Goal: Obtain resource: Download file/media

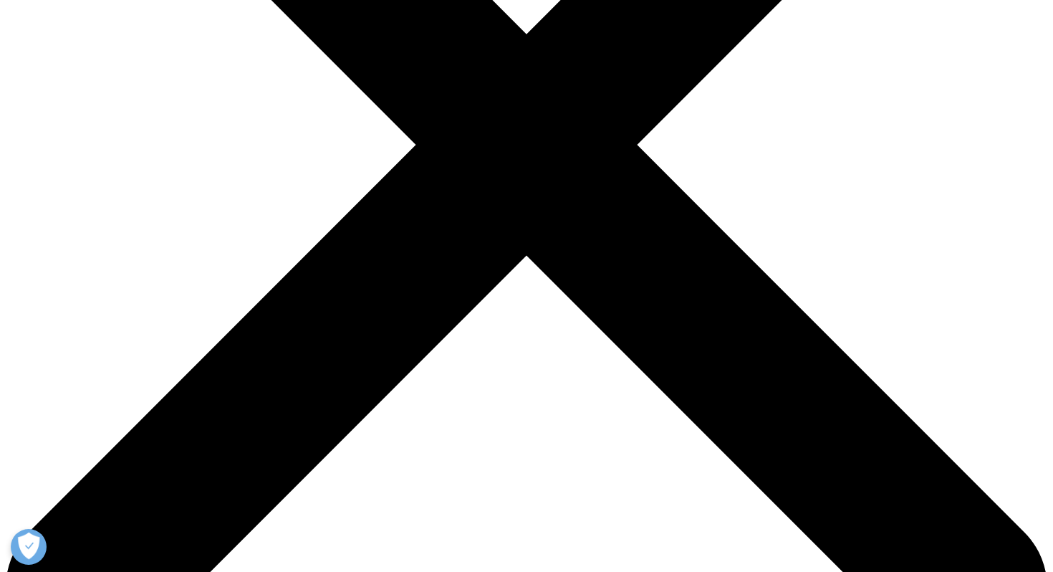
scroll to position [249, 845]
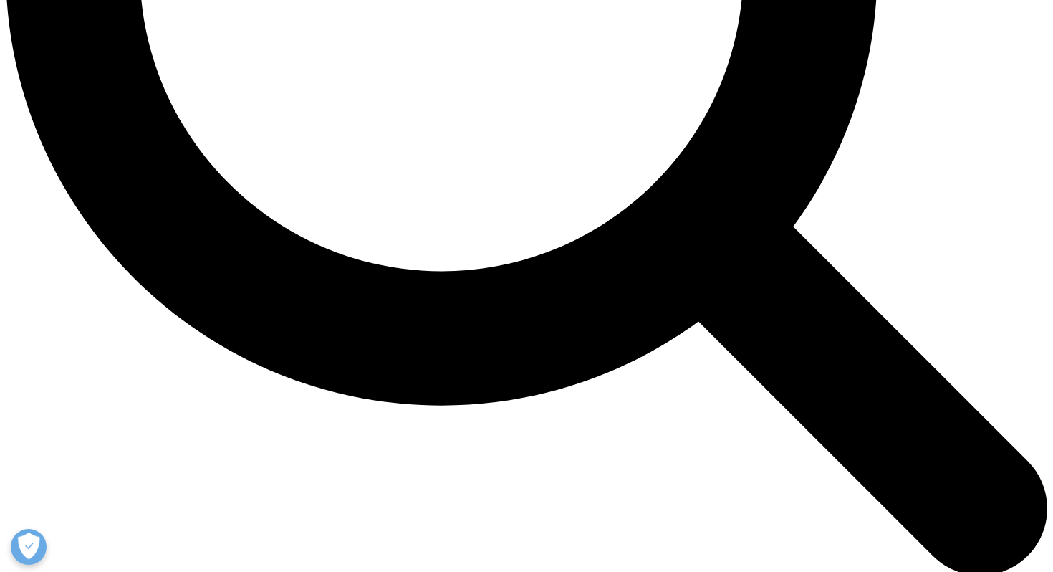
scroll to position [1549, 0]
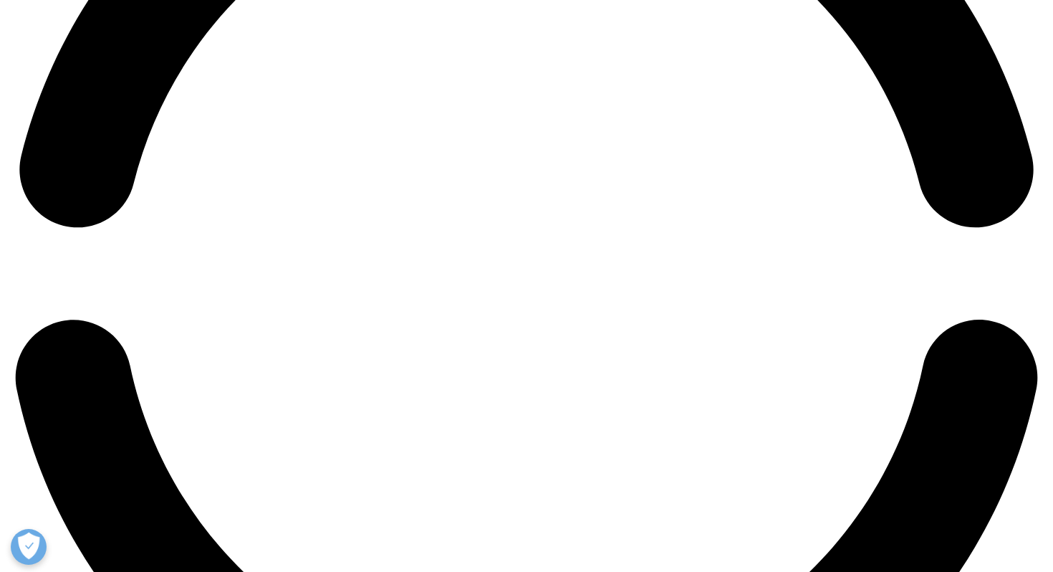
scroll to position [2391, 0]
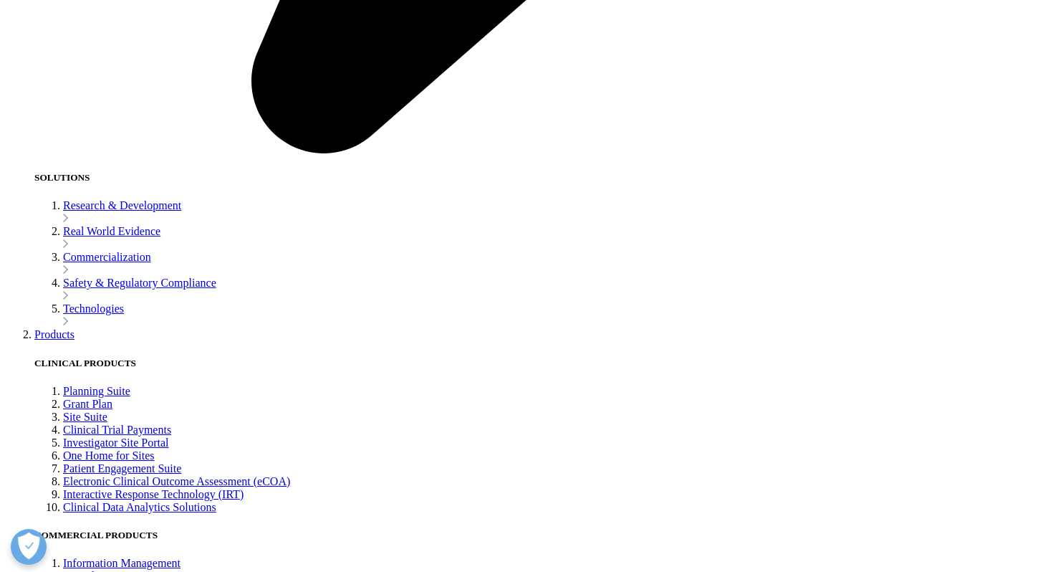
scroll to position [2986, 0]
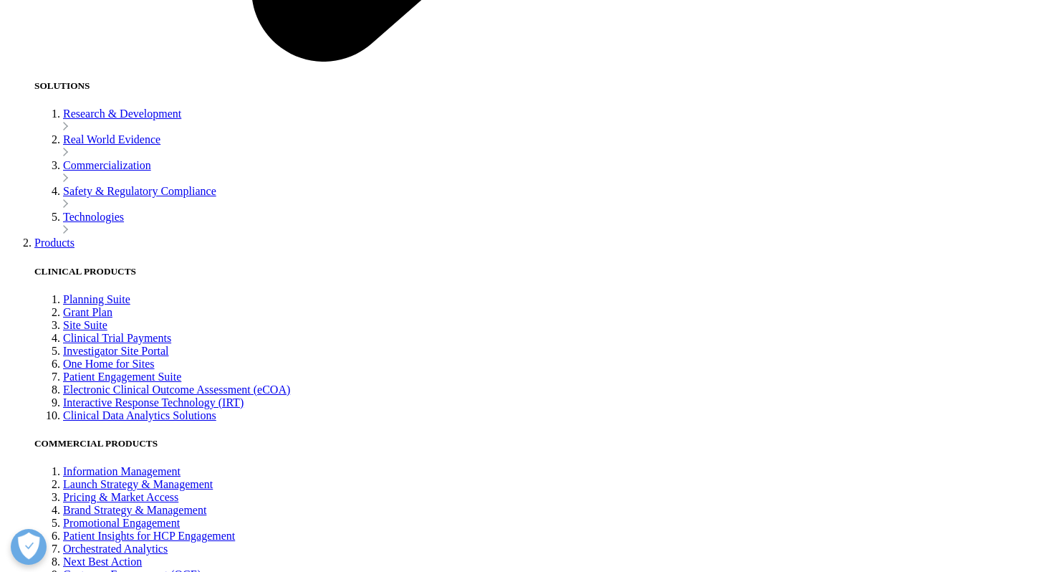
scroll to position [3168, 0]
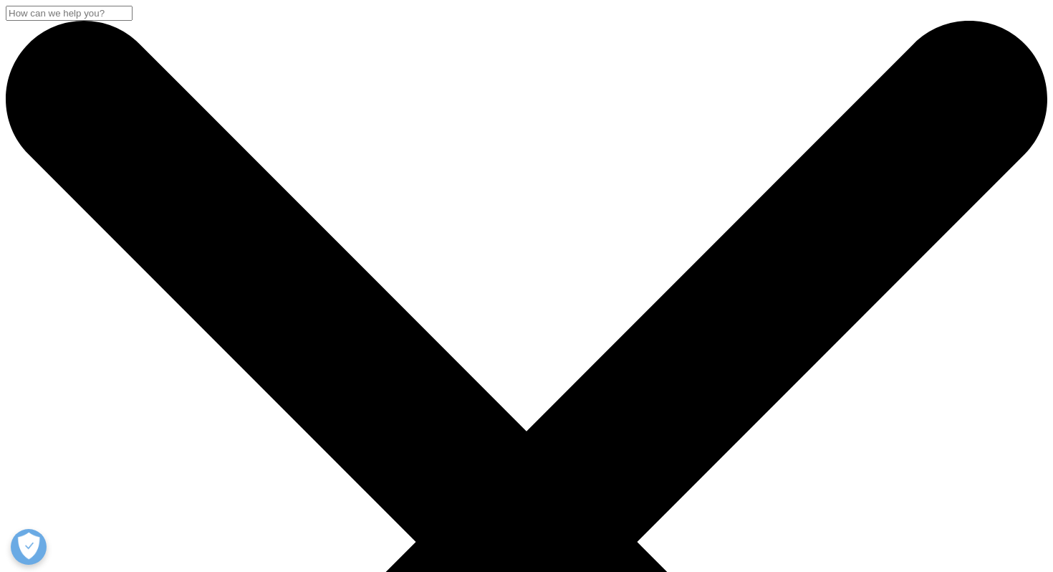
scroll to position [229, 845]
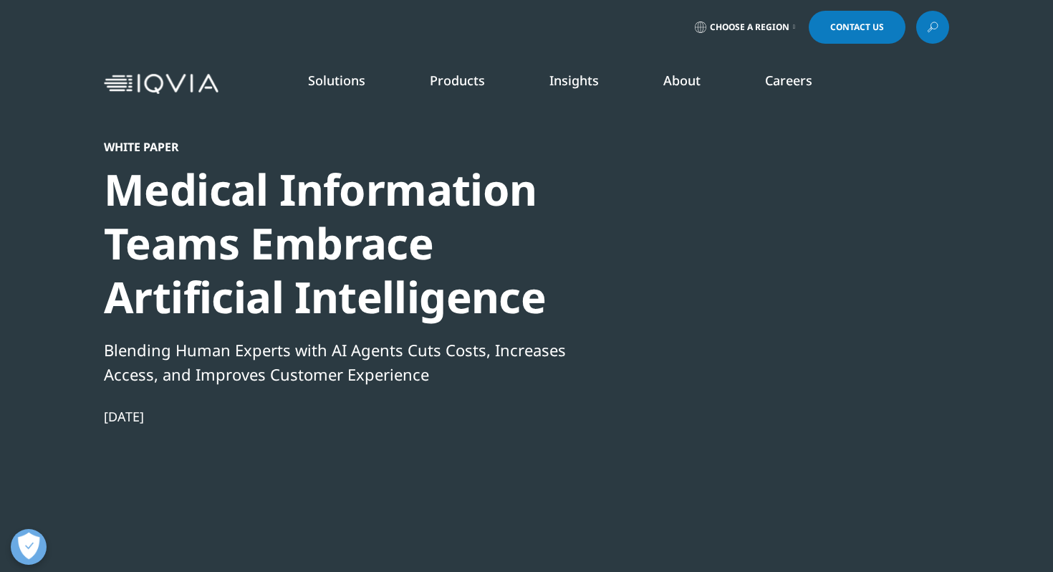
click at [327, 307] on div "Medical Information Teams Embrace Artificial Intelligence" at bounding box center [349, 243] width 491 height 161
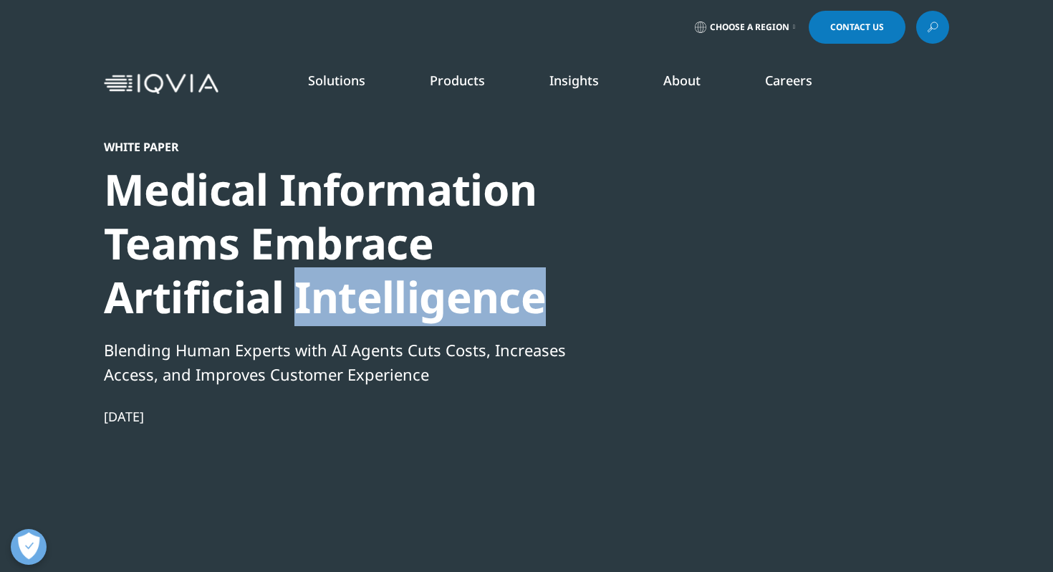
click at [327, 307] on div "Medical Information Teams Embrace Artificial Intelligence" at bounding box center [349, 243] width 491 height 161
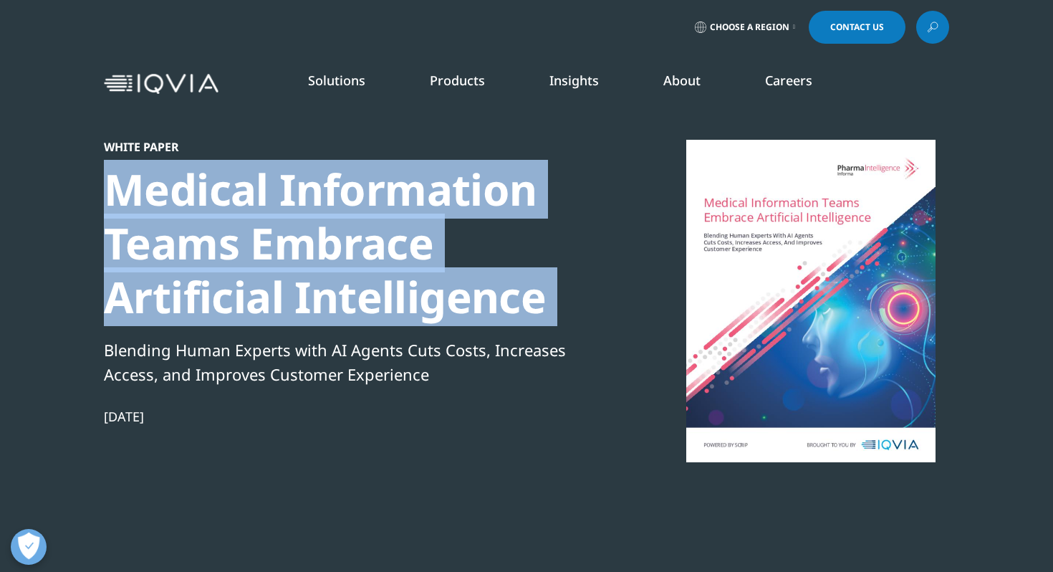
click at [327, 307] on div "Medical Information Teams Embrace Artificial Intelligence" at bounding box center [349, 243] width 491 height 161
copy div "Medical Information Teams Embrace Artificial Intelligence"
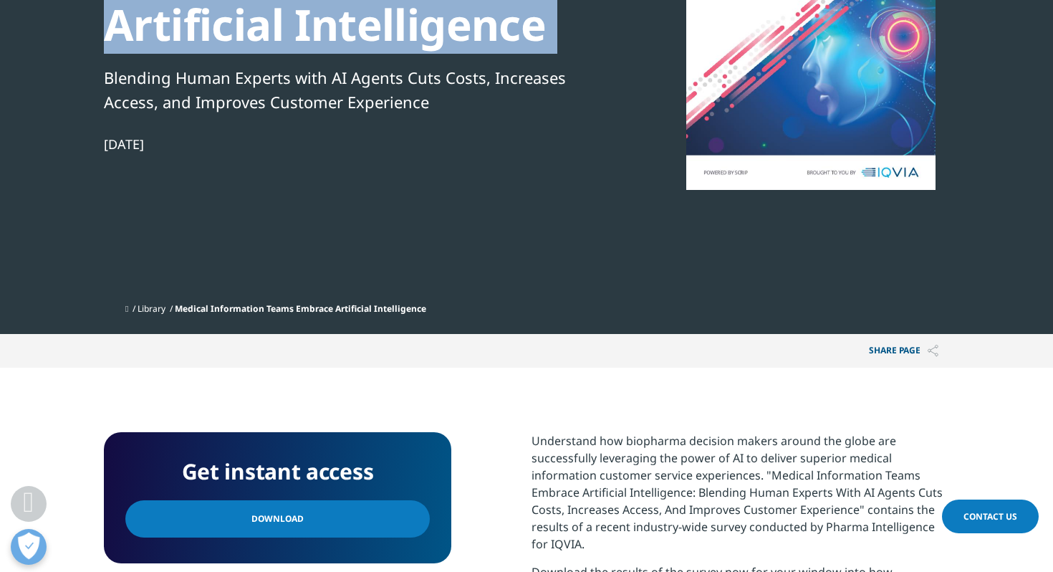
scroll to position [296, 0]
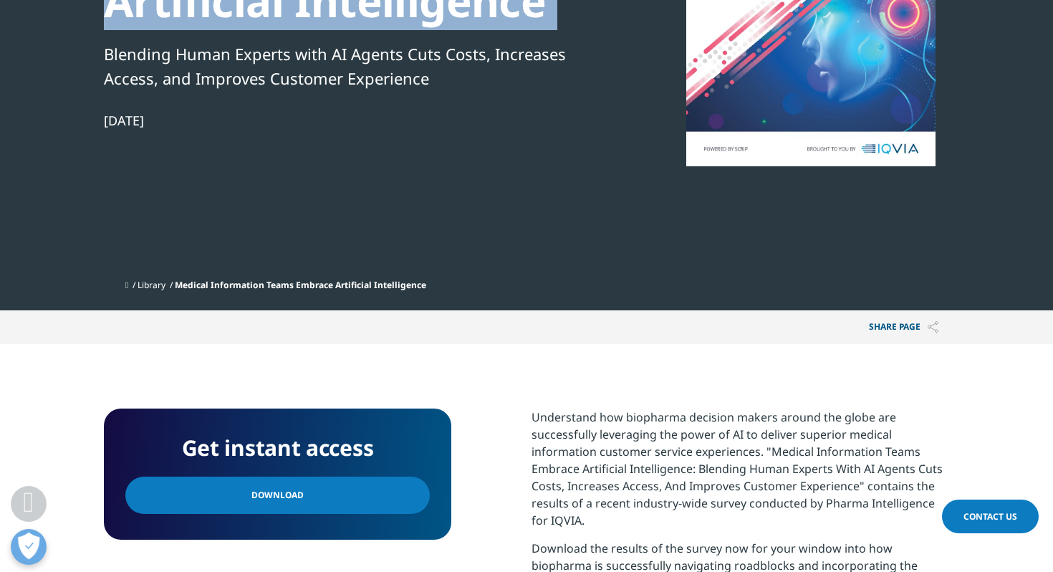
click at [328, 505] on link "Download" at bounding box center [277, 494] width 304 height 37
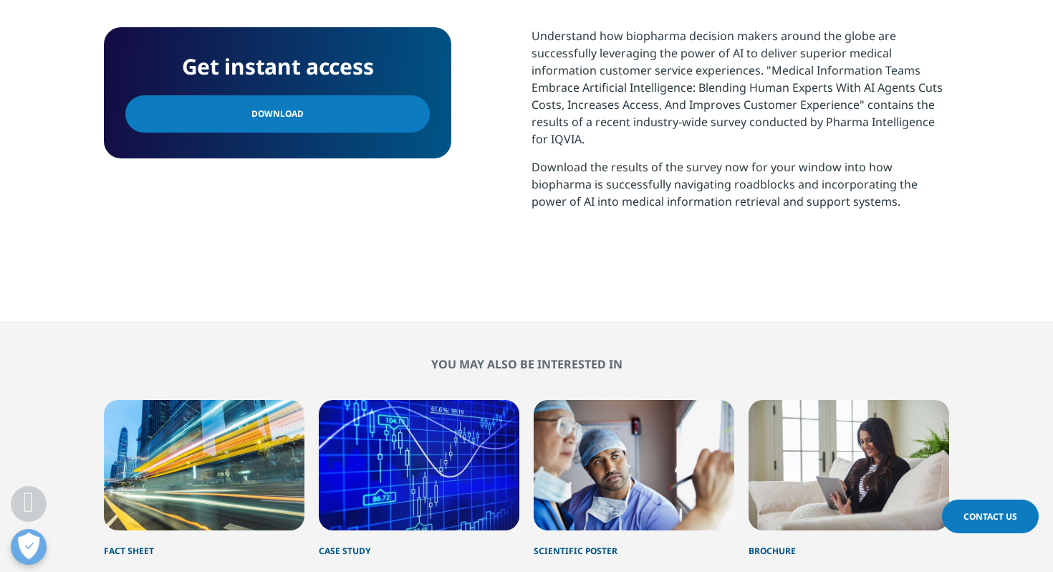
scroll to position [675, 0]
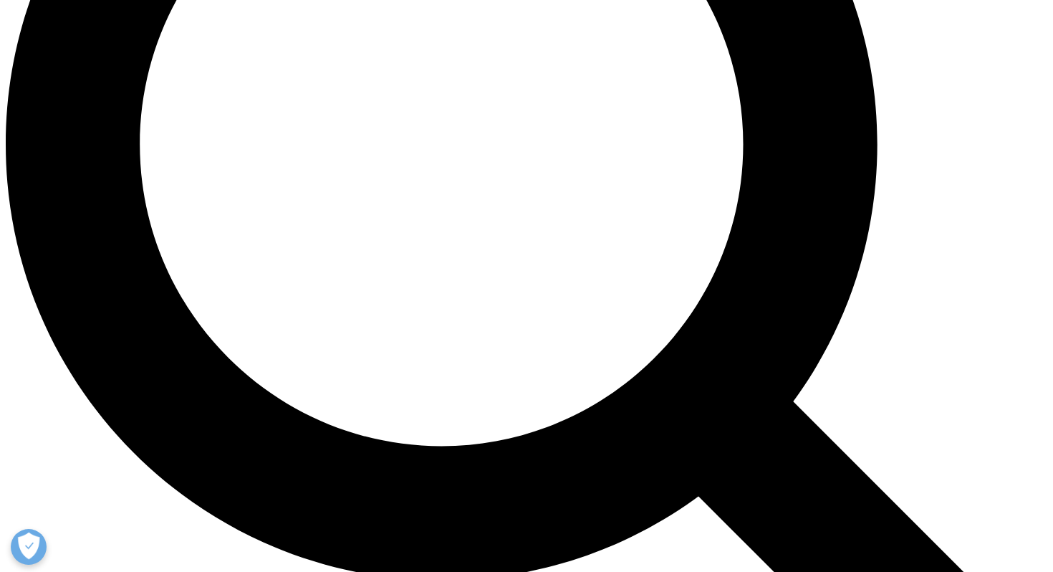
scroll to position [1384, 0]
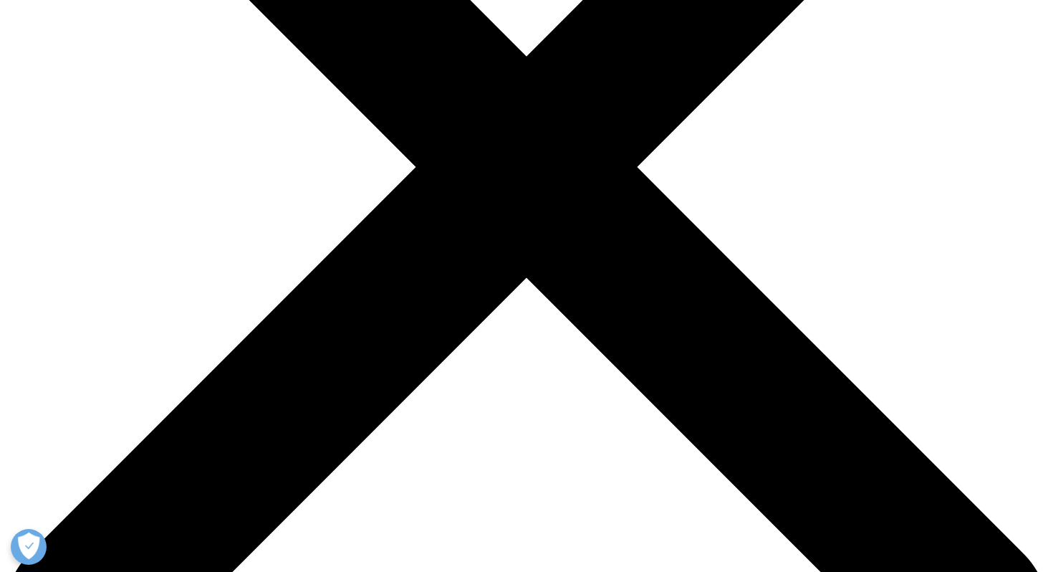
scroll to position [371, 0]
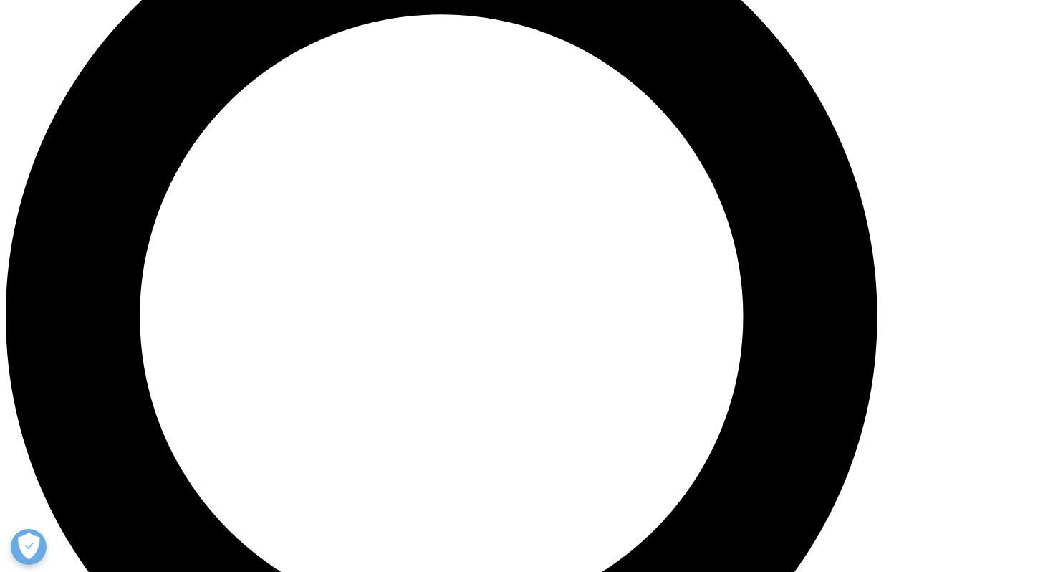
scroll to position [1196, 0]
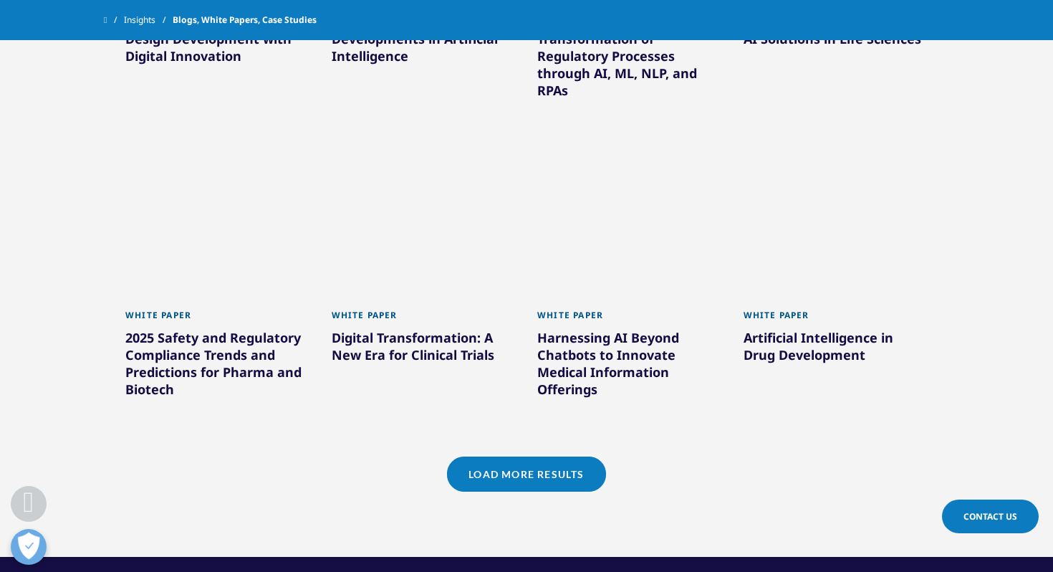
click at [499, 481] on link "Load More Results" at bounding box center [526, 473] width 158 height 35
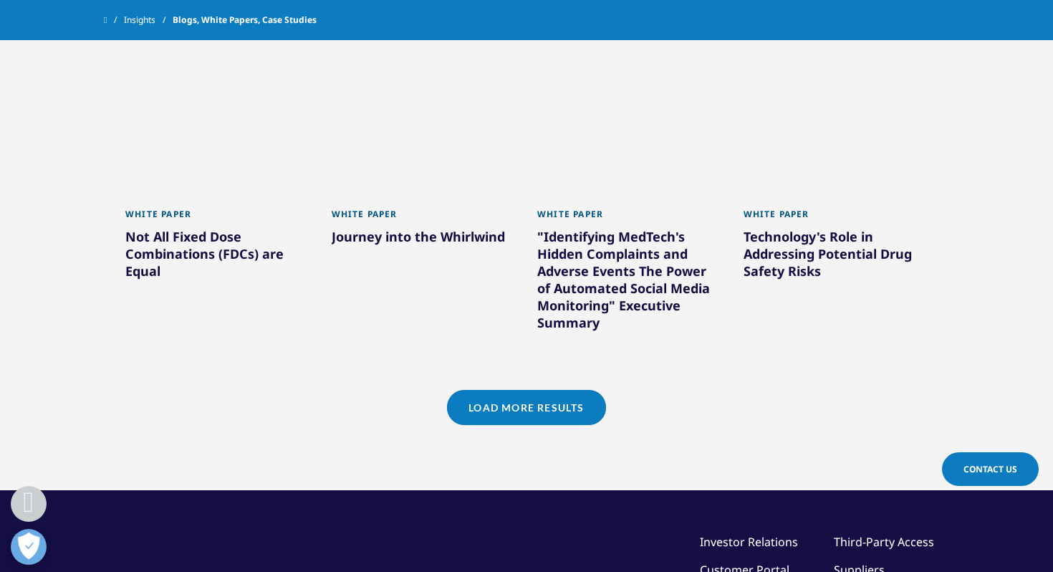
scroll to position [2213, 0]
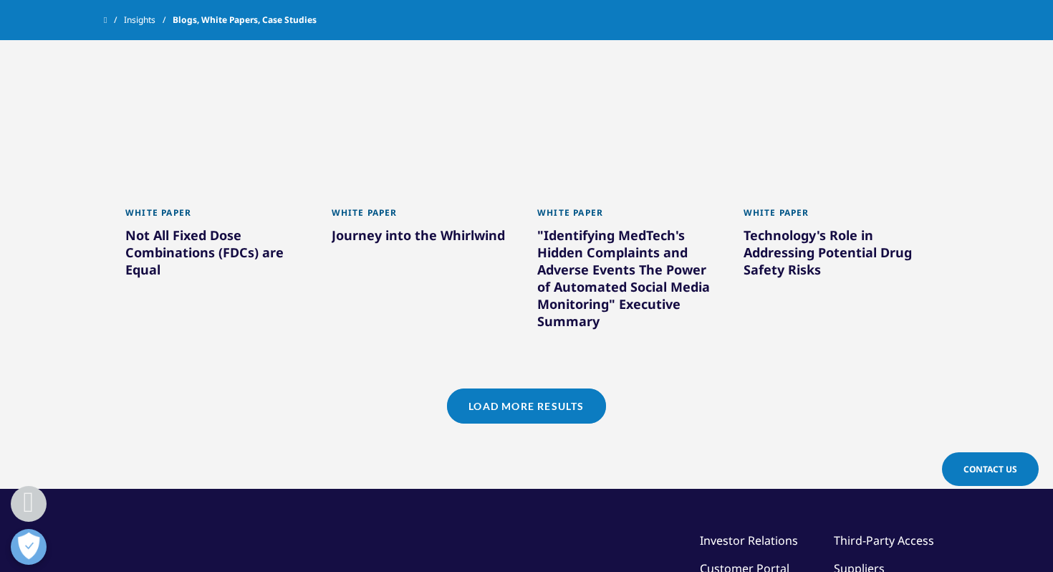
click at [529, 419] on link "Load More Results" at bounding box center [526, 405] width 158 height 35
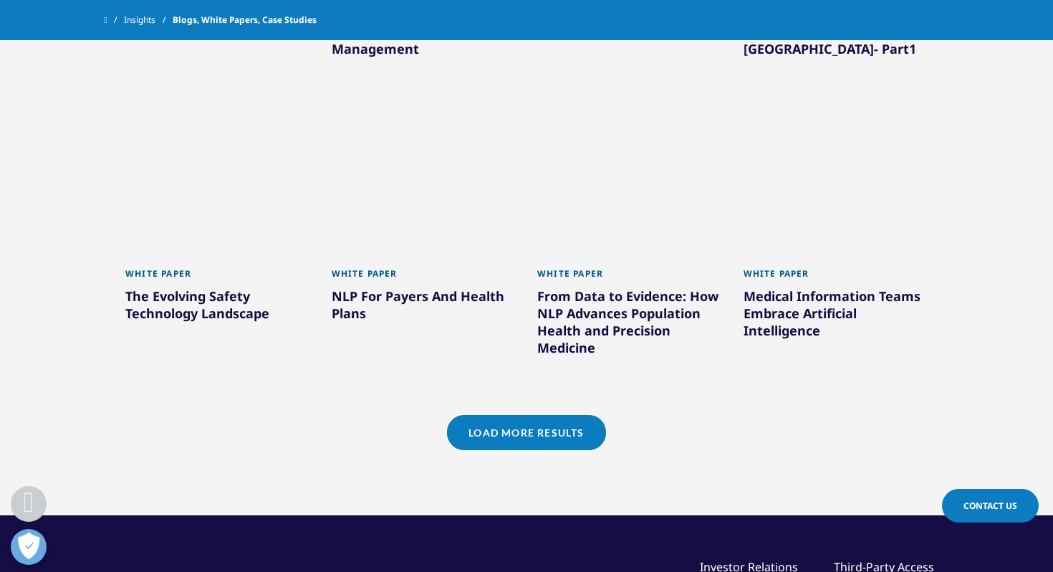
scroll to position [3082, 0]
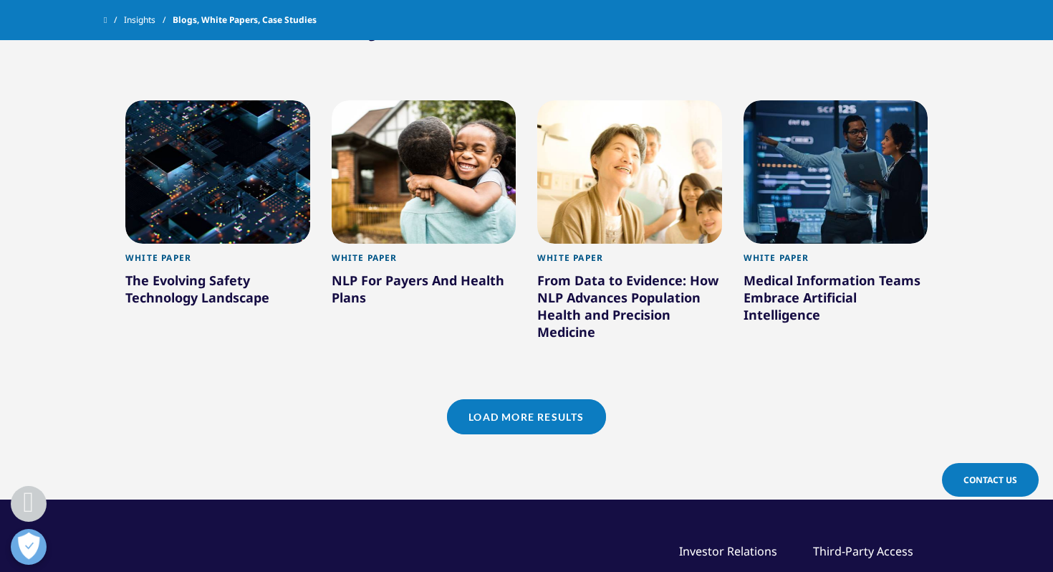
click at [529, 419] on link "Load More Results" at bounding box center [526, 416] width 158 height 35
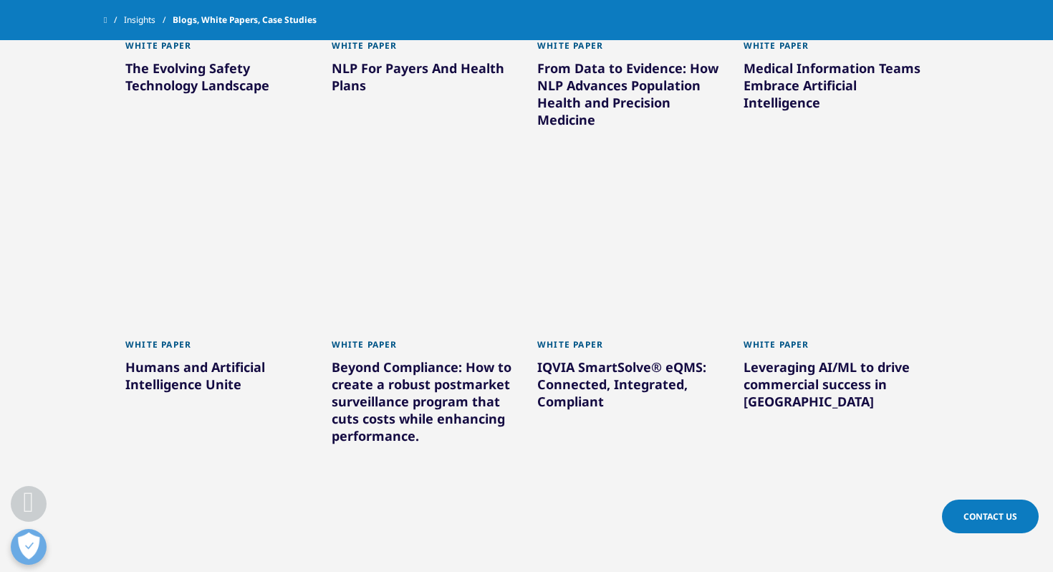
scroll to position [3290, 0]
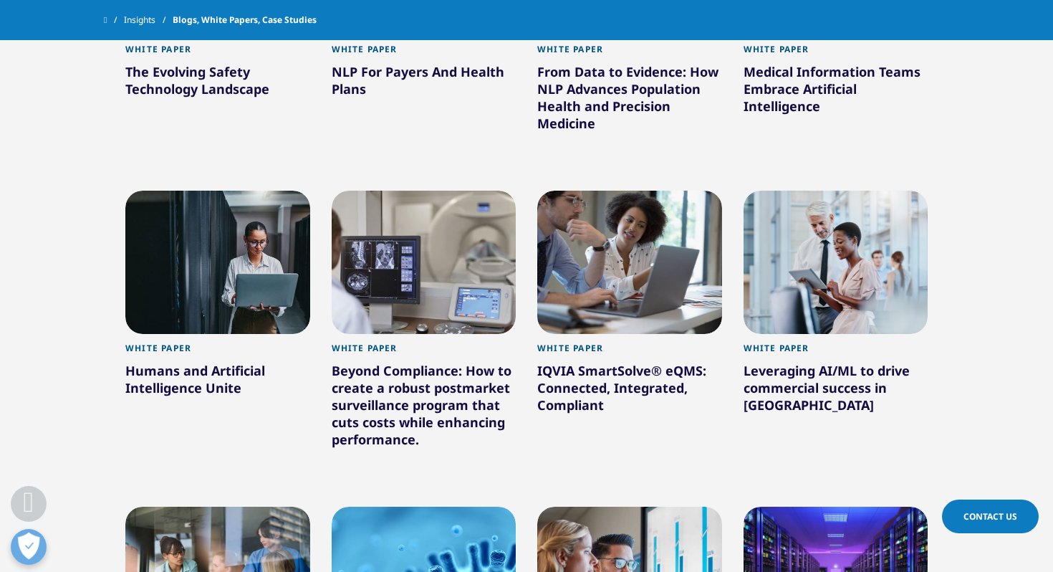
click at [241, 371] on div "Humans and Artificial Intelligence Unite" at bounding box center [217, 382] width 185 height 40
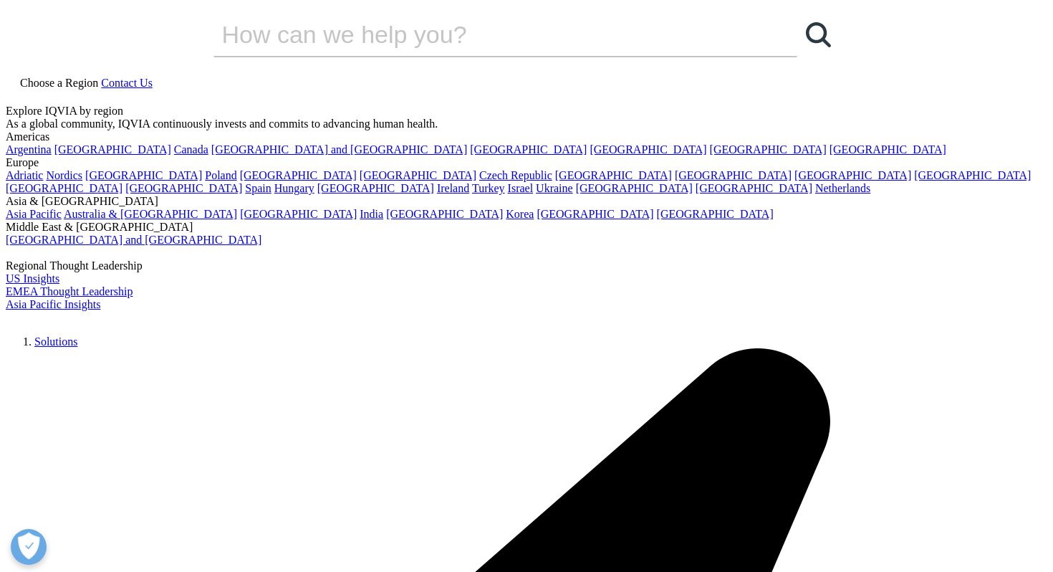
click at [319, 249] on div "Humans and Artificial Intelligence Unite" at bounding box center [349, 216] width 491 height 107
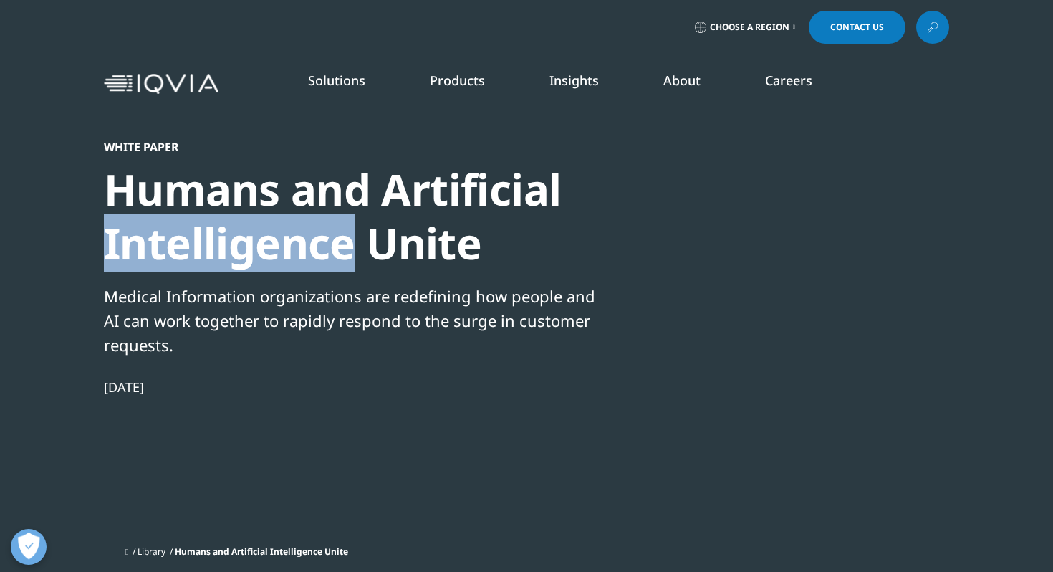
click at [319, 249] on div "Humans and Artificial Intelligence Unite" at bounding box center [349, 216] width 491 height 107
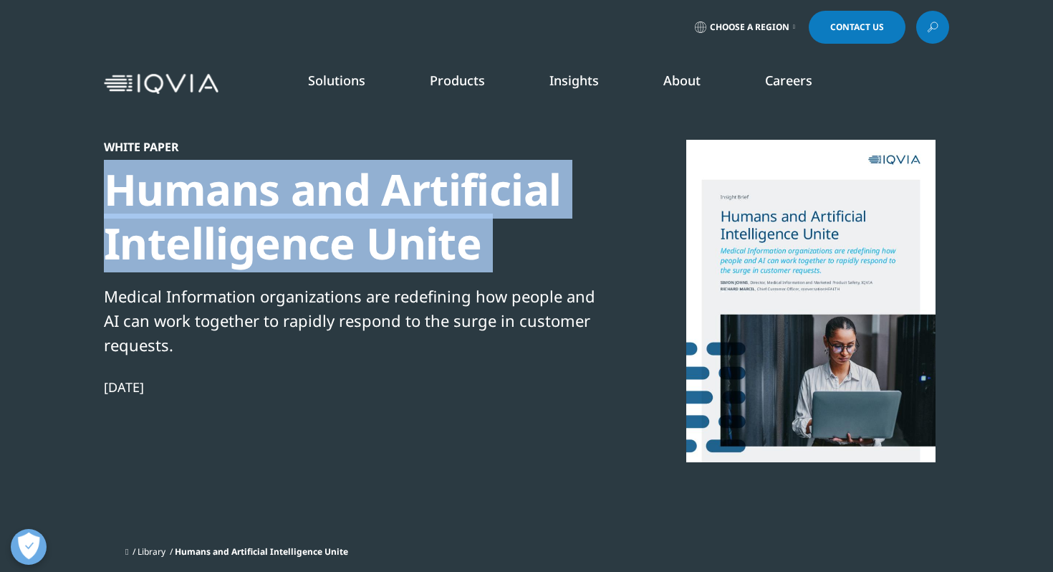
click at [319, 249] on div "Humans and Artificial Intelligence Unite" at bounding box center [349, 216] width 491 height 107
copy div "Humans and Artificial Intelligence Unite"
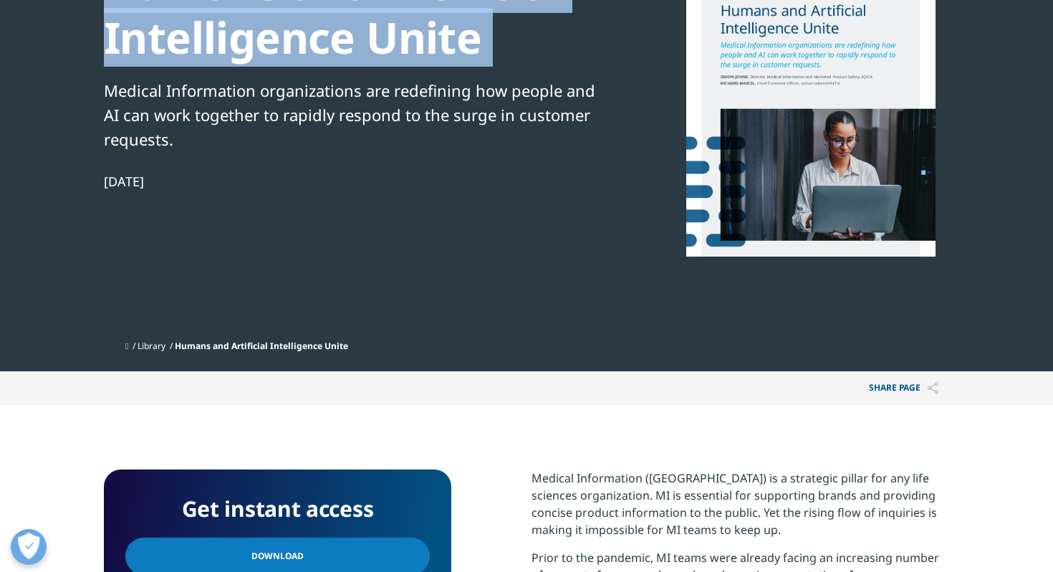
scroll to position [222, 0]
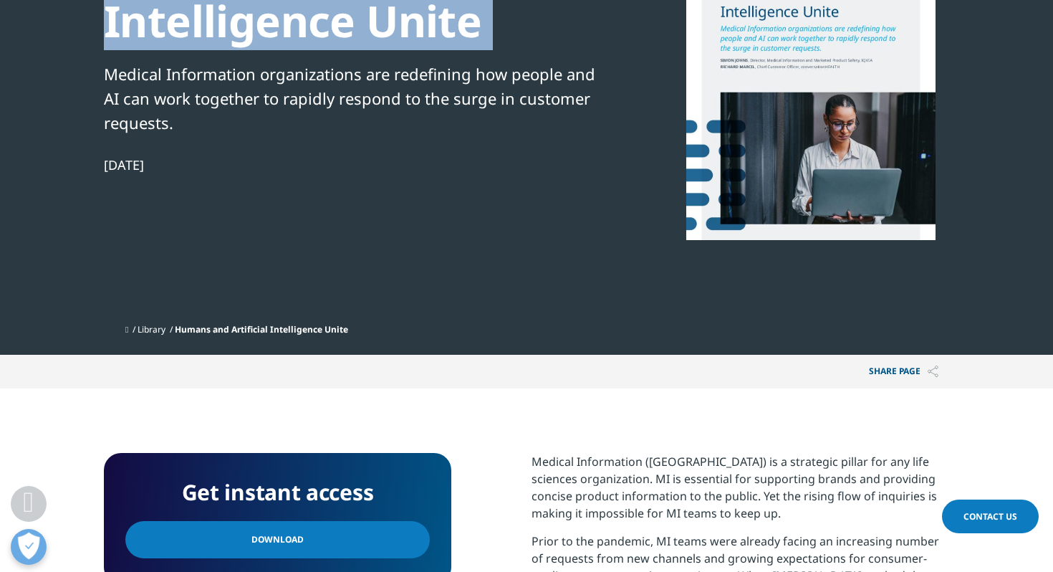
click at [380, 546] on link "Download" at bounding box center [277, 539] width 304 height 37
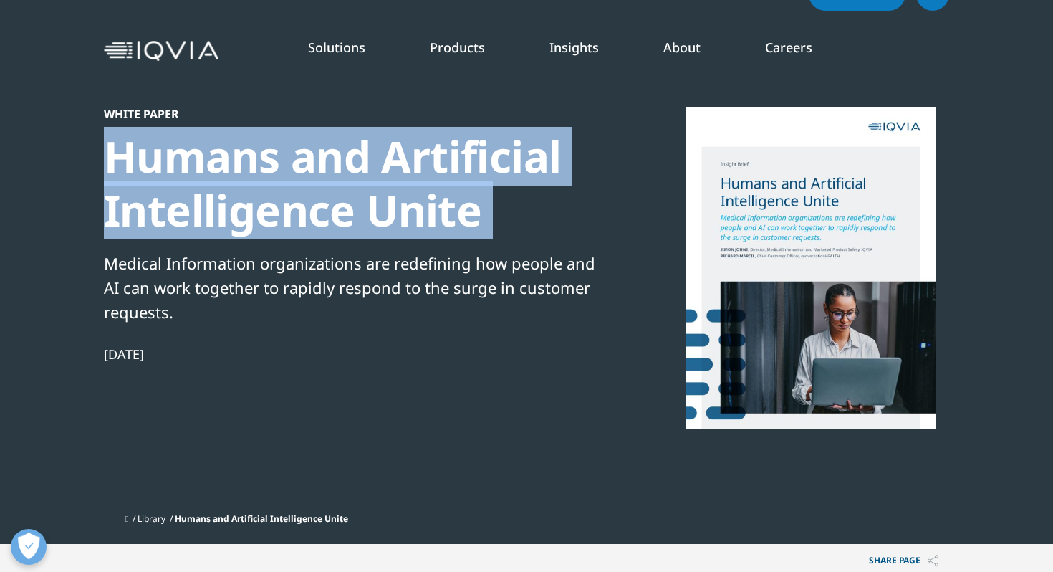
scroll to position [25, 0]
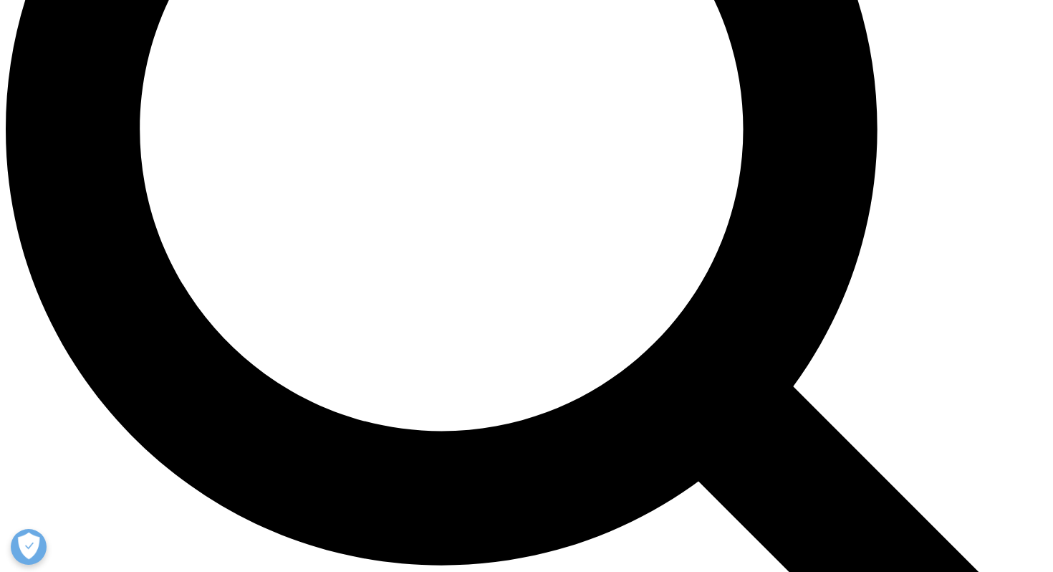
scroll to position [1402, 0]
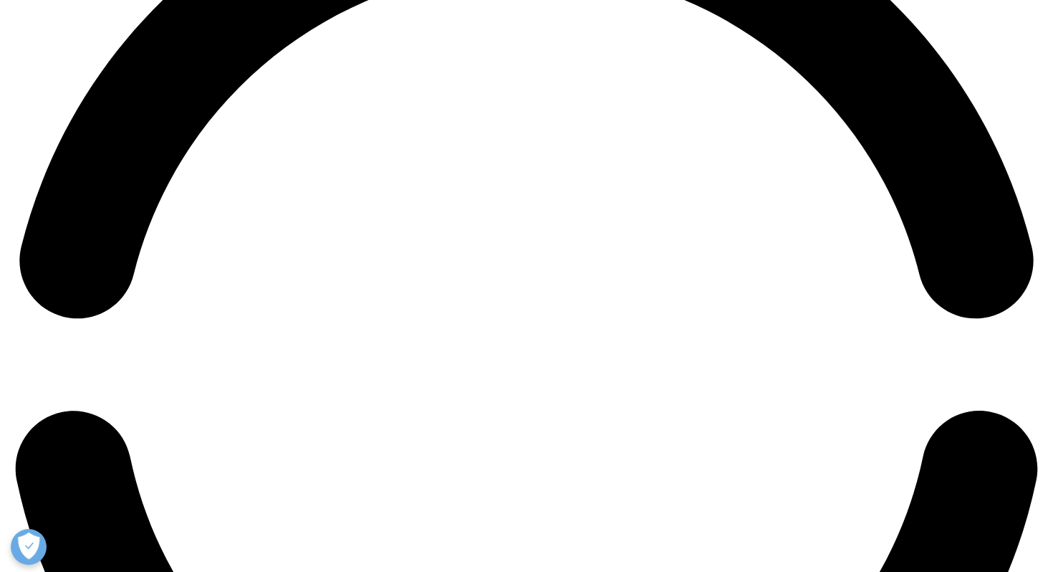
scroll to position [2307, 0]
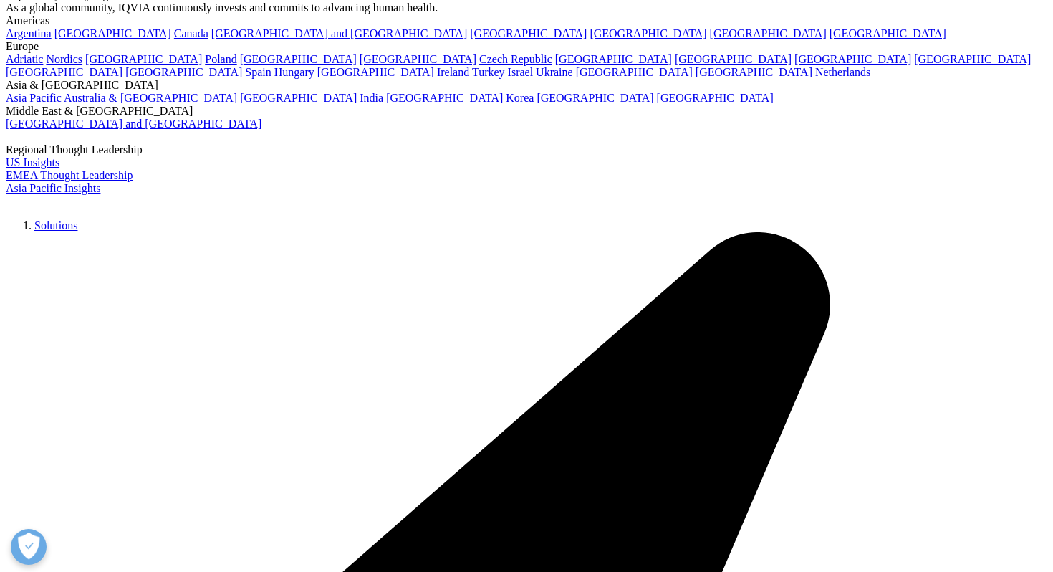
scroll to position [3208, 0]
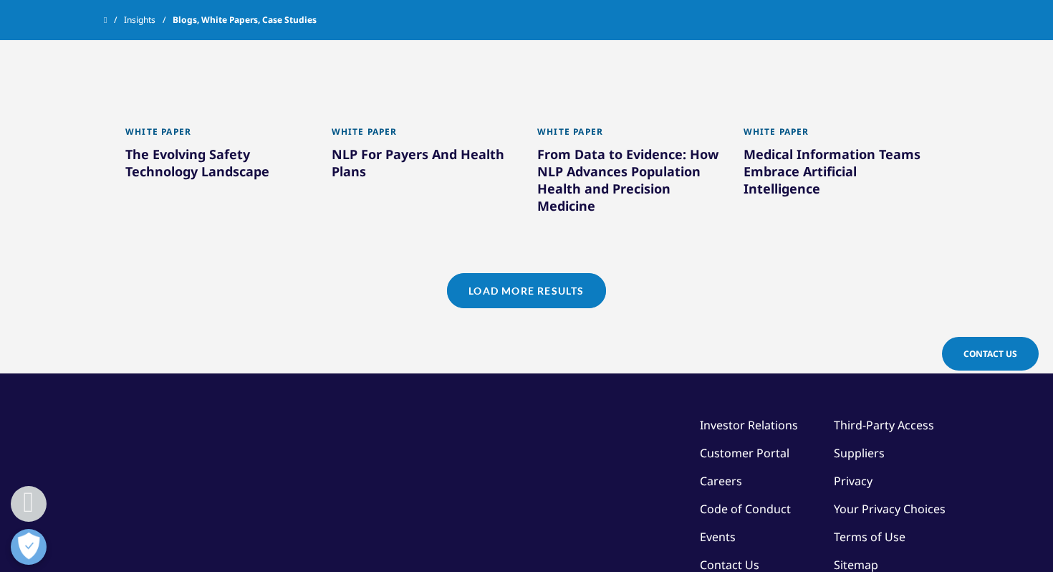
click at [547, 284] on link "Load More Results" at bounding box center [526, 290] width 158 height 35
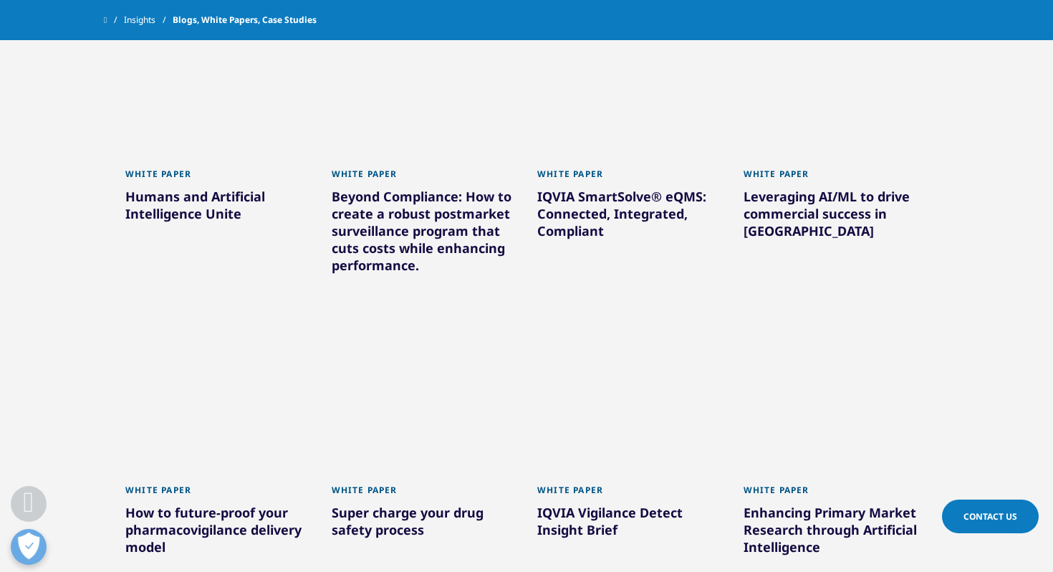
scroll to position [3466, 0]
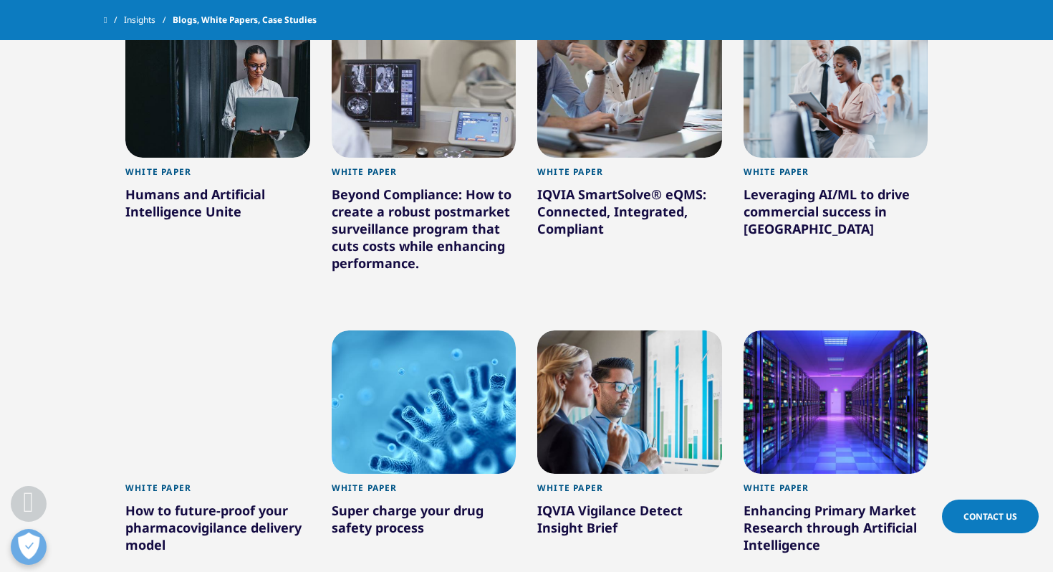
click at [436, 215] on div "Beyond Compliance: How to create a robust postmarket surveillance program that …" at bounding box center [424, 232] width 185 height 92
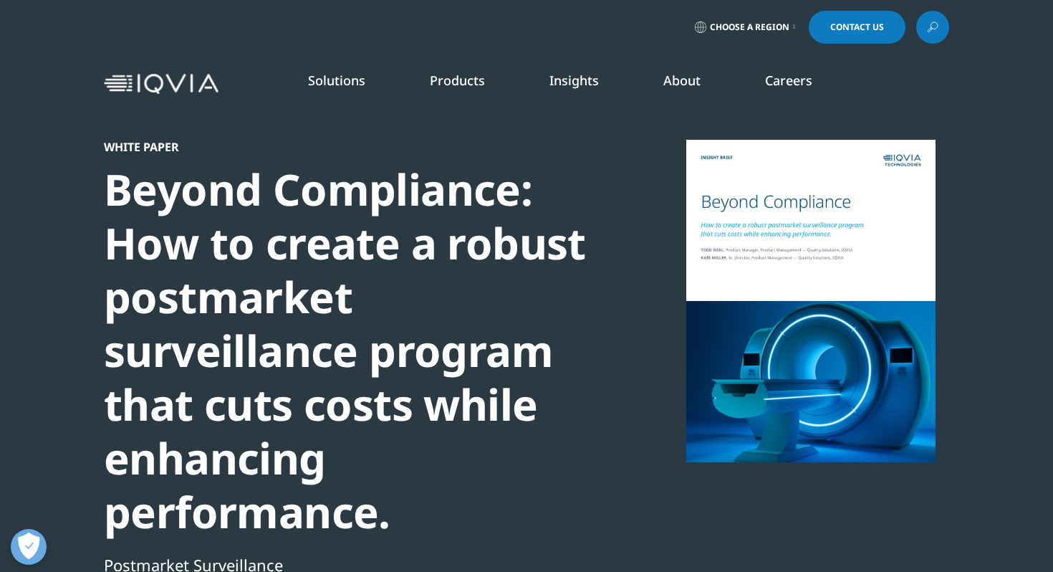
scroll to position [229, 845]
click at [374, 238] on div "Beyond Compliance: How to create a robust postmarket surveillance program that …" at bounding box center [349, 351] width 491 height 376
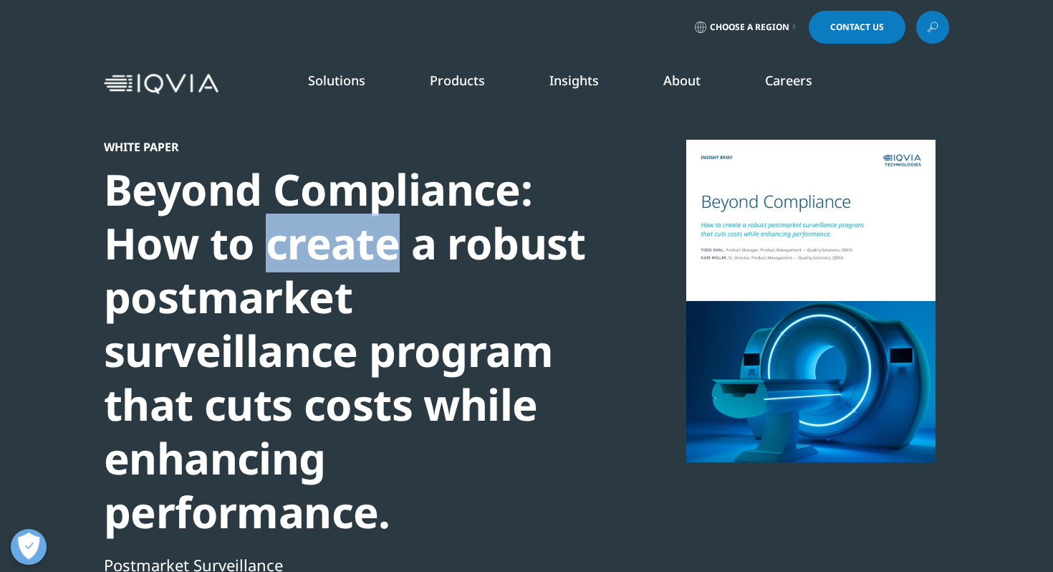
click at [374, 238] on div "Beyond Compliance: How to create a robust postmarket surveillance program that …" at bounding box center [349, 351] width 491 height 376
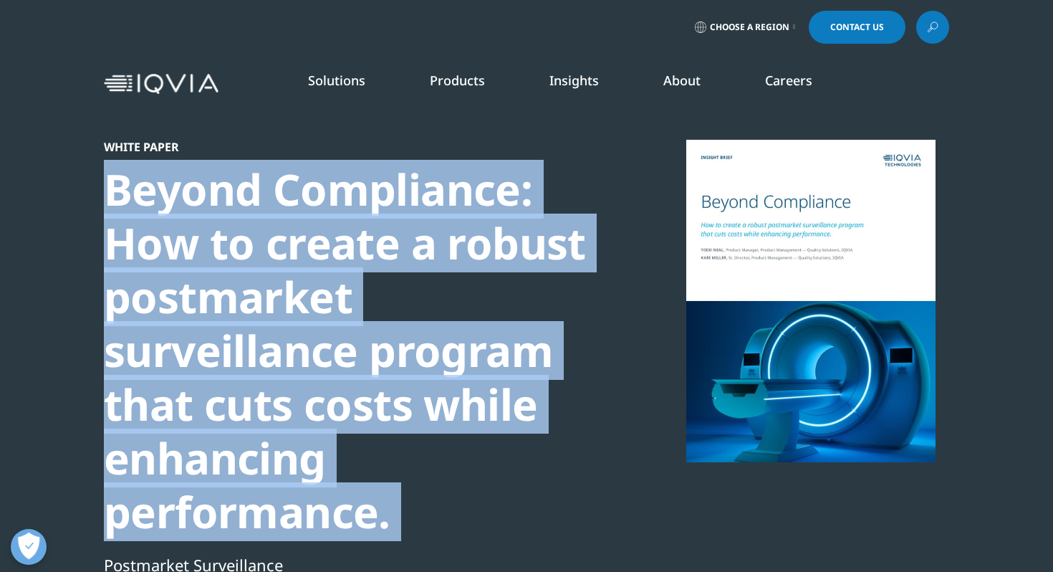
click at [374, 238] on div "Beyond Compliance: How to create a robust postmarket surveillance program that …" at bounding box center [349, 351] width 491 height 376
copy div "Beyond Compliance: How to create a robust postmarket surveillance program that …"
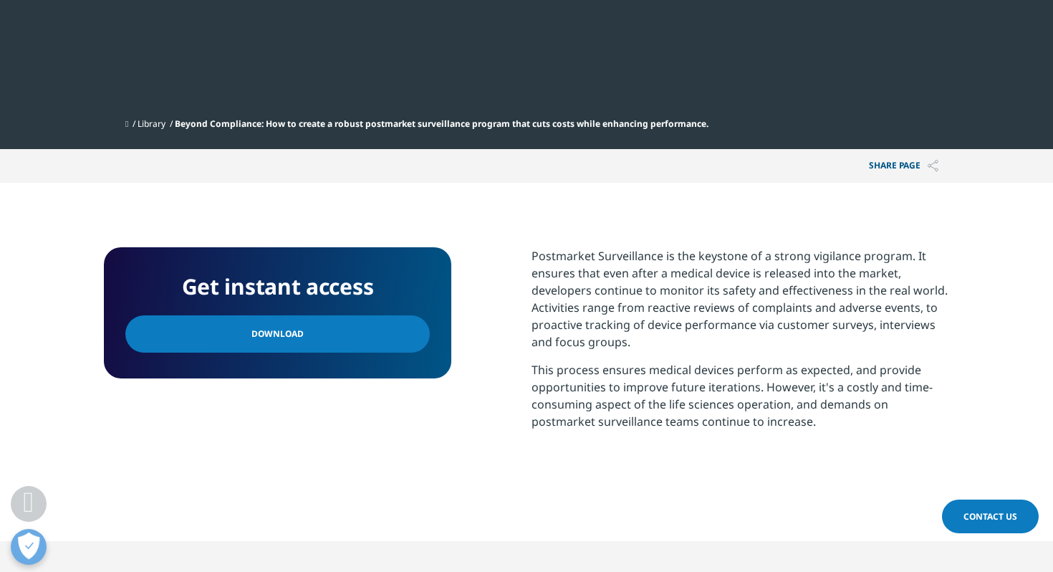
scroll to position [677, 0]
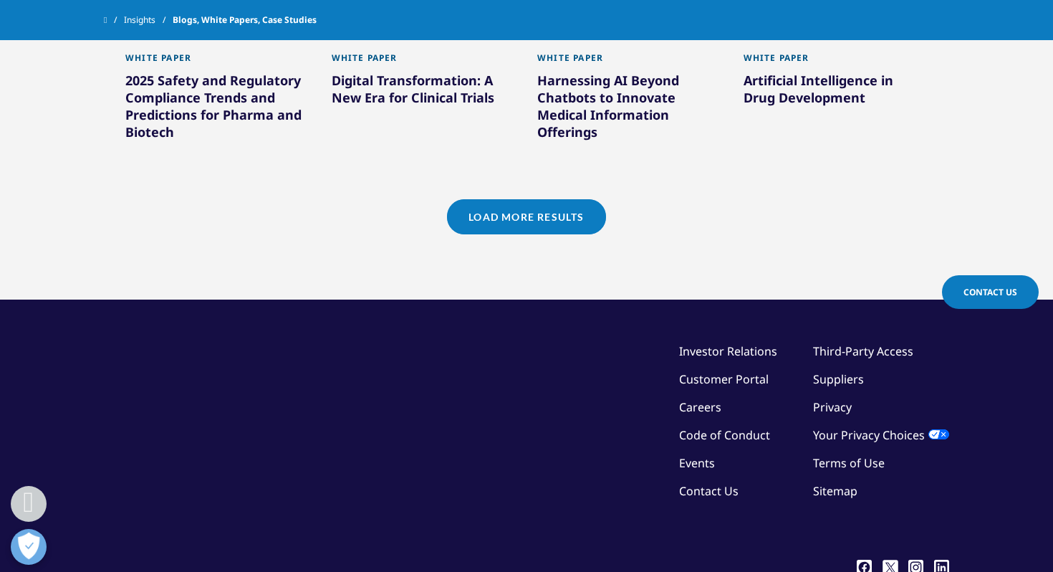
scroll to position [1437, 0]
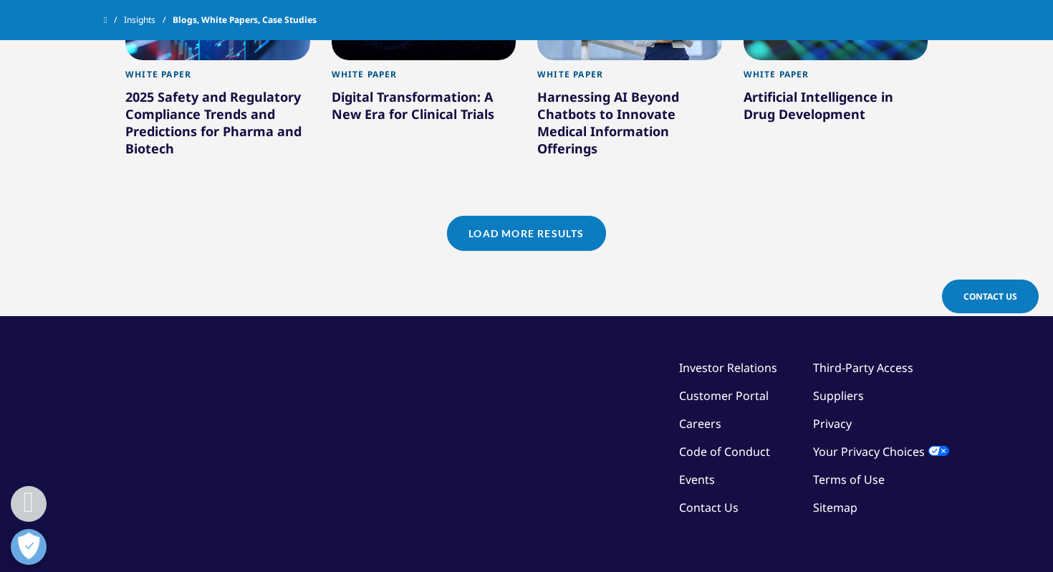
click at [479, 234] on link "Load More Results" at bounding box center [526, 233] width 158 height 35
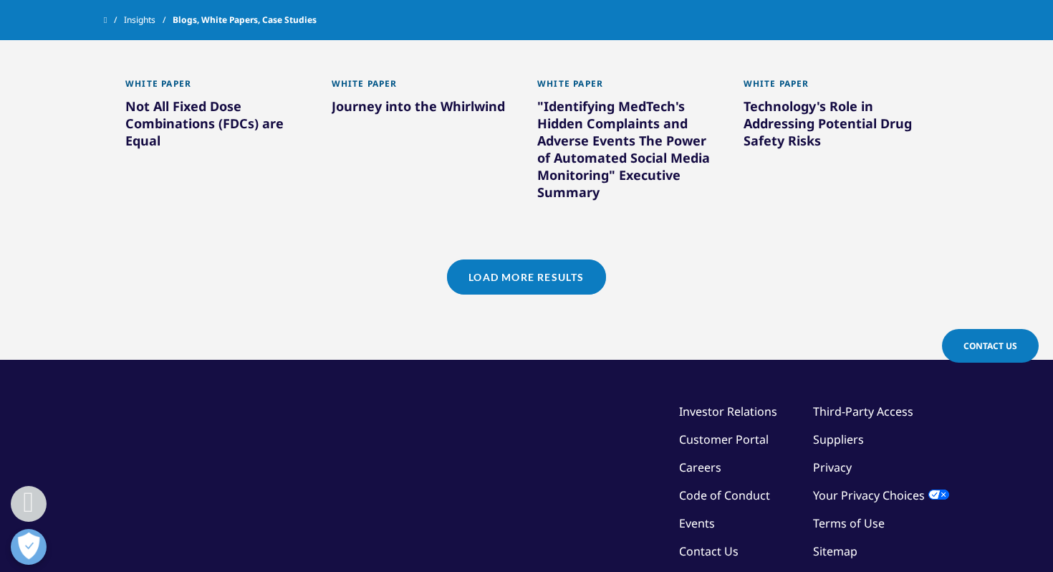
scroll to position [2360, 0]
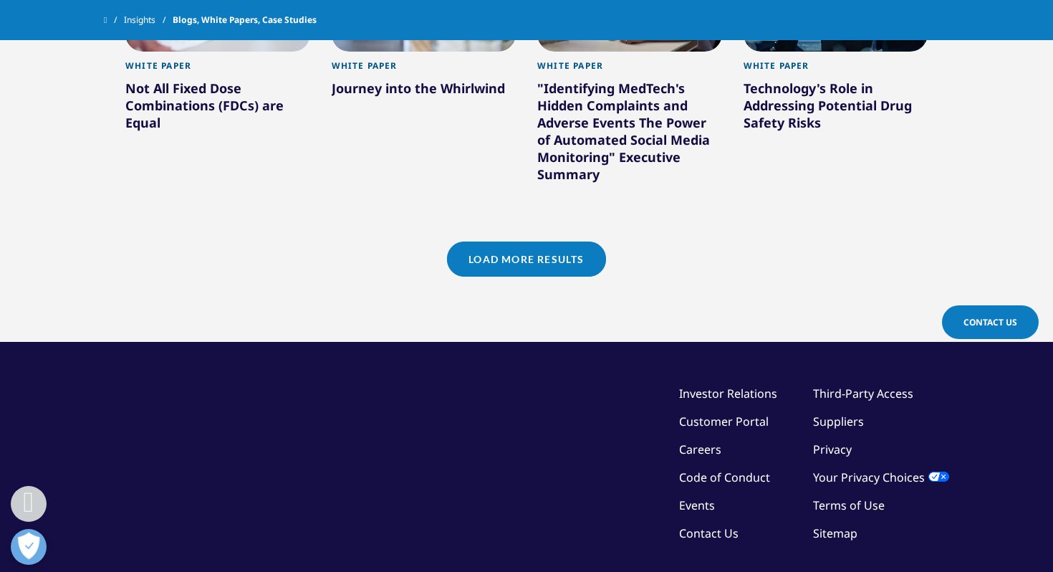
click at [519, 260] on link "Load More Results" at bounding box center [526, 258] width 158 height 35
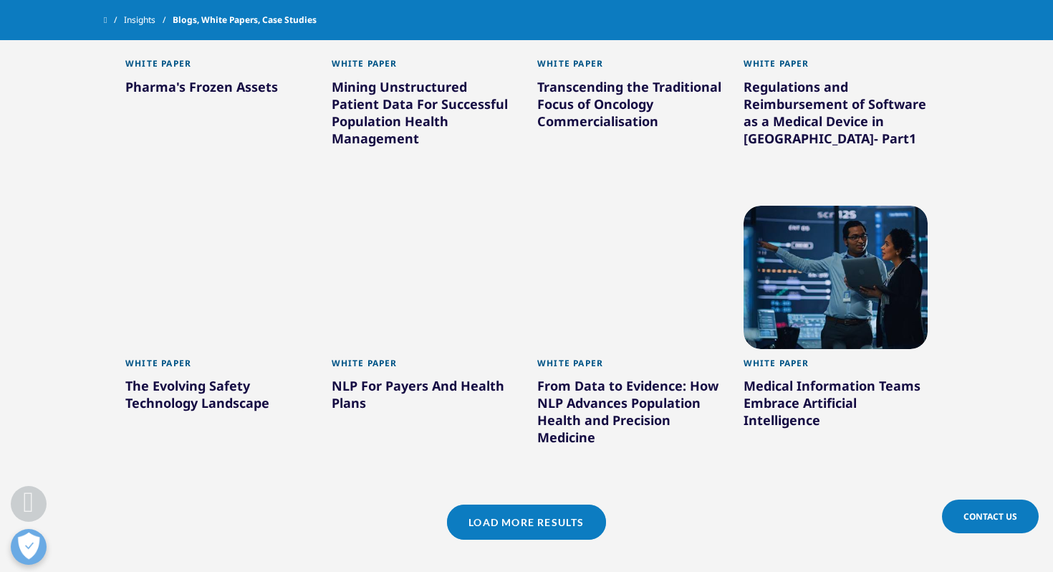
scroll to position [2981, 0]
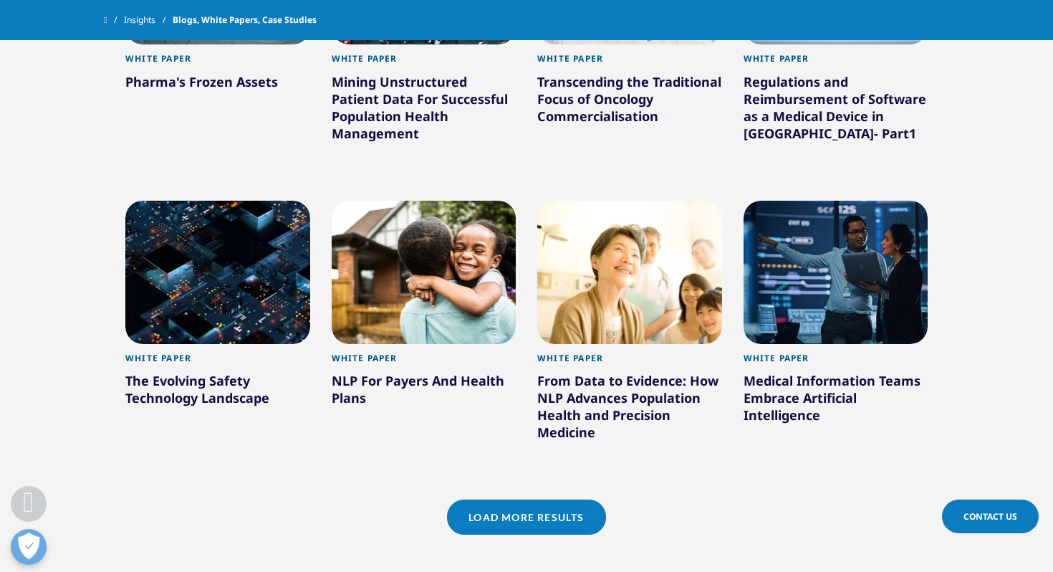
click at [505, 520] on link "Load More Results" at bounding box center [526, 516] width 158 height 35
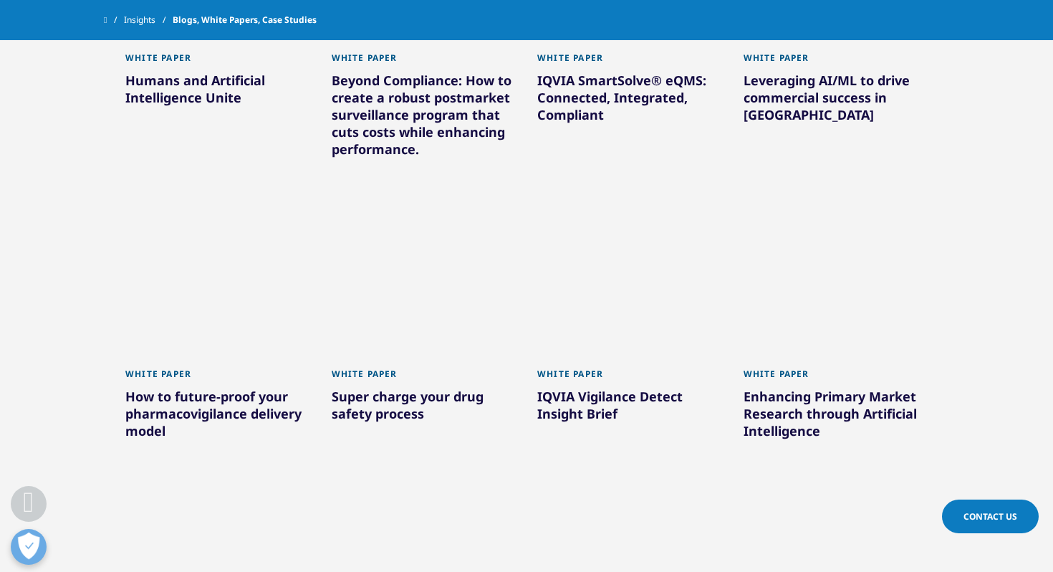
scroll to position [3582, 0]
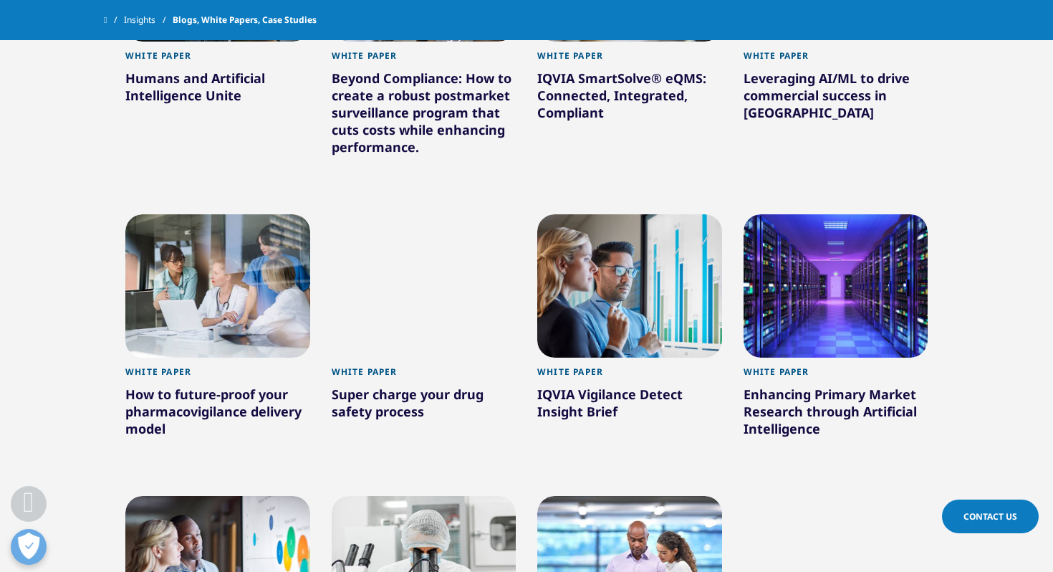
click at [622, 94] on div "IQVIA SmartSolve® eQMS: Connected, Integrated, Compliant" at bounding box center [629, 97] width 185 height 57
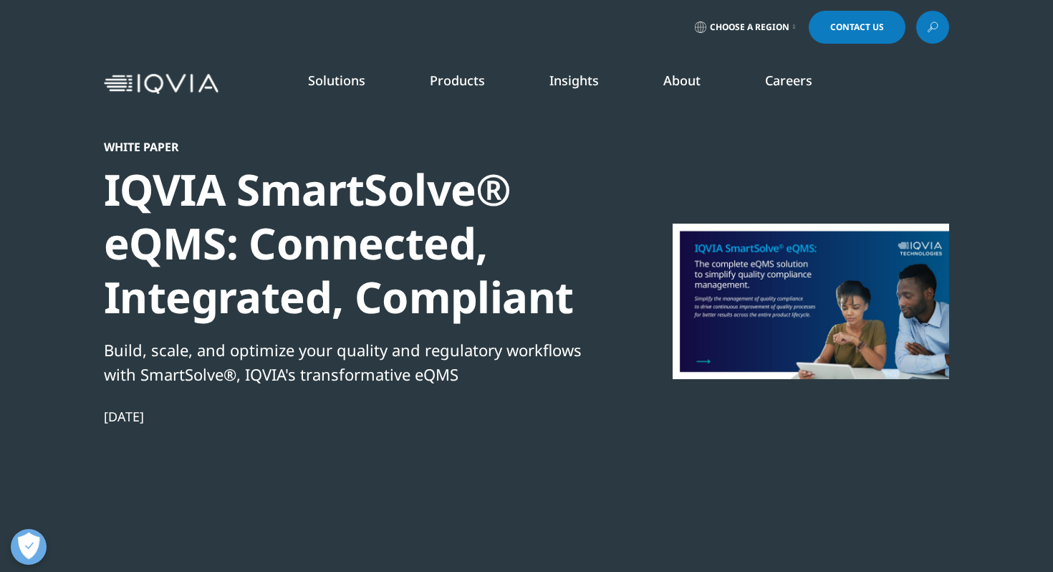
scroll to position [130, 845]
click at [418, 294] on div "IQVIA SmartSolve® eQMS: Connected, Integrated, Compliant" at bounding box center [349, 243] width 491 height 161
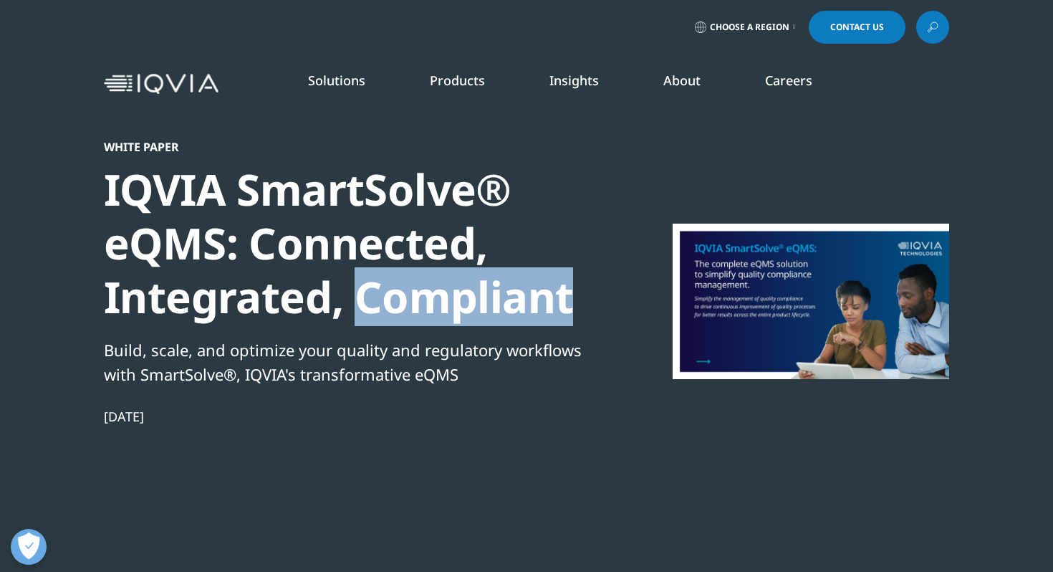
click at [418, 294] on div "IQVIA SmartSolve® eQMS: Connected, Integrated, Compliant" at bounding box center [349, 243] width 491 height 161
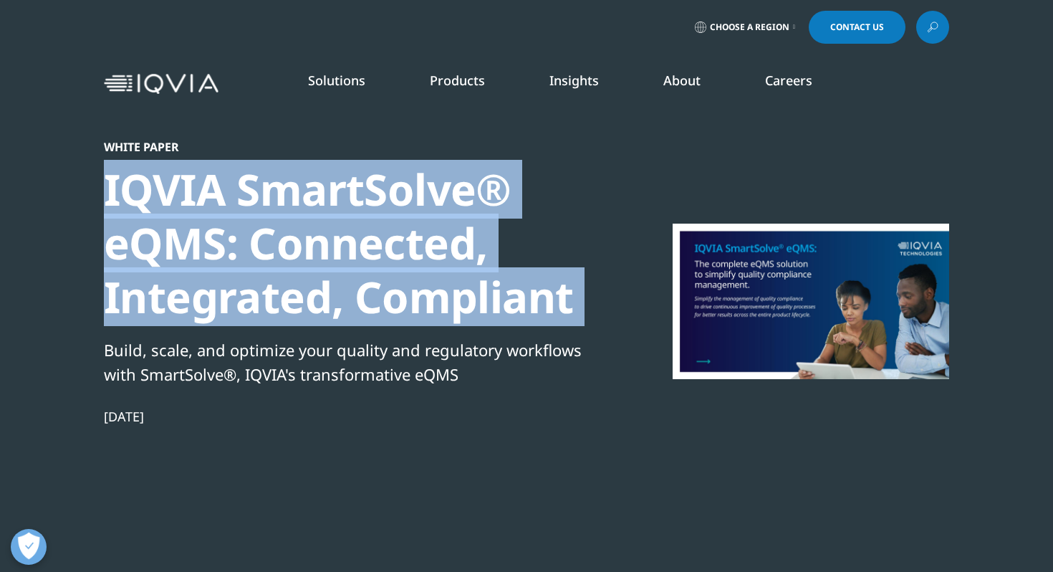
click at [418, 294] on div "IQVIA SmartSolve® eQMS: Connected, Integrated, Compliant" at bounding box center [349, 243] width 491 height 161
copy div "IQVIA SmartSolve® eQMS: Connected, Integrated, Compliant"
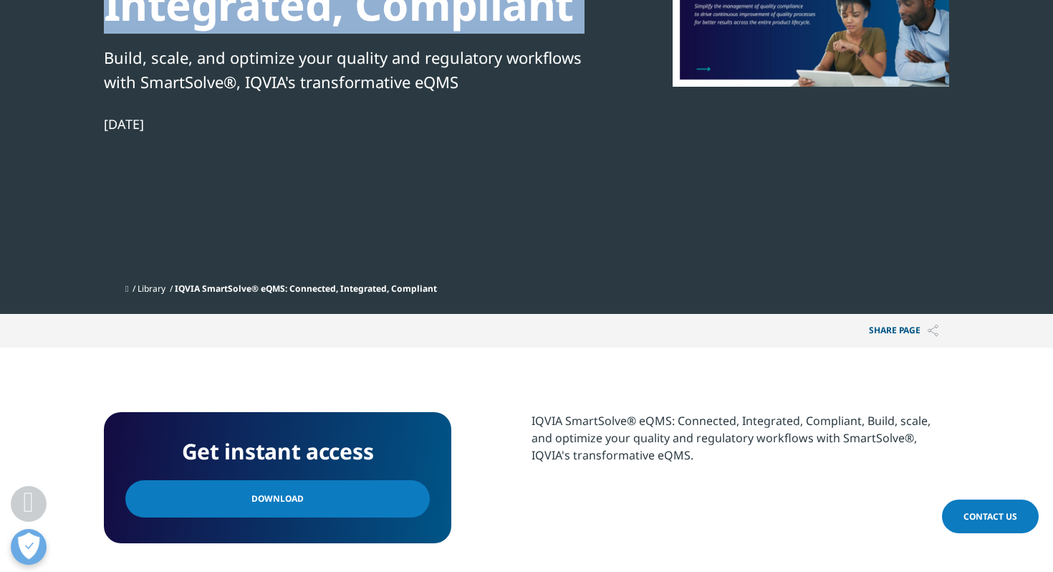
scroll to position [302, 0]
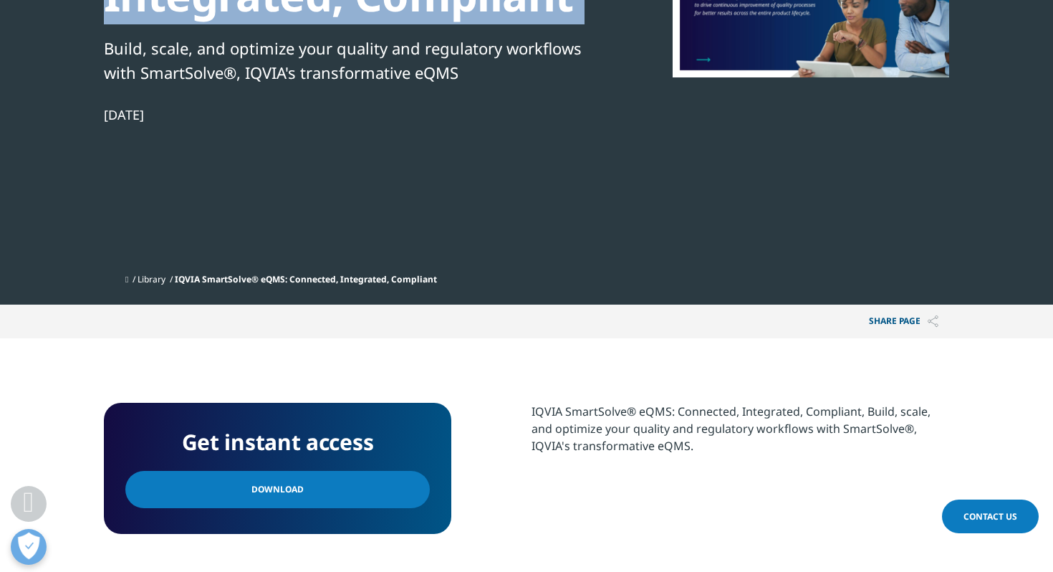
click at [357, 494] on link "Download" at bounding box center [277, 489] width 304 height 37
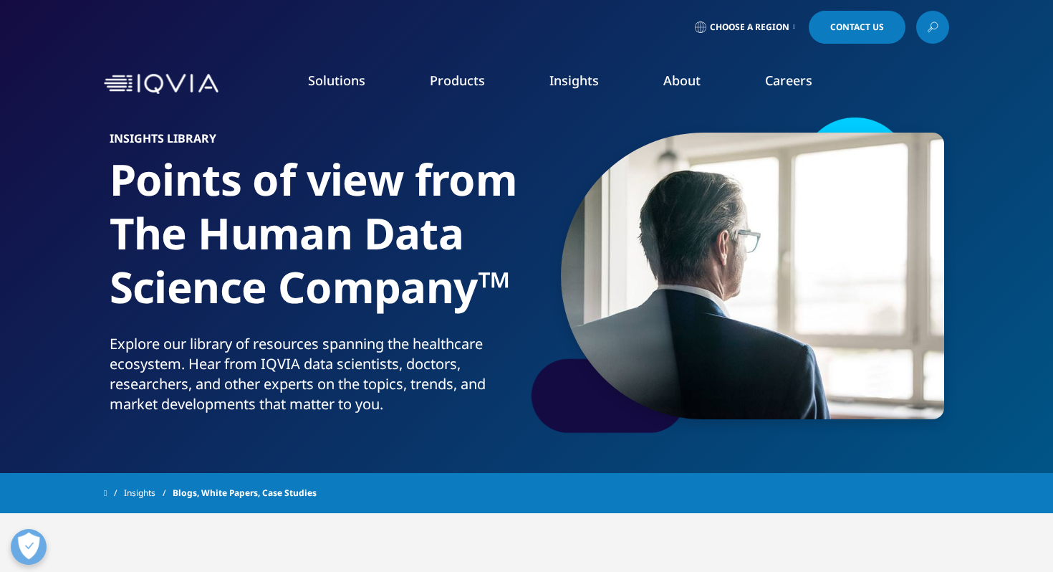
scroll to position [1549, 0]
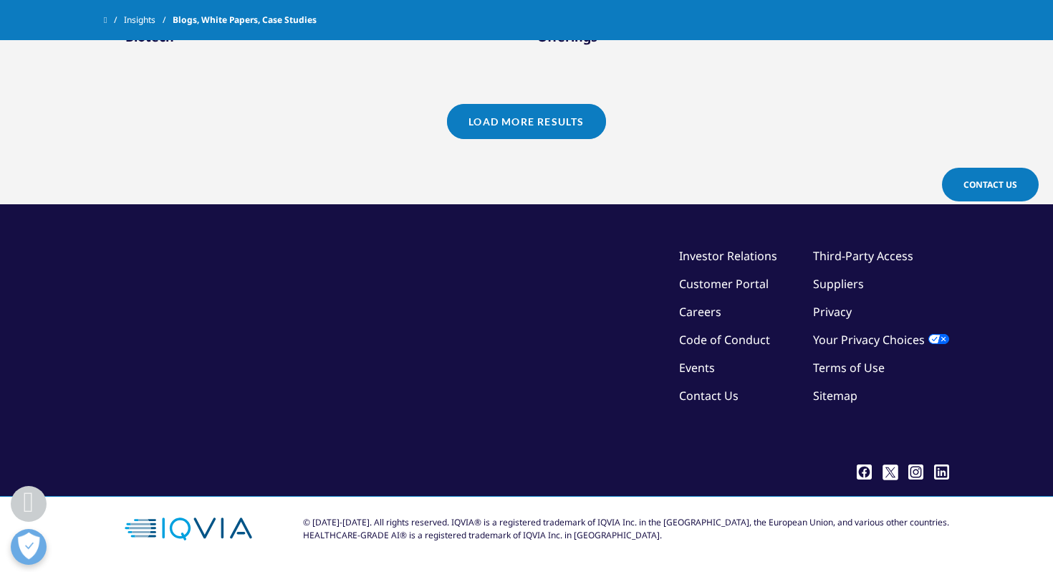
click at [495, 127] on link "Load More Results" at bounding box center [526, 121] width 158 height 35
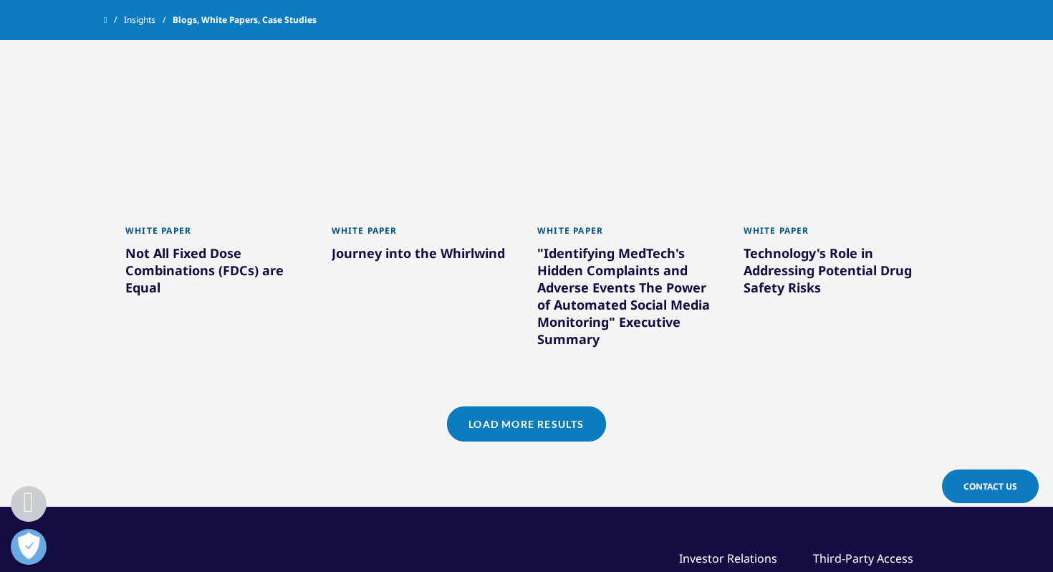
scroll to position [2196, 0]
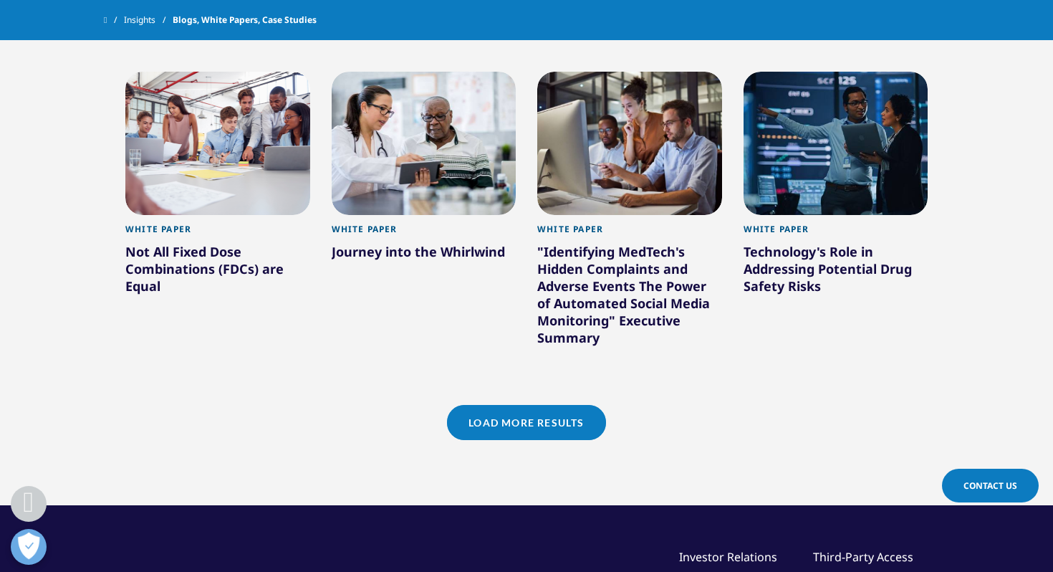
click at [483, 428] on link "Load More Results" at bounding box center [526, 422] width 158 height 35
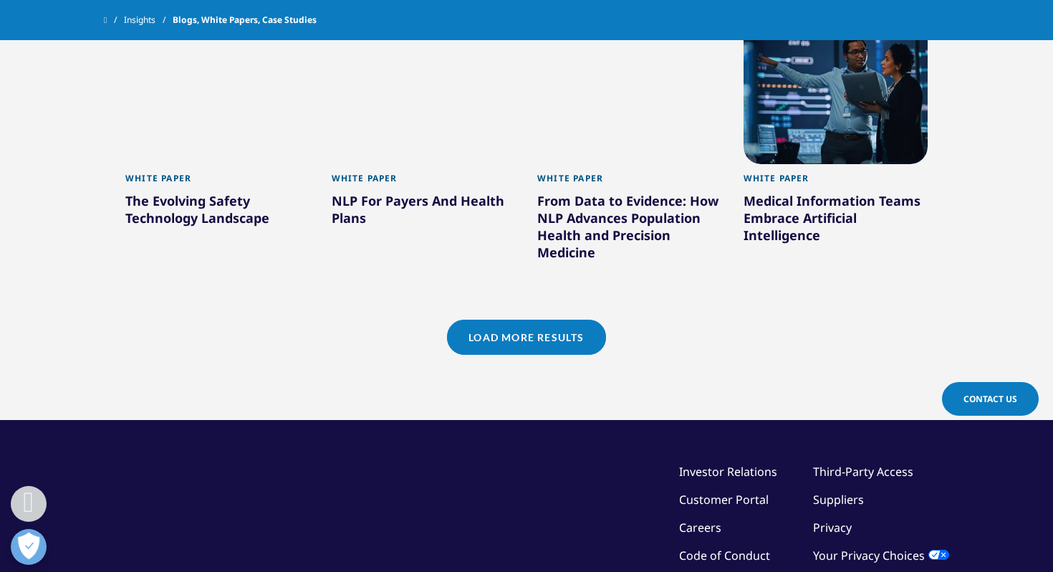
scroll to position [3163, 0]
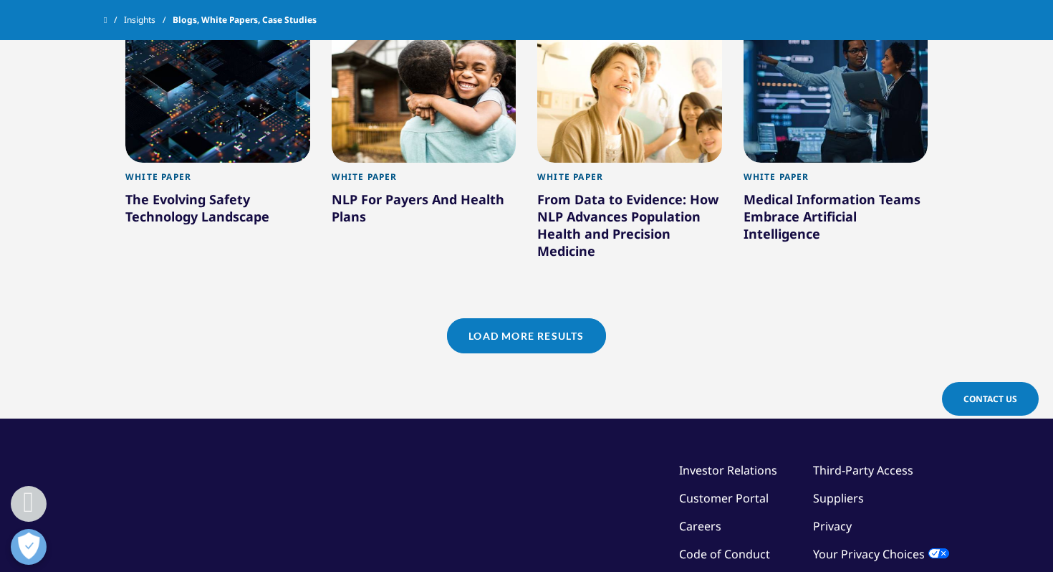
click at [555, 329] on link "Load More Results" at bounding box center [526, 335] width 158 height 35
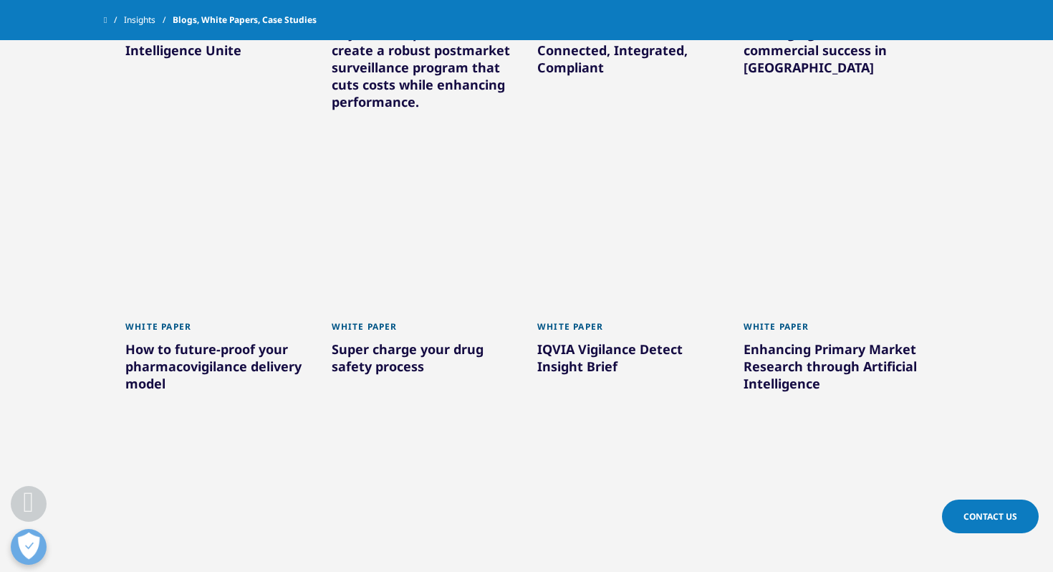
scroll to position [3628, 0]
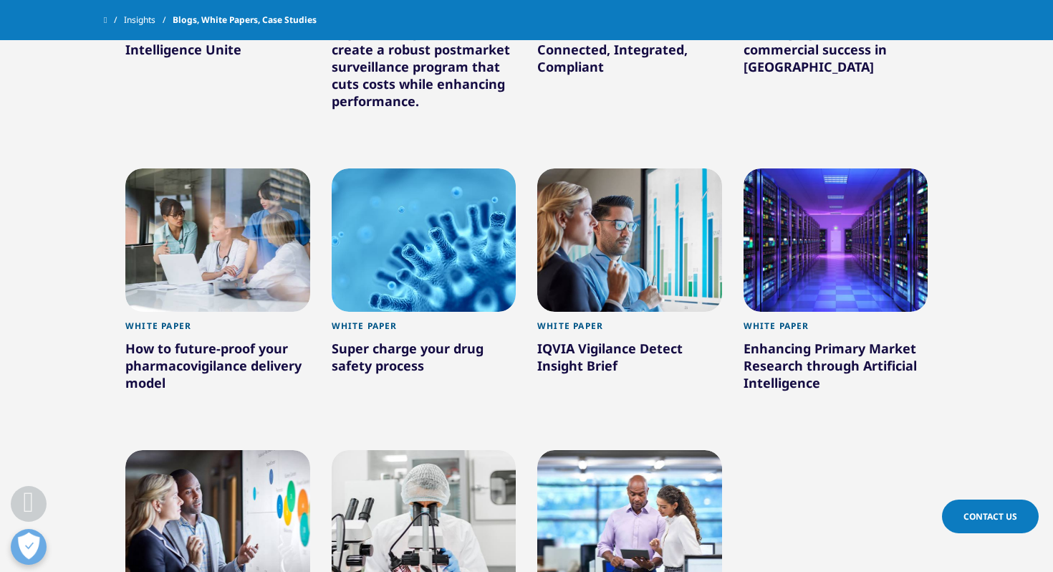
click at [284, 365] on div "How to future-proof your pharmacovigilance delivery model" at bounding box center [217, 368] width 185 height 57
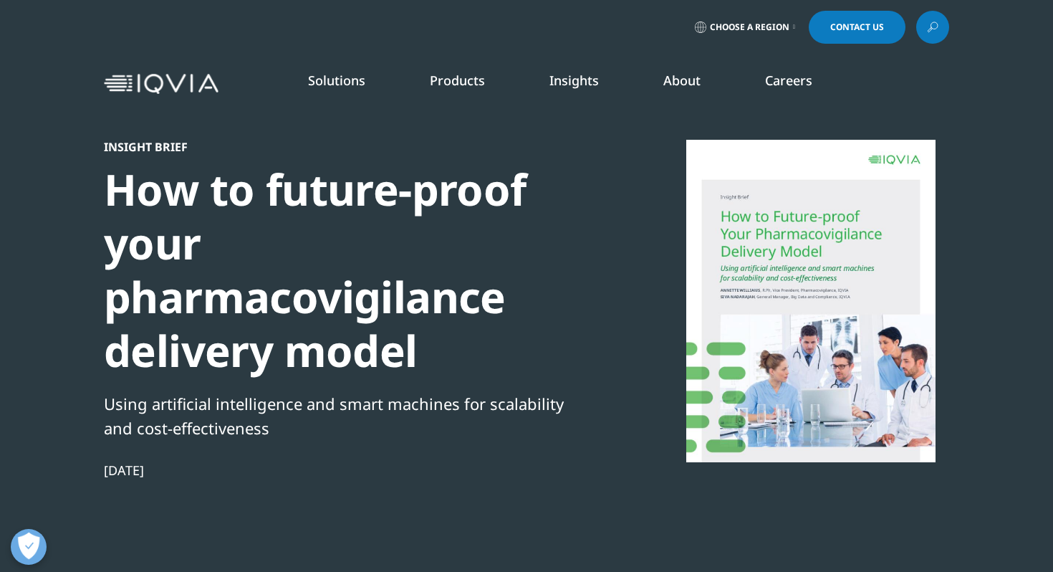
scroll to position [212, 845]
click at [292, 347] on div "How to future-proof your pharmacovigilance delivery model" at bounding box center [349, 270] width 491 height 215
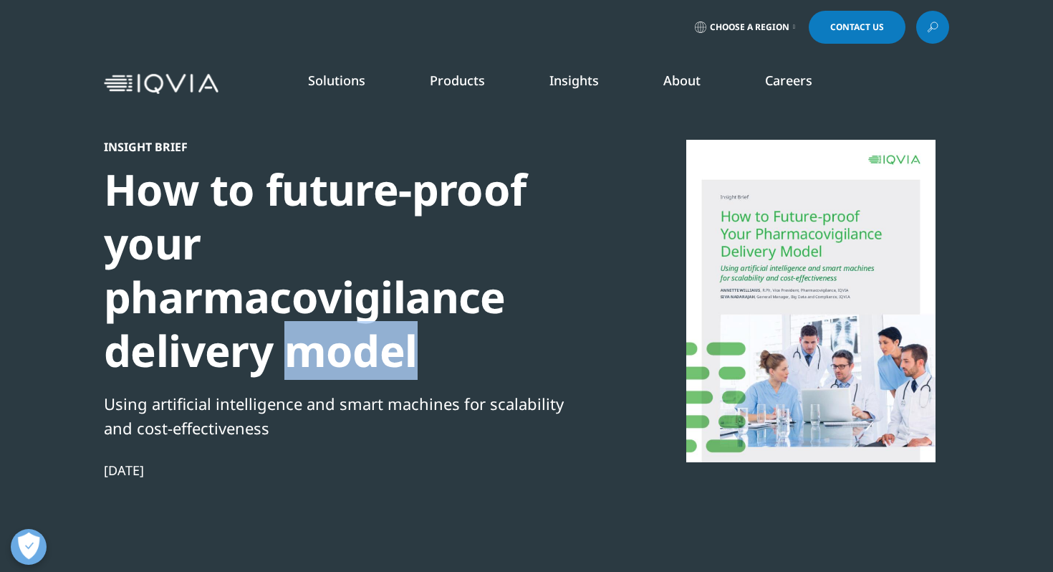
click at [292, 347] on div "How to future-proof your pharmacovigilance delivery model" at bounding box center [349, 270] width 491 height 215
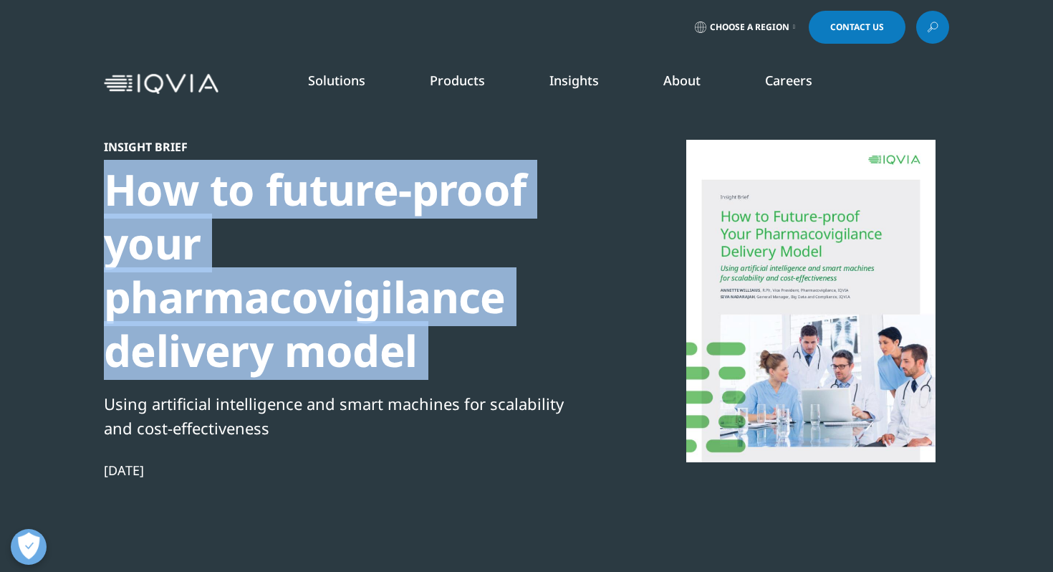
click at [292, 347] on div "How to future-proof your pharmacovigilance delivery model" at bounding box center [349, 270] width 491 height 215
copy div "How to future-proof your pharmacovigilance delivery model"
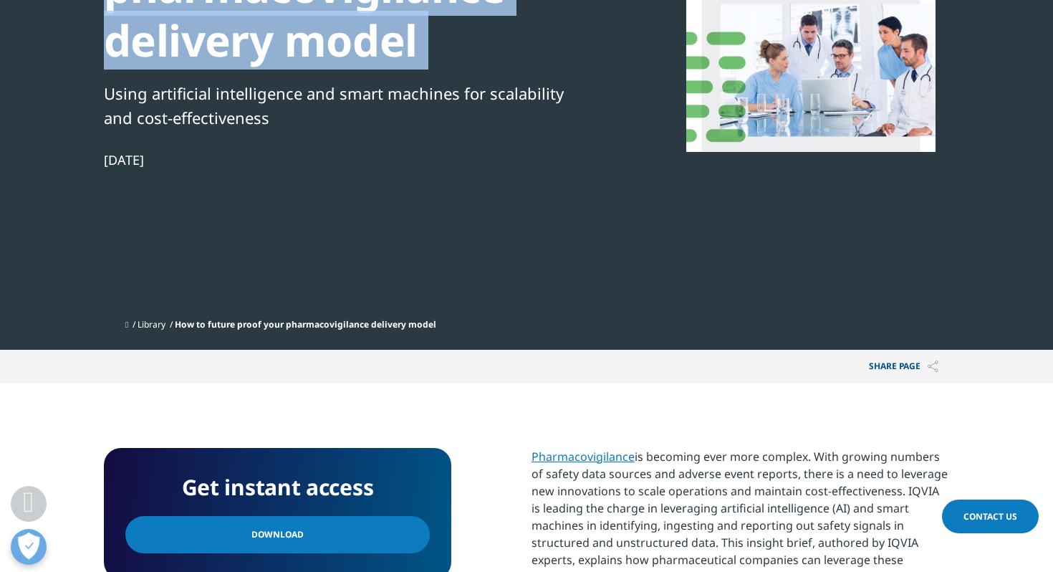
scroll to position [333, 0]
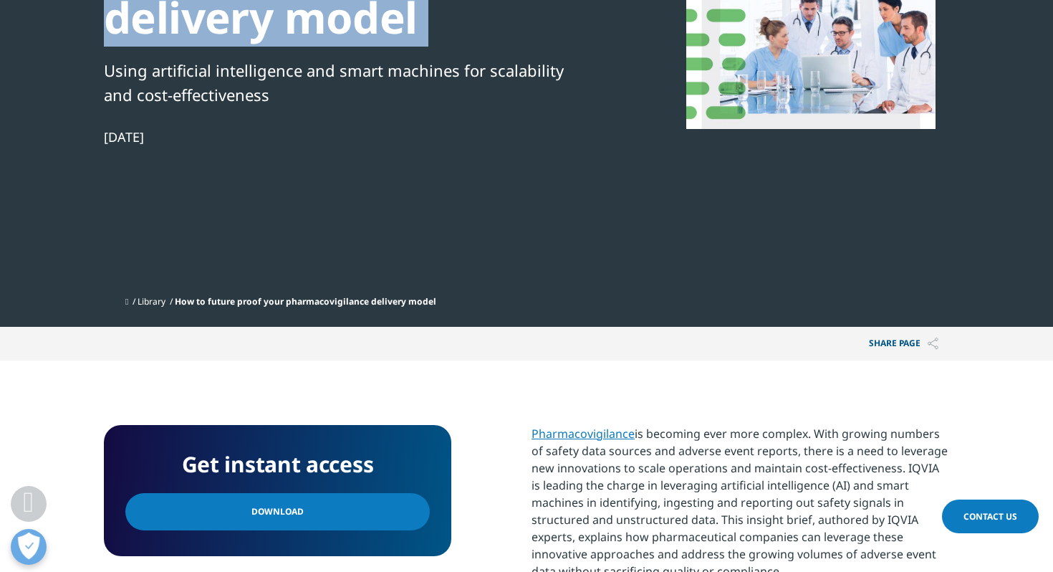
click at [302, 504] on link "Download" at bounding box center [277, 511] width 304 height 37
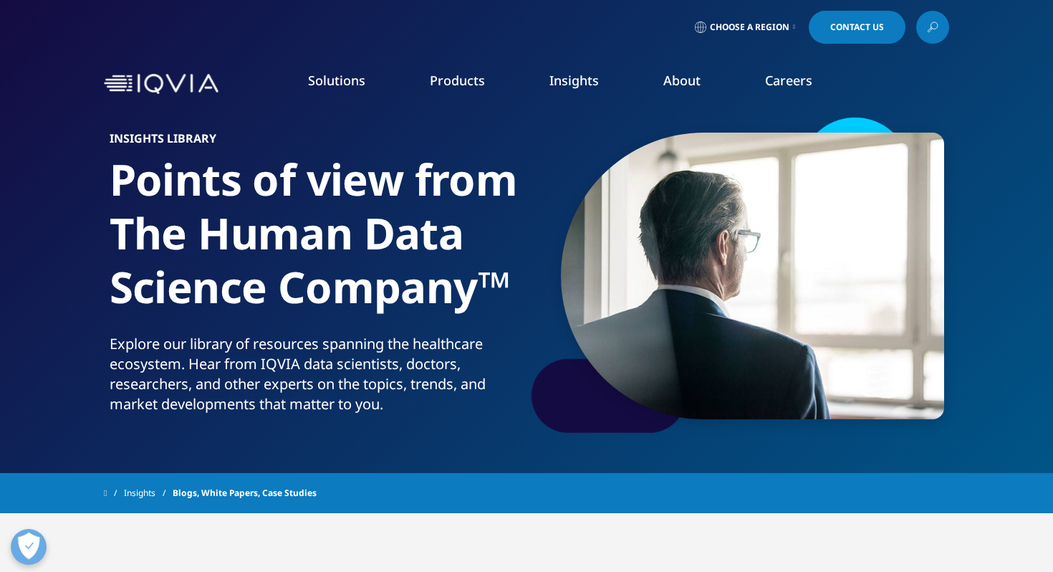
scroll to position [1549, 0]
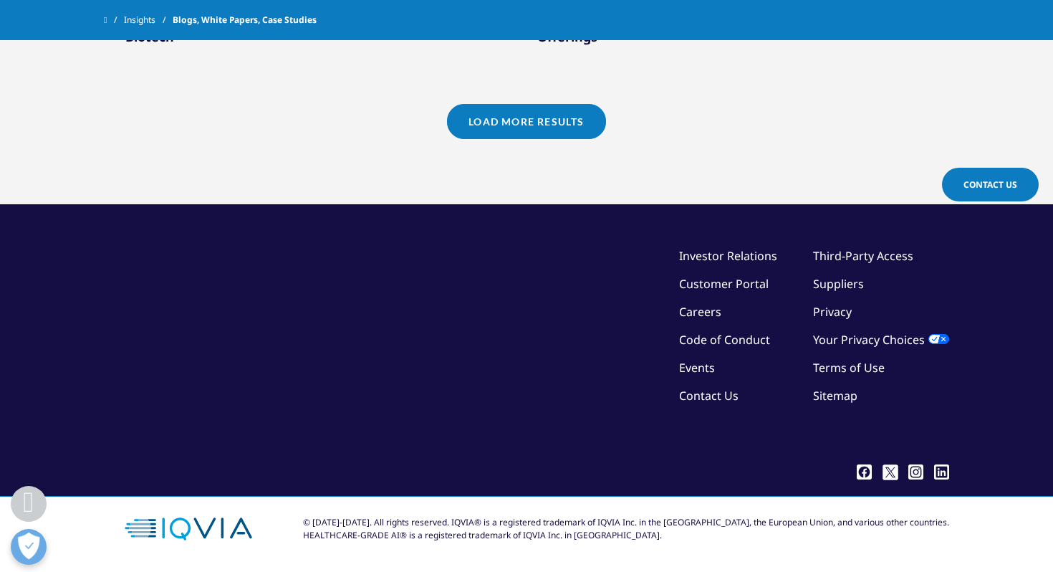
click at [463, 131] on link "Load More Results" at bounding box center [526, 121] width 158 height 35
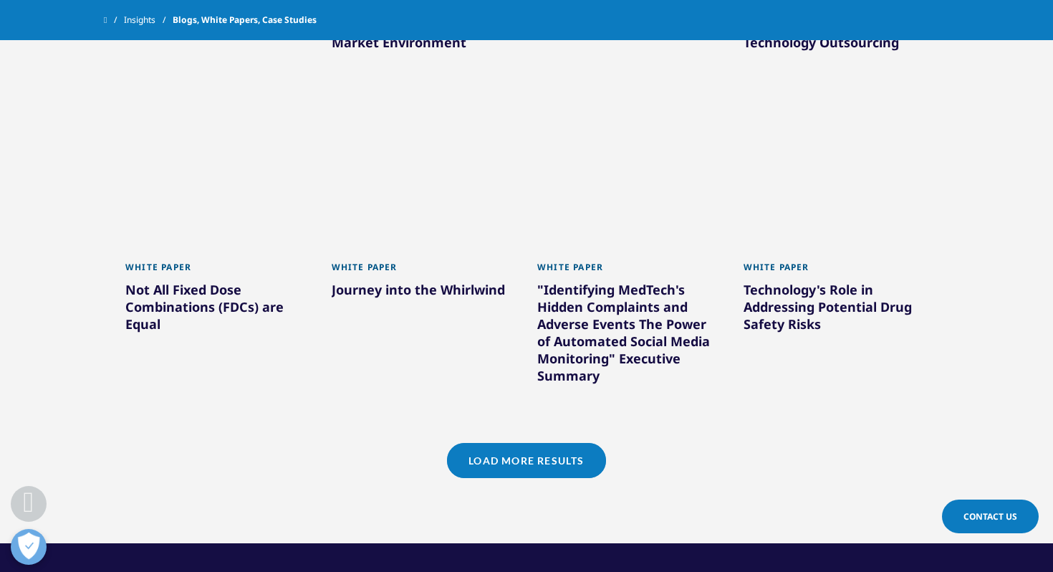
scroll to position [2160, 0]
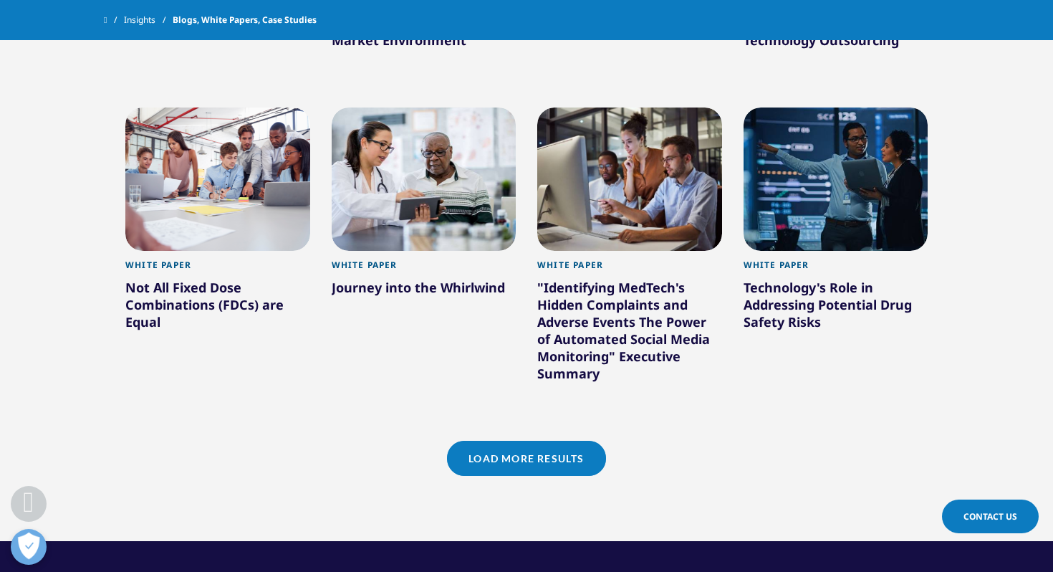
click at [484, 451] on link "Load More Results" at bounding box center [526, 458] width 158 height 35
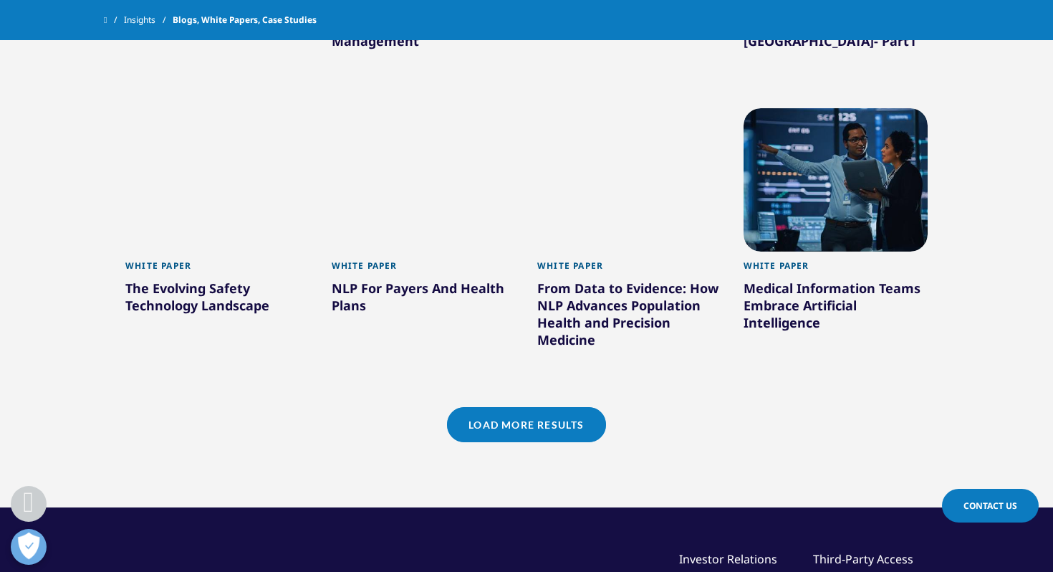
scroll to position [3112, 0]
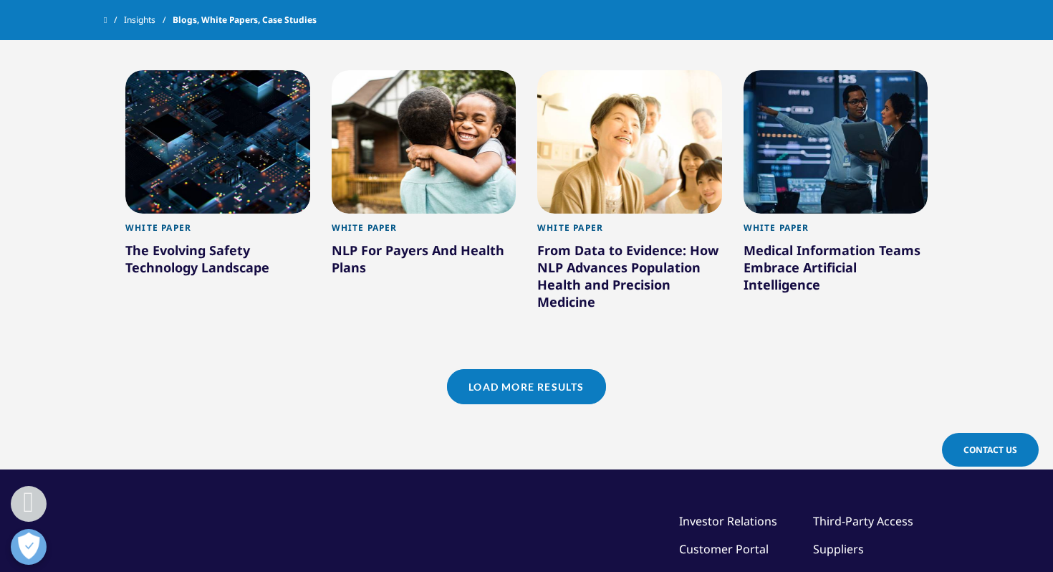
click at [540, 385] on link "Load More Results" at bounding box center [526, 386] width 158 height 35
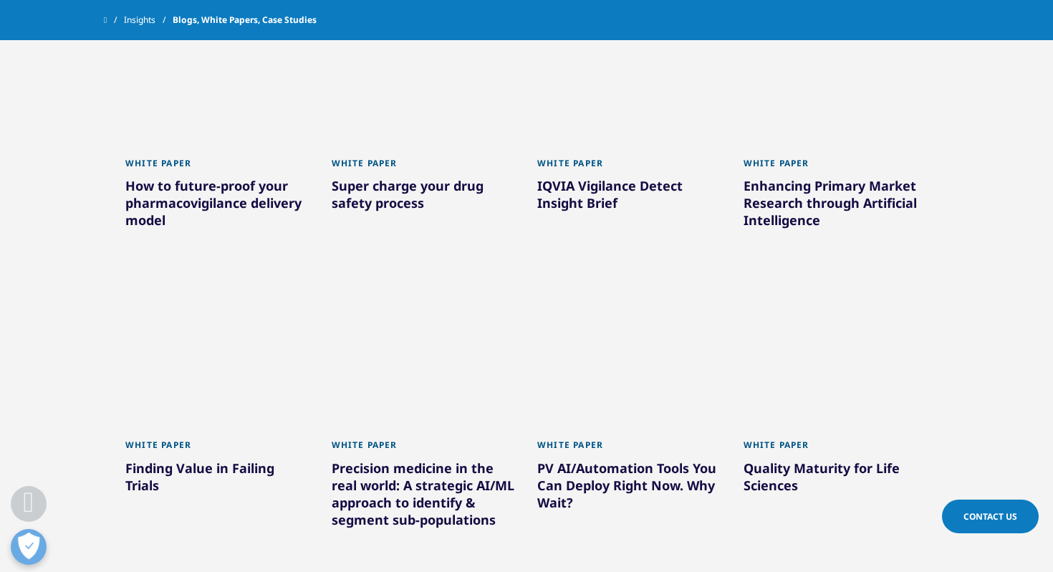
scroll to position [3794, 0]
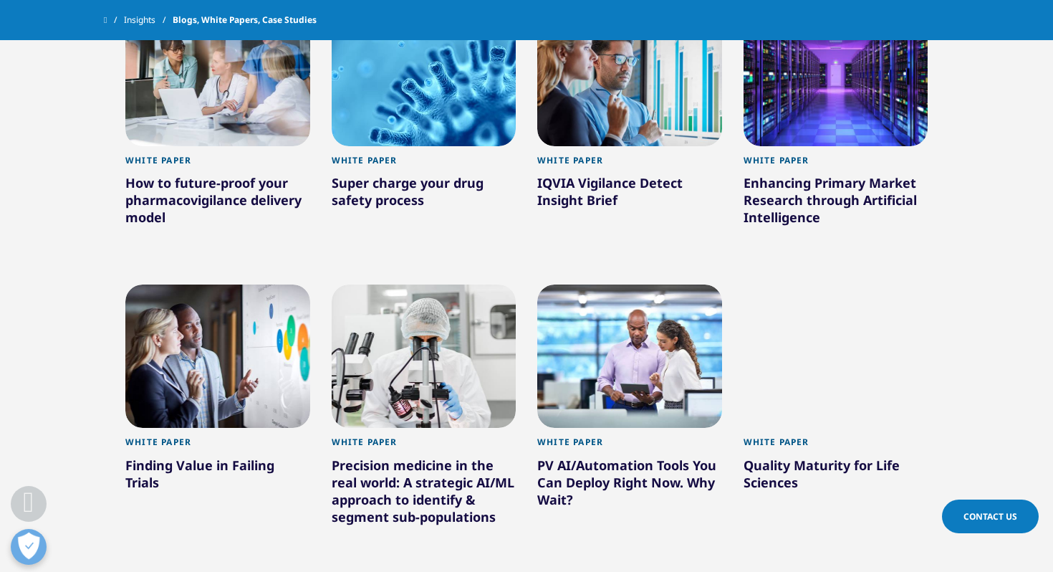
click at [425, 191] on div "Super charge your drug safety process" at bounding box center [424, 194] width 185 height 40
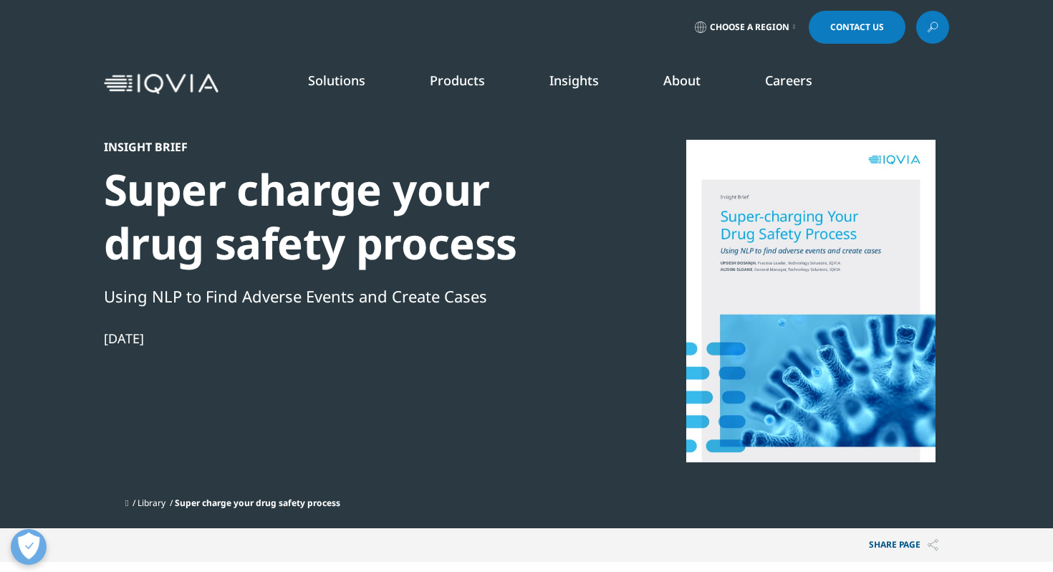
scroll to position [130, 845]
click at [394, 246] on div "Super charge your drug safety process" at bounding box center [349, 216] width 491 height 107
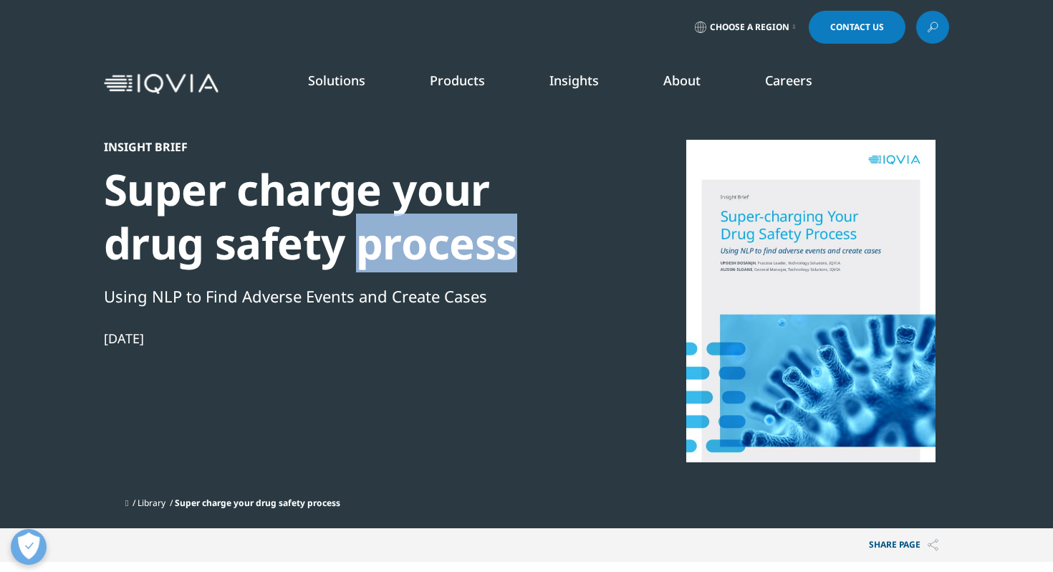
click at [394, 246] on div "Super charge your drug safety process" at bounding box center [349, 216] width 491 height 107
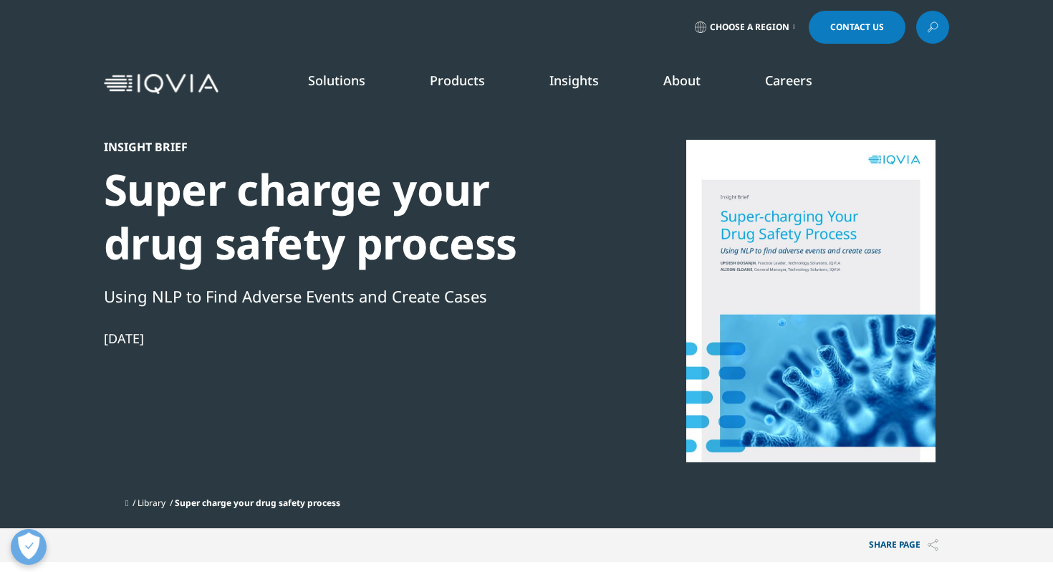
click at [308, 201] on div "Super charge your drug safety process" at bounding box center [349, 216] width 491 height 107
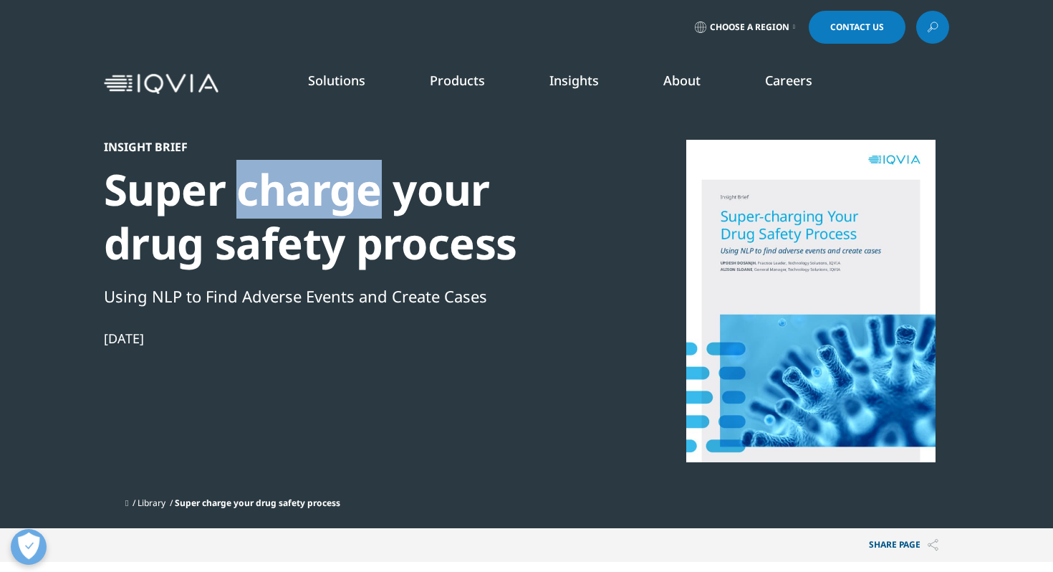
click at [308, 201] on div "Super charge your drug safety process" at bounding box center [349, 216] width 491 height 107
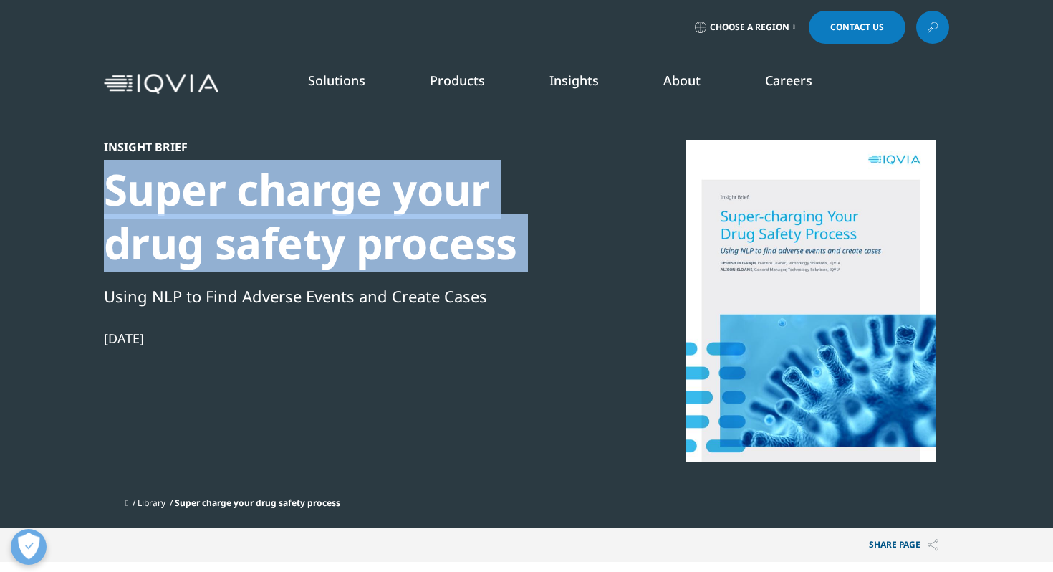
click at [308, 201] on div "Super charge your drug safety process" at bounding box center [349, 216] width 491 height 107
copy div "Super charge your drug safety process"
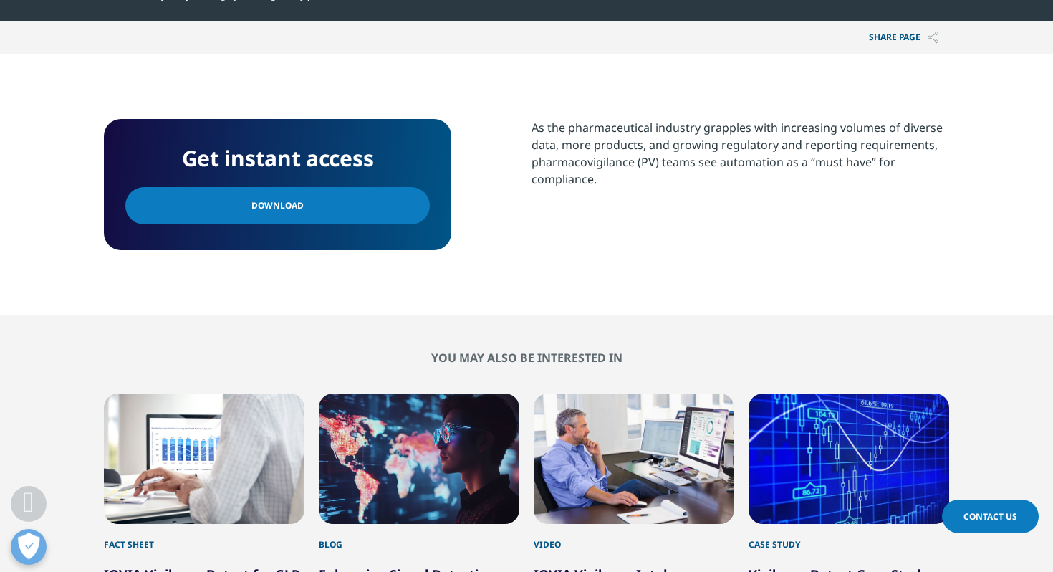
scroll to position [540, 0]
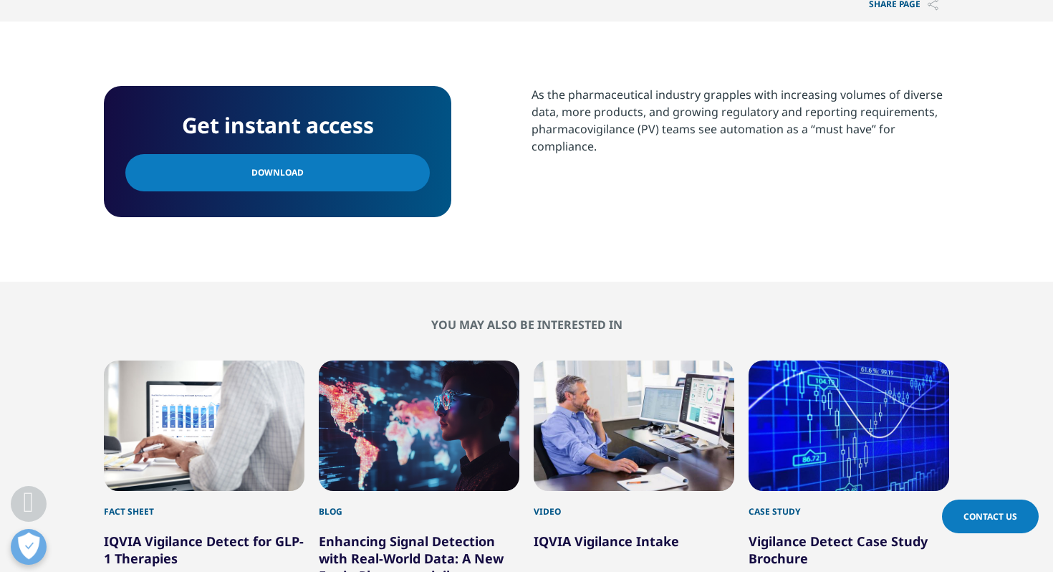
click at [307, 186] on link "Download" at bounding box center [277, 172] width 304 height 37
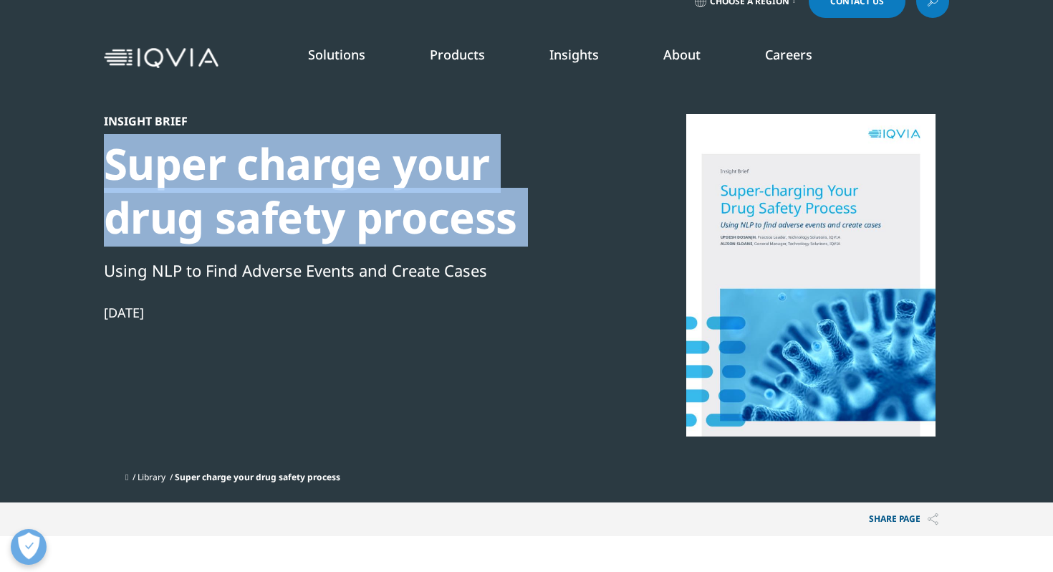
scroll to position [0, 0]
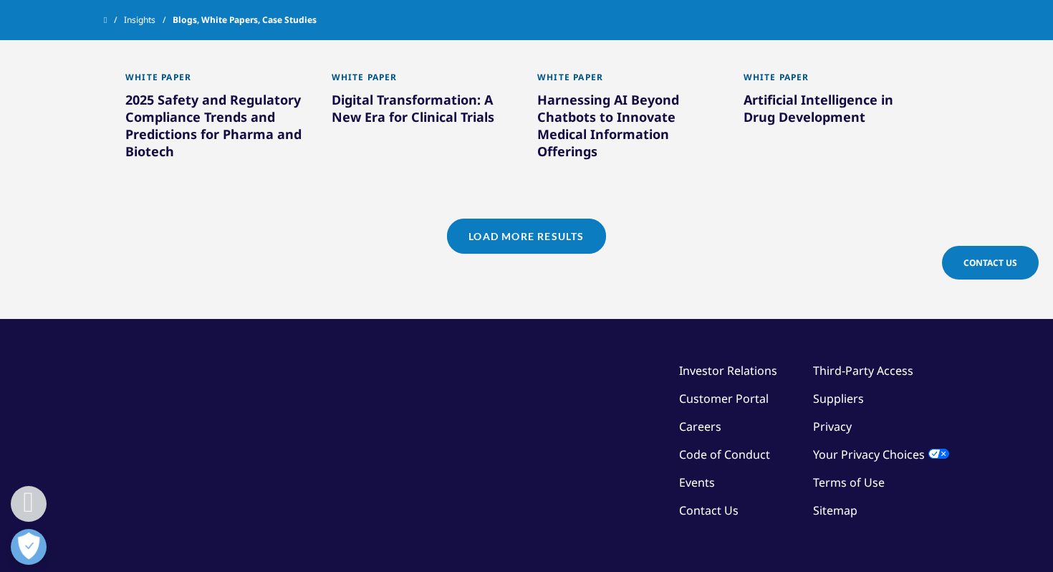
scroll to position [1470, 0]
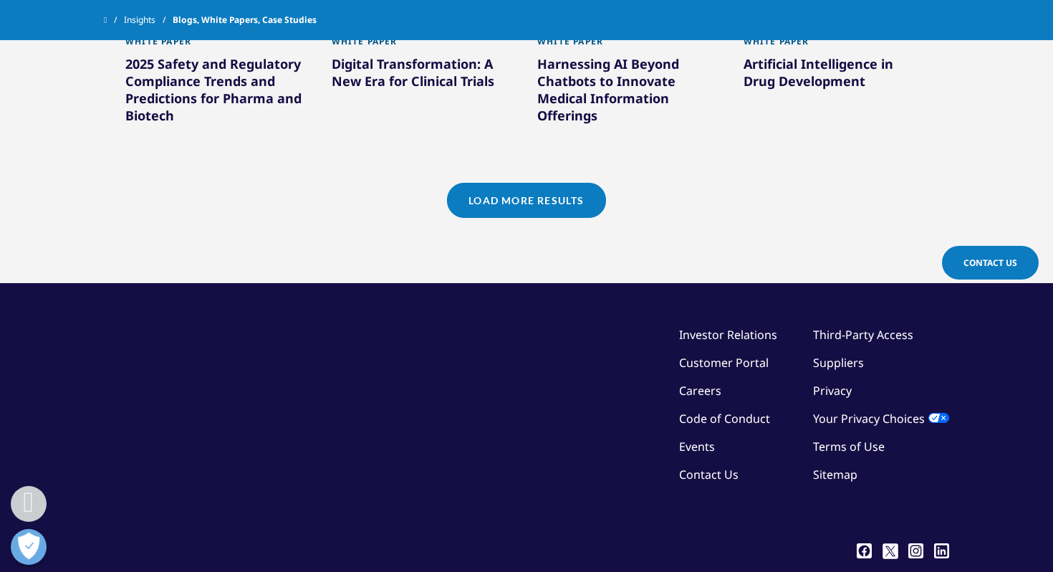
click at [522, 206] on link "Load More Results" at bounding box center [526, 200] width 158 height 35
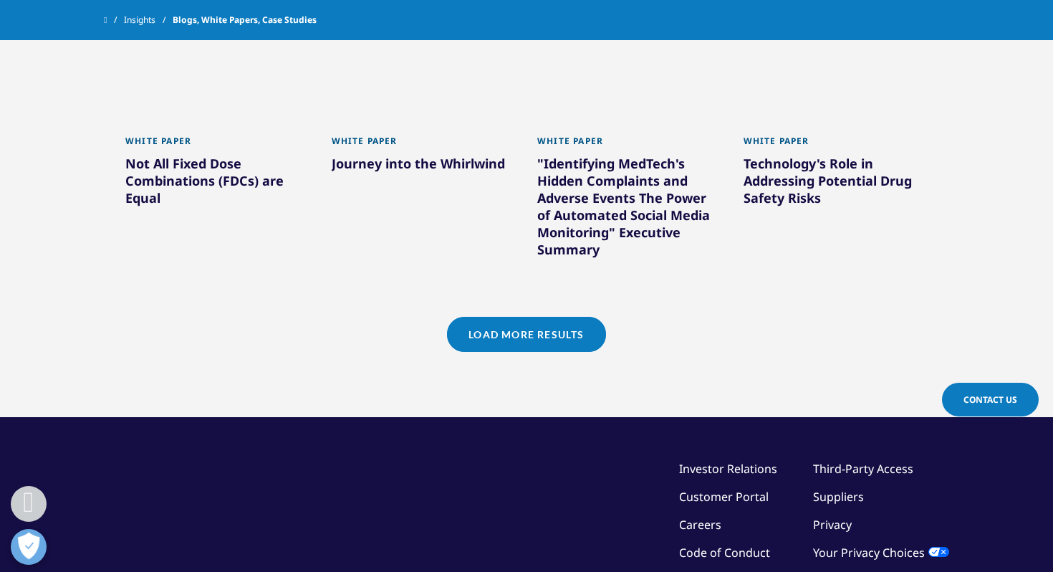
scroll to position [2294, 0]
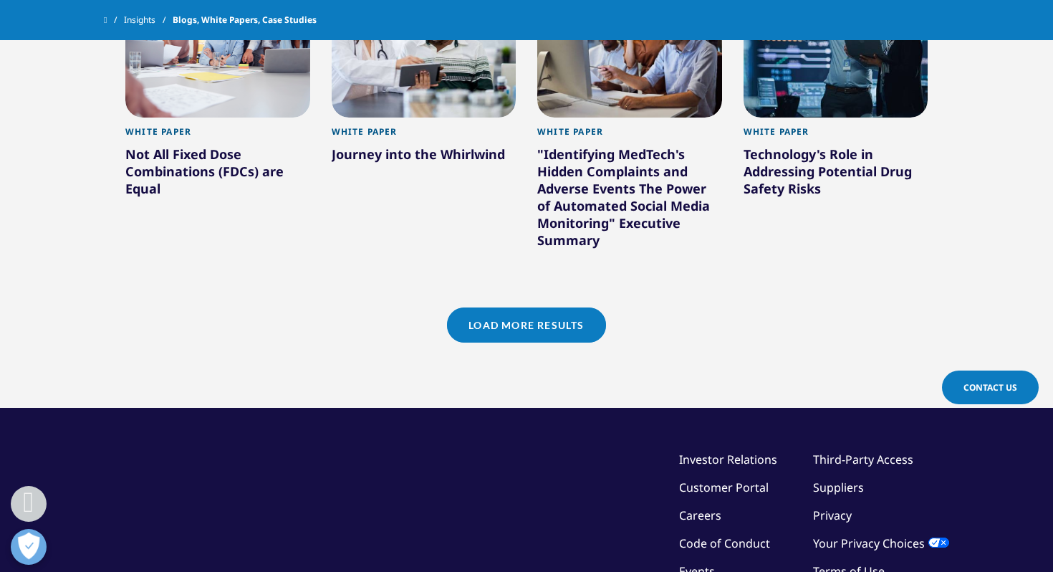
click at [506, 317] on link "Load More Results" at bounding box center [526, 324] width 158 height 35
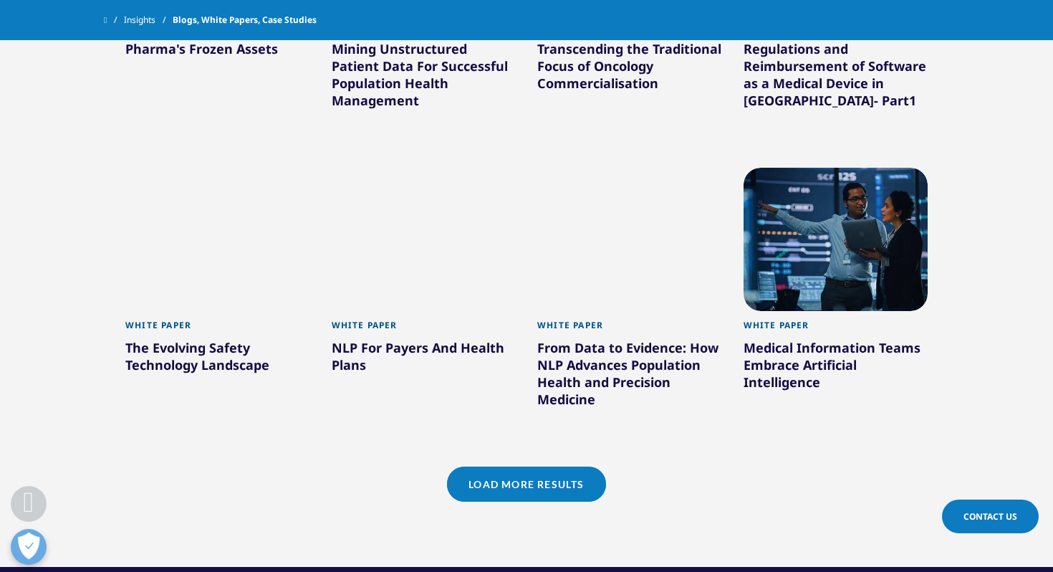
scroll to position [3016, 0]
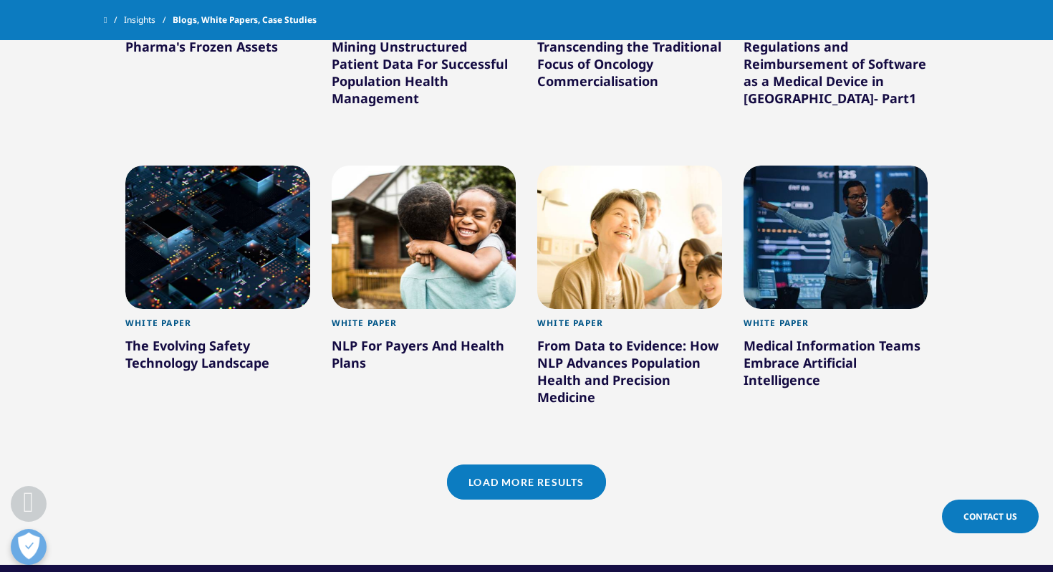
click at [502, 476] on link "Load More Results" at bounding box center [526, 481] width 158 height 35
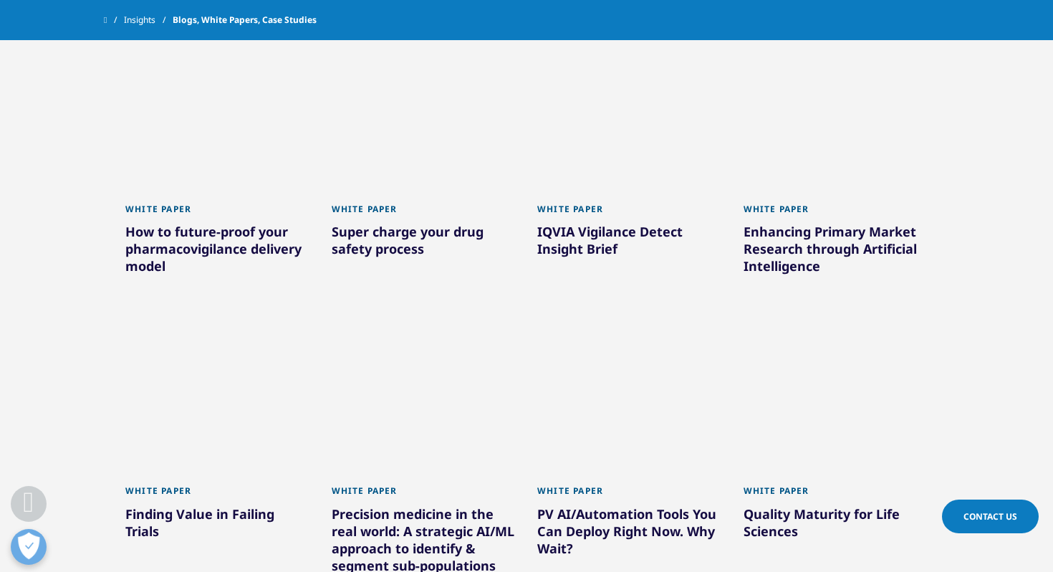
scroll to position [3753, 0]
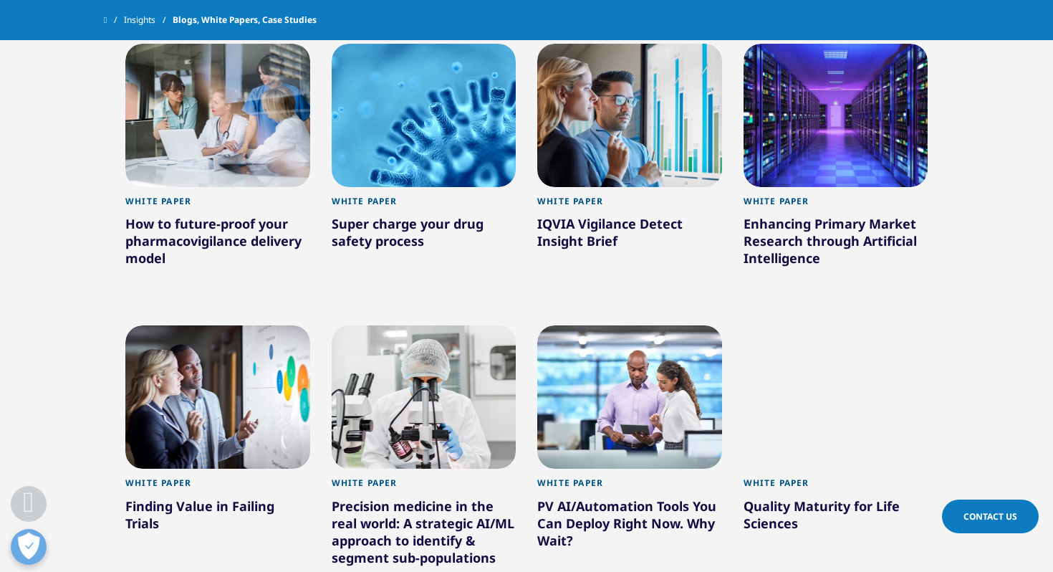
click at [661, 228] on div "IQVIA Vigilance Detect Insight Brief" at bounding box center [629, 235] width 185 height 40
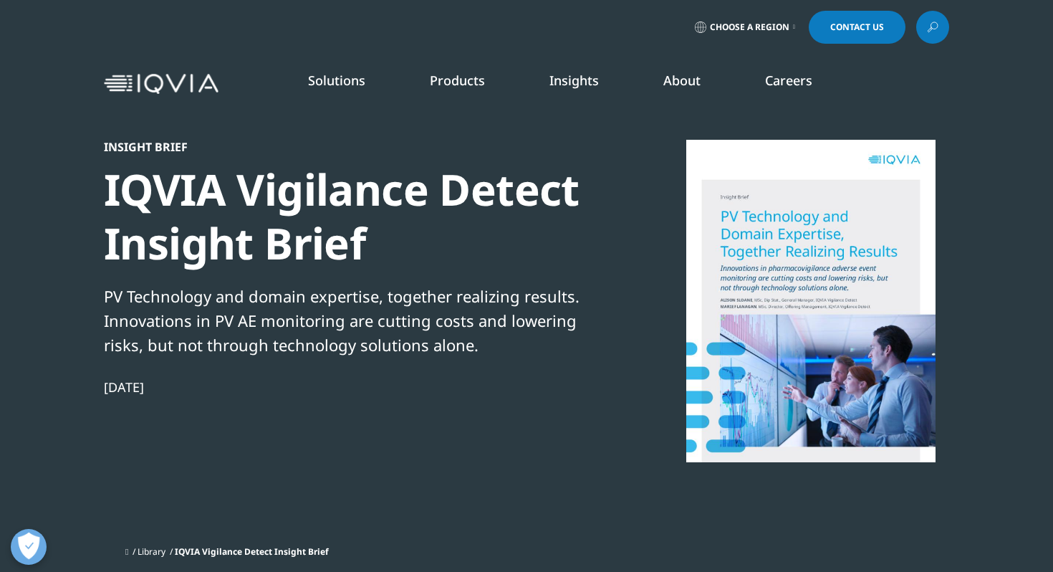
scroll to position [130, 845]
click at [484, 182] on div "IQVIA Vigilance Detect Insight Brief" at bounding box center [349, 216] width 491 height 107
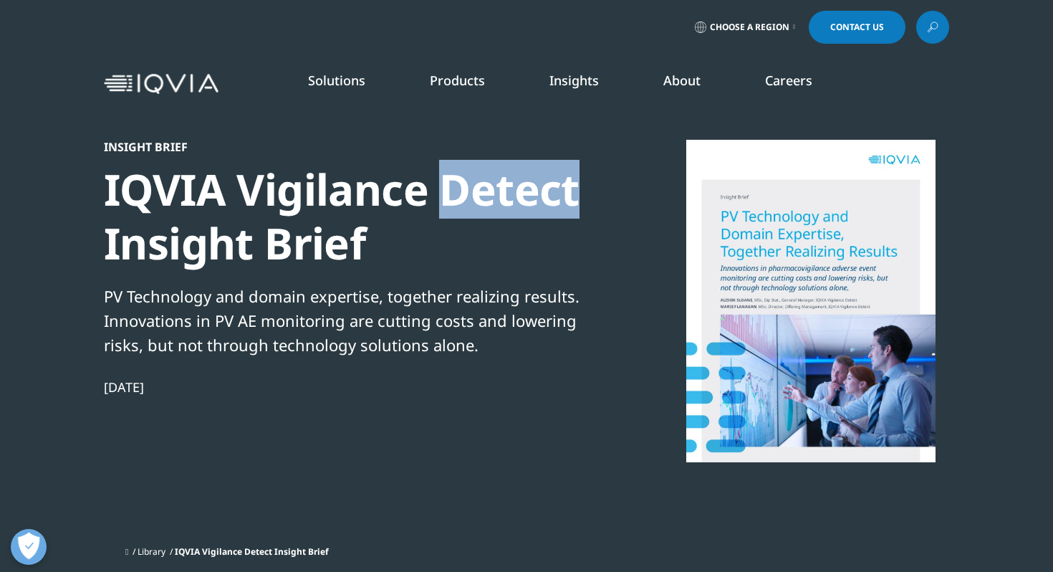
click at [484, 182] on div "IQVIA Vigilance Detect Insight Brief" at bounding box center [349, 216] width 491 height 107
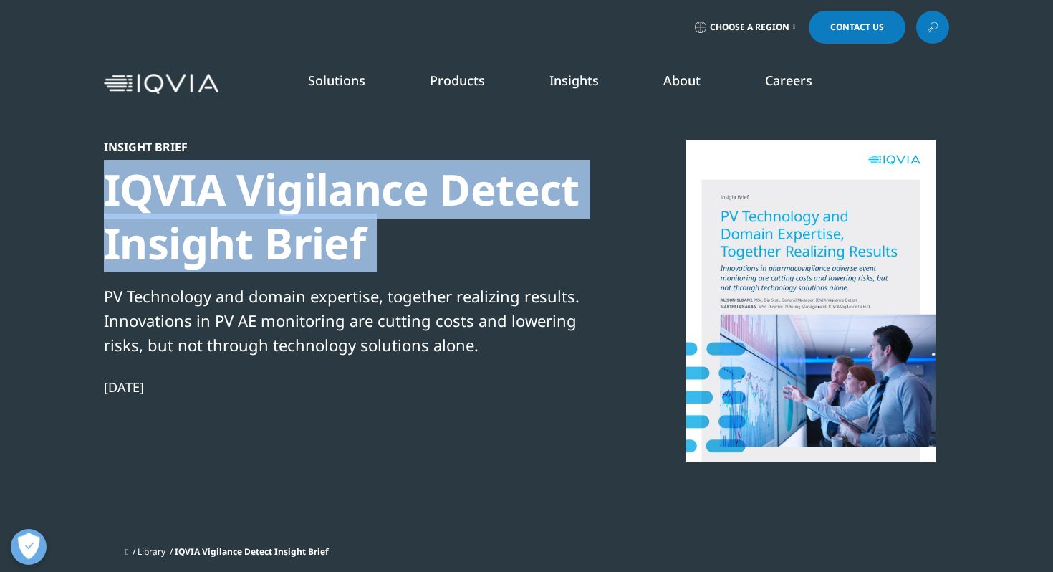
click at [484, 182] on div "IQVIA Vigilance Detect Insight Brief" at bounding box center [349, 216] width 491 height 107
copy div "IQVIA Vigilance Detect Insight Brief"
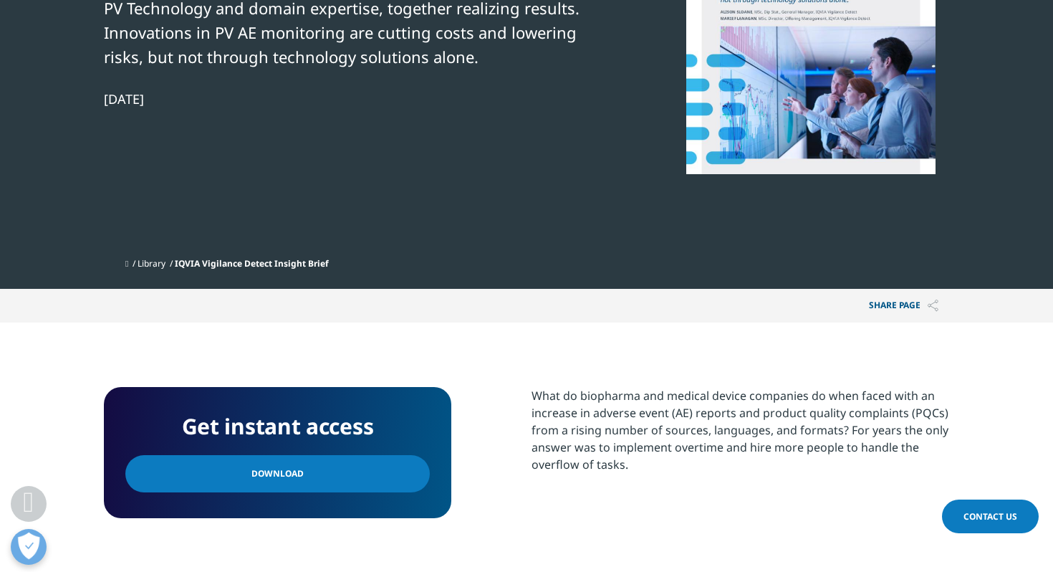
scroll to position [316, 0]
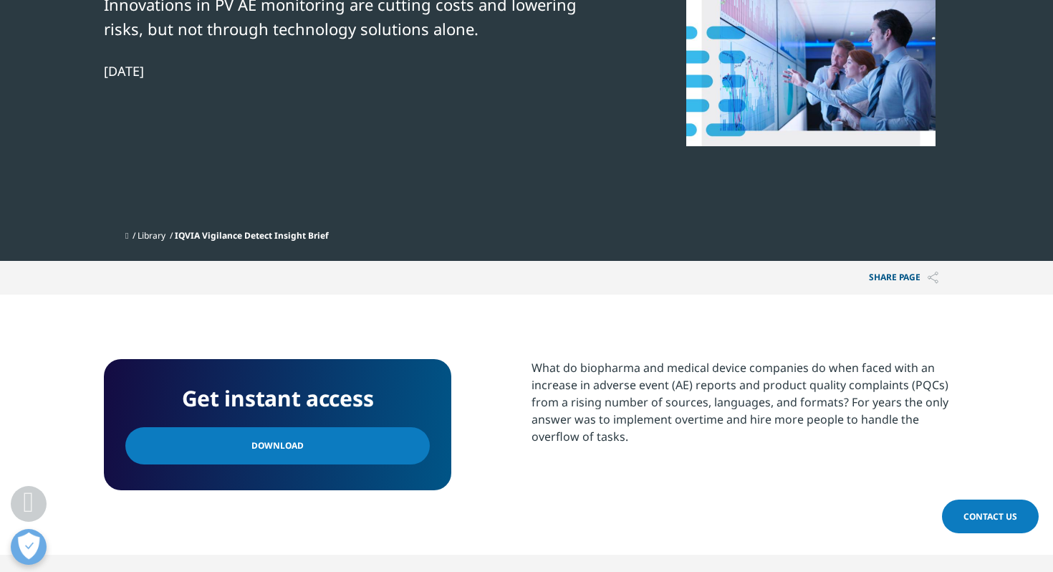
click at [263, 438] on span "Download" at bounding box center [277, 446] width 52 height 16
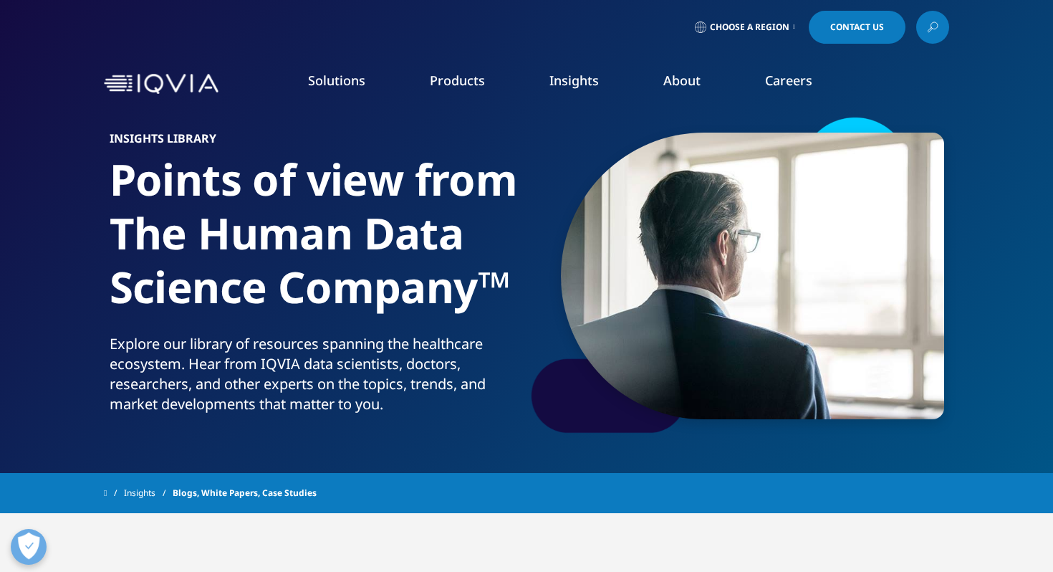
scroll to position [1549, 0]
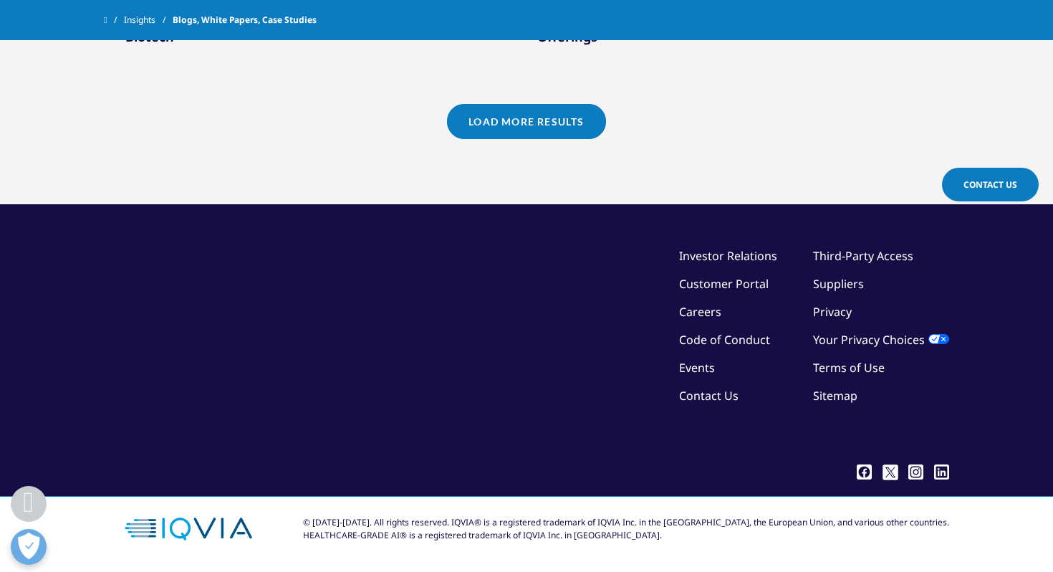
click at [507, 117] on link "Load More Results" at bounding box center [526, 121] width 158 height 35
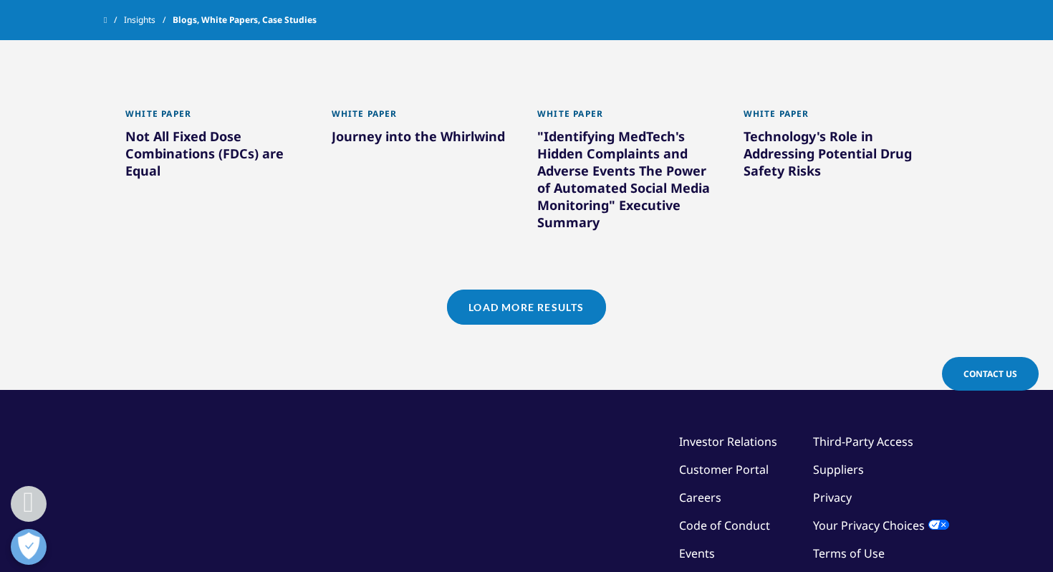
scroll to position [2329, 0]
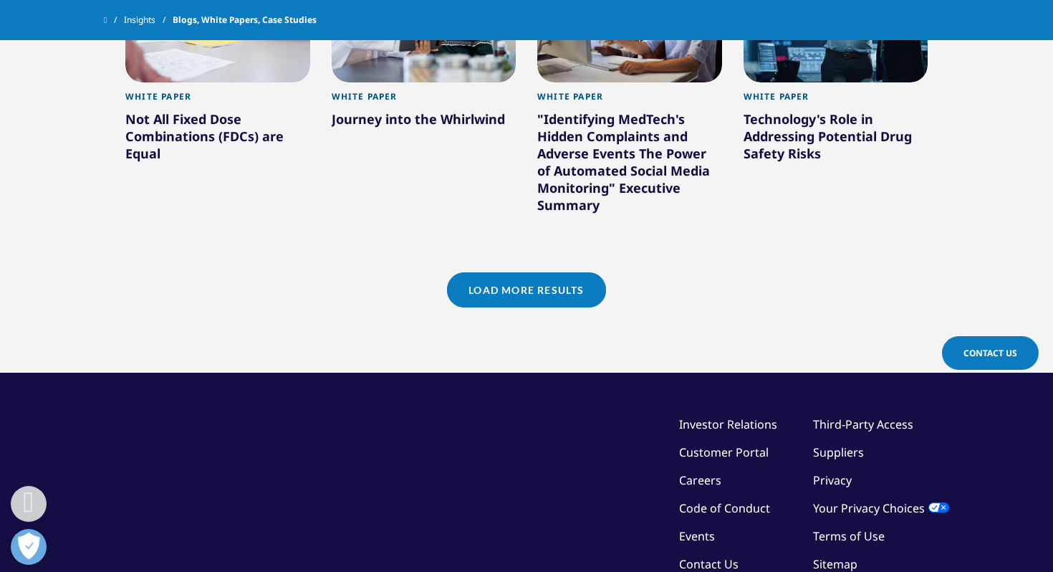
click at [572, 294] on link "Load More Results" at bounding box center [526, 289] width 158 height 35
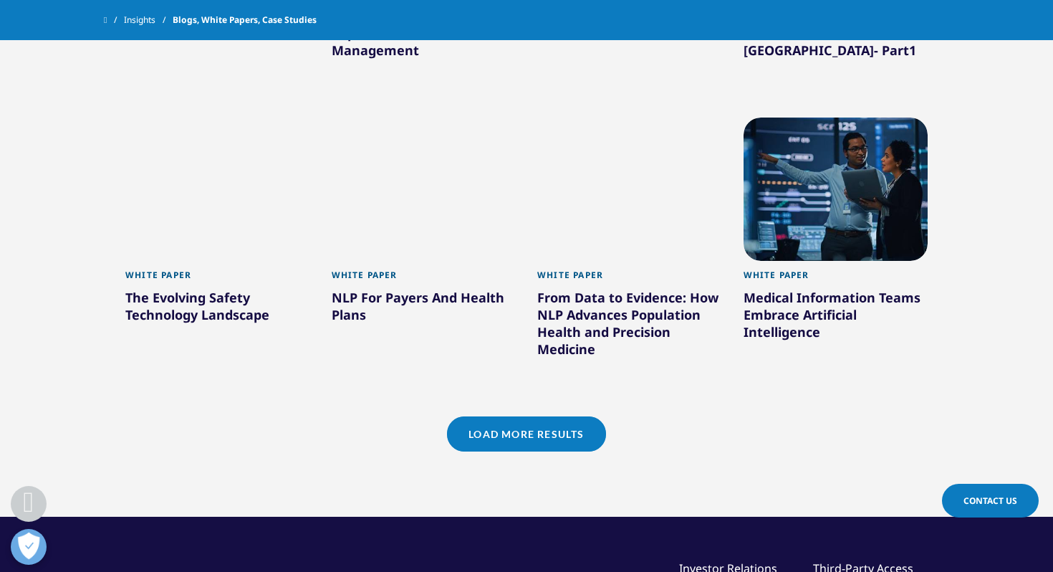
scroll to position [3086, 0]
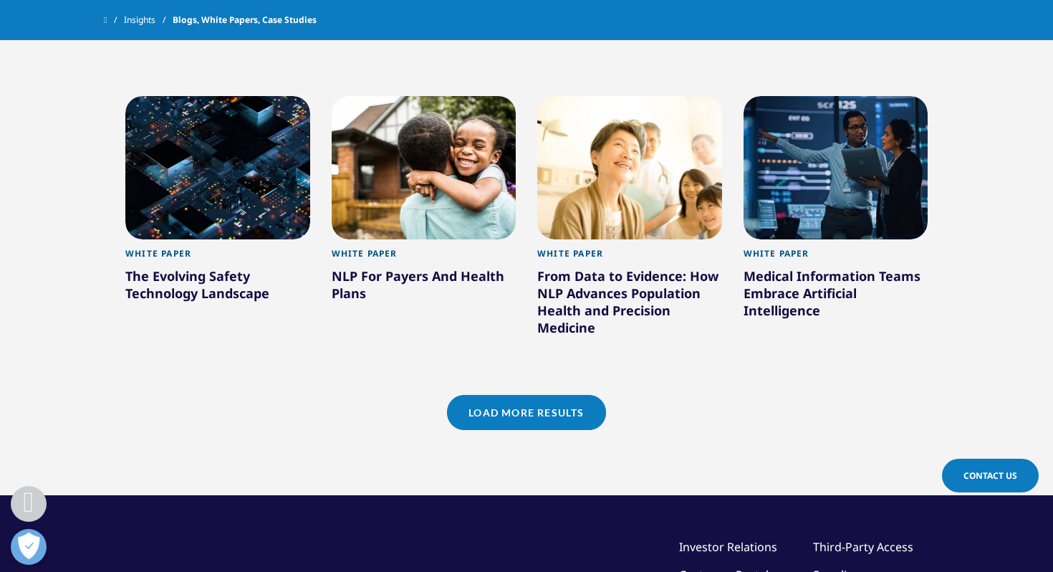
click at [537, 407] on link "Load More Results" at bounding box center [526, 412] width 158 height 35
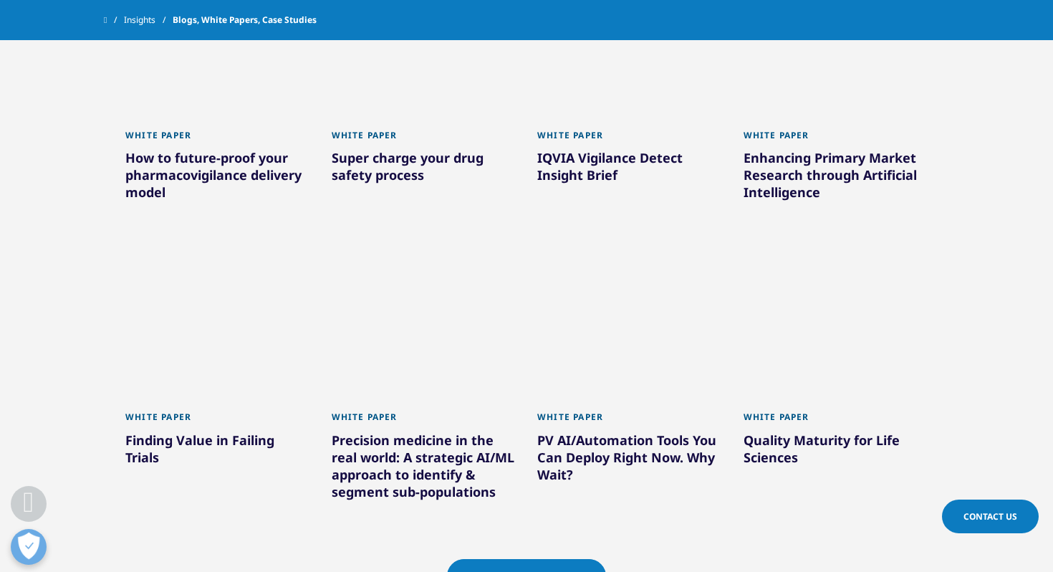
scroll to position [3821, 0]
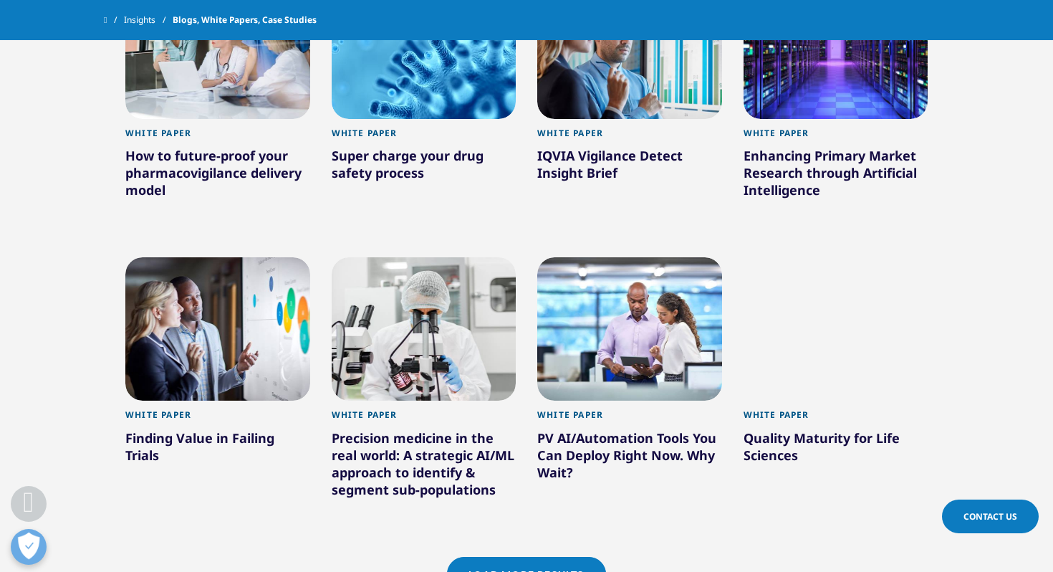
click at [787, 165] on div "Enhancing Primary Market Research through Artificial Intelligence" at bounding box center [836, 175] width 185 height 57
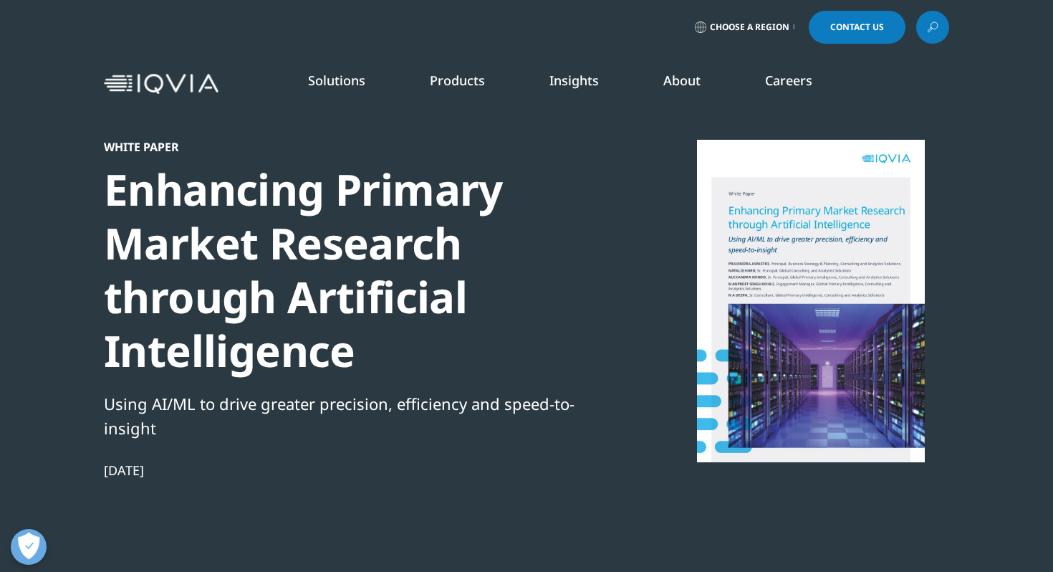
scroll to position [201, 845]
click at [408, 192] on div "Enhancing Primary Market Research through Artificial Intelligence" at bounding box center [349, 270] width 491 height 215
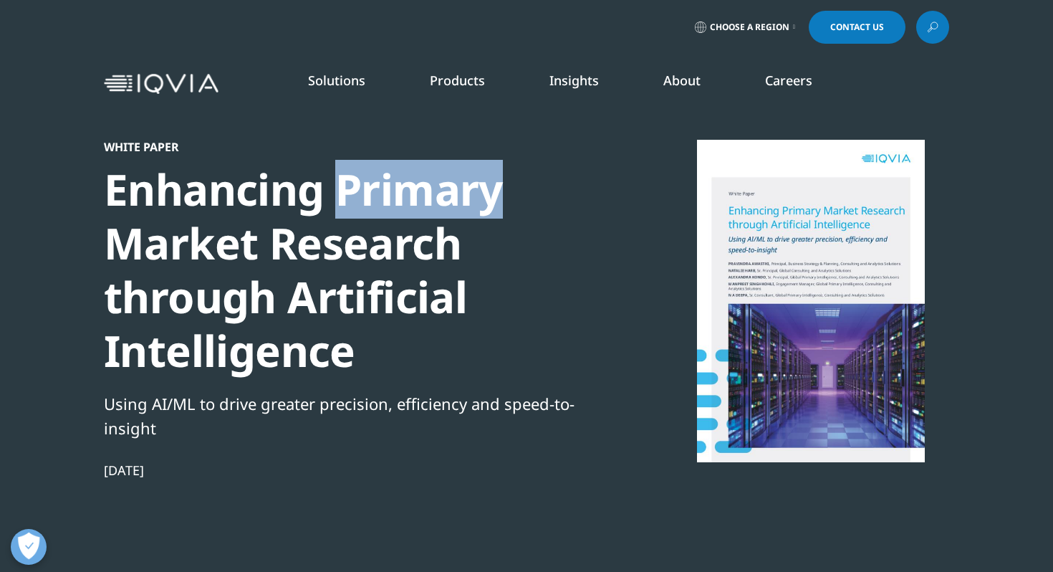
click at [408, 192] on div "Enhancing Primary Market Research through Artificial Intelligence" at bounding box center [349, 270] width 491 height 215
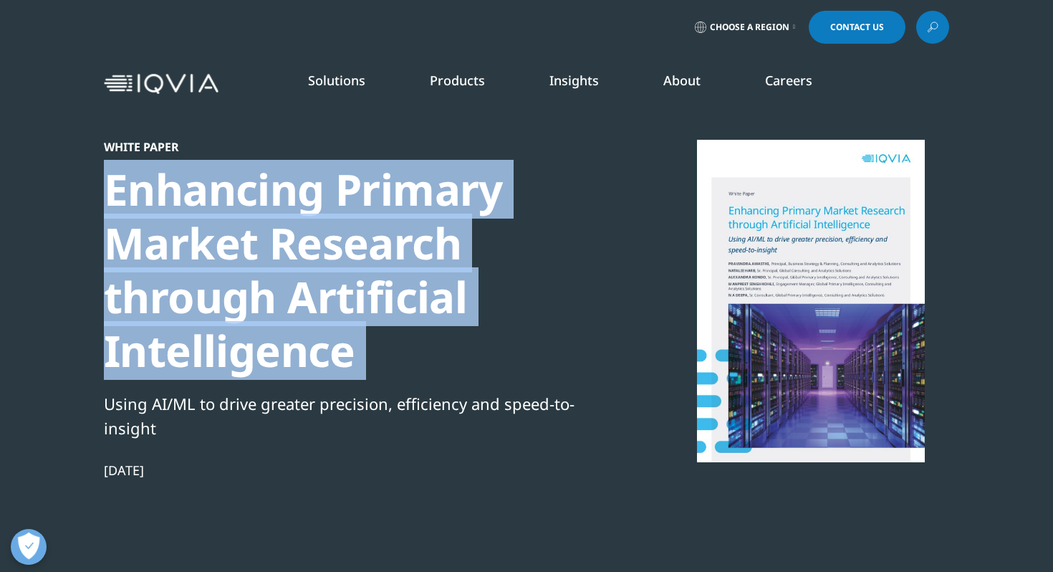
click at [408, 192] on div "Enhancing Primary Market Research through Artificial Intelligence" at bounding box center [349, 270] width 491 height 215
copy div "Enhancing Primary Market Research through Artificial Intelligence"
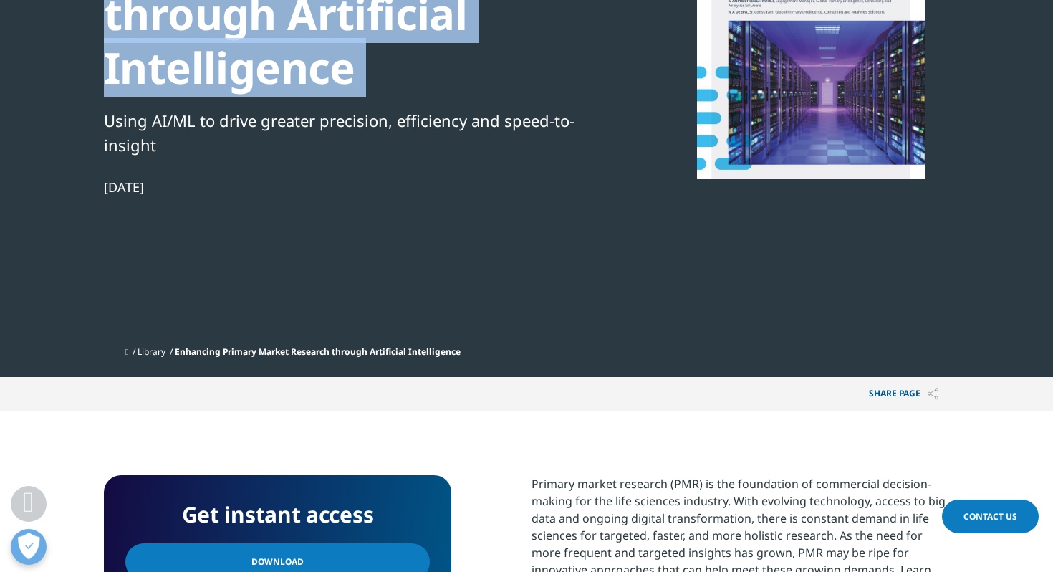
scroll to position [312, 0]
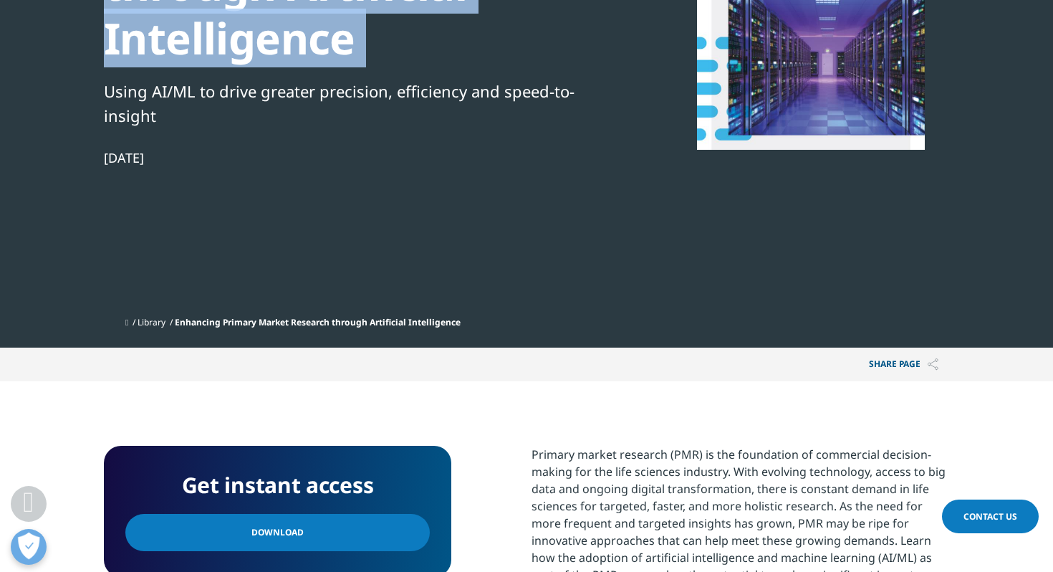
click at [261, 530] on span "Download" at bounding box center [277, 532] width 52 height 16
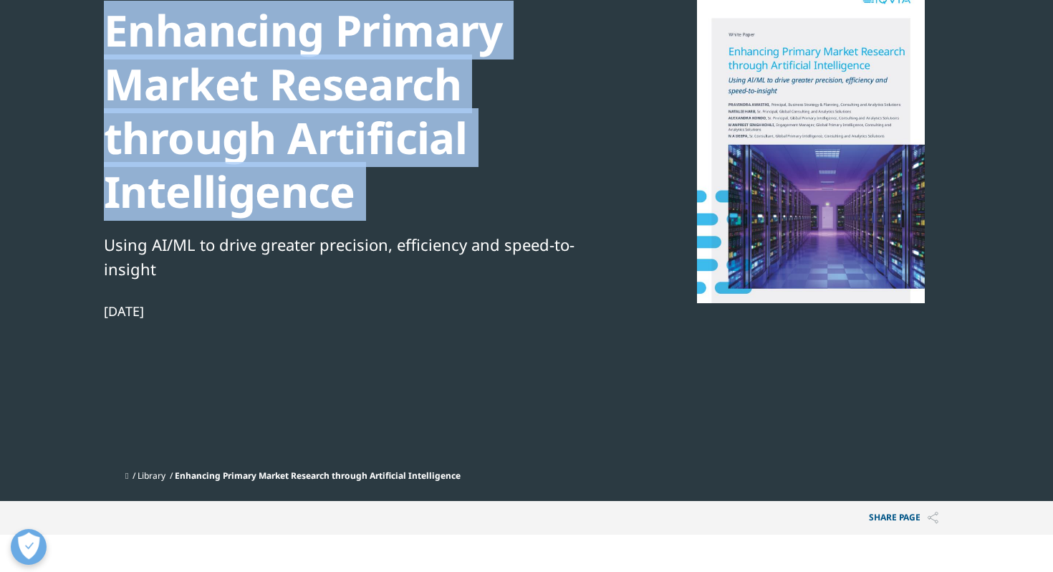
scroll to position [158, 0]
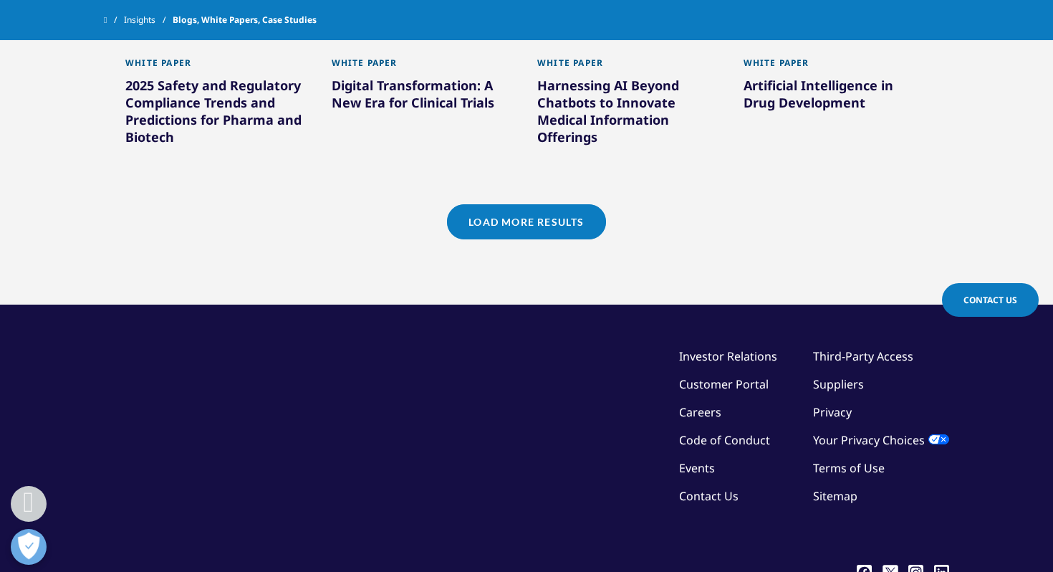
scroll to position [1453, 0]
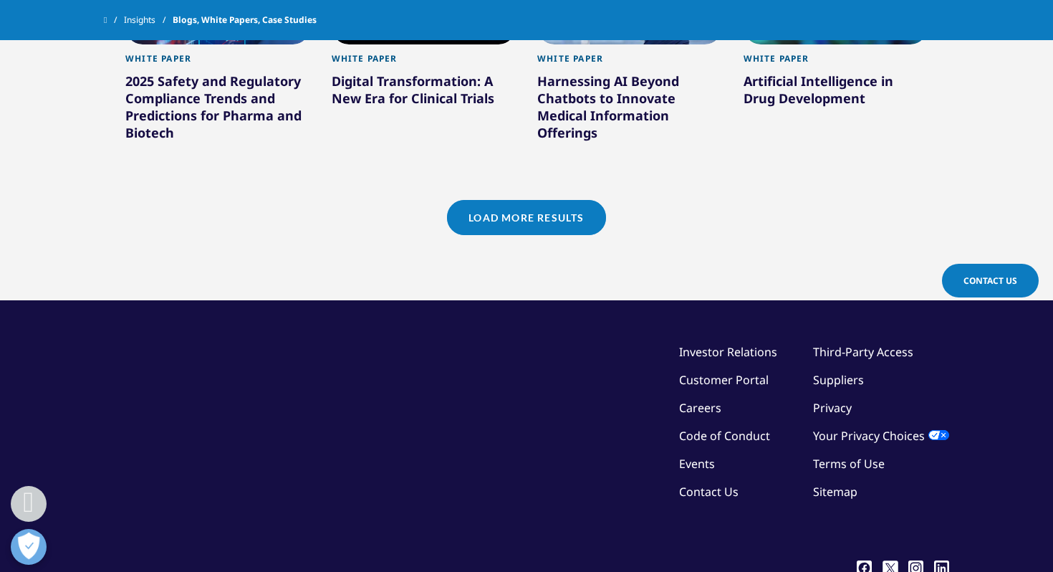
click at [506, 220] on link "Load More Results" at bounding box center [526, 217] width 158 height 35
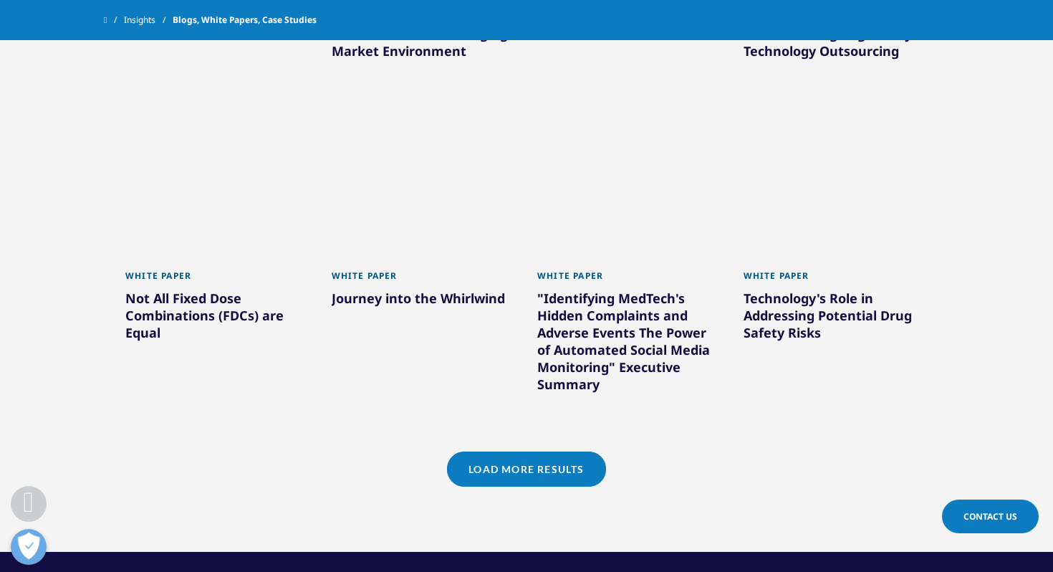
scroll to position [2159, 0]
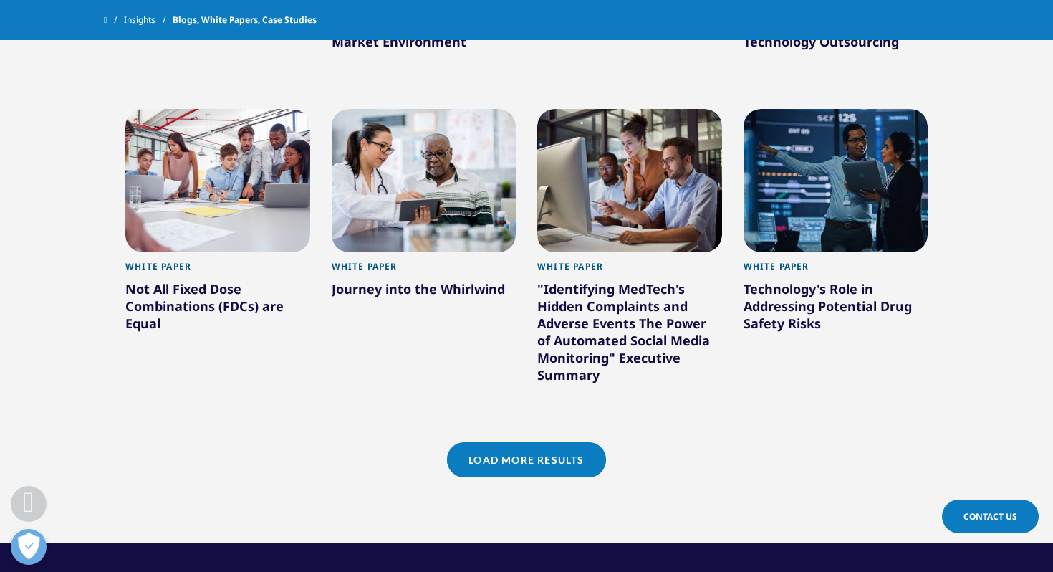
click at [524, 466] on link "Load More Results" at bounding box center [526, 459] width 158 height 35
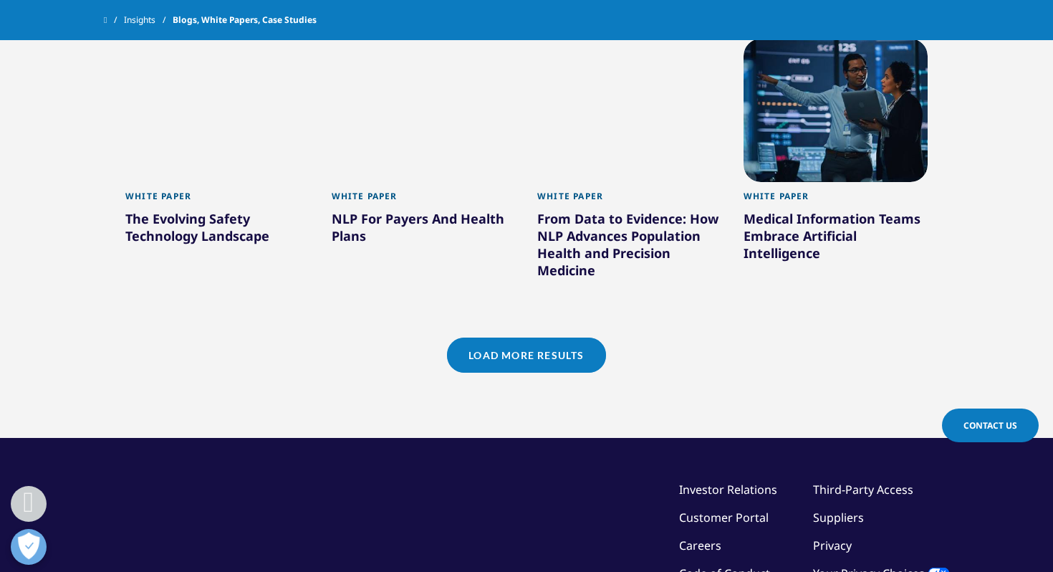
scroll to position [3159, 0]
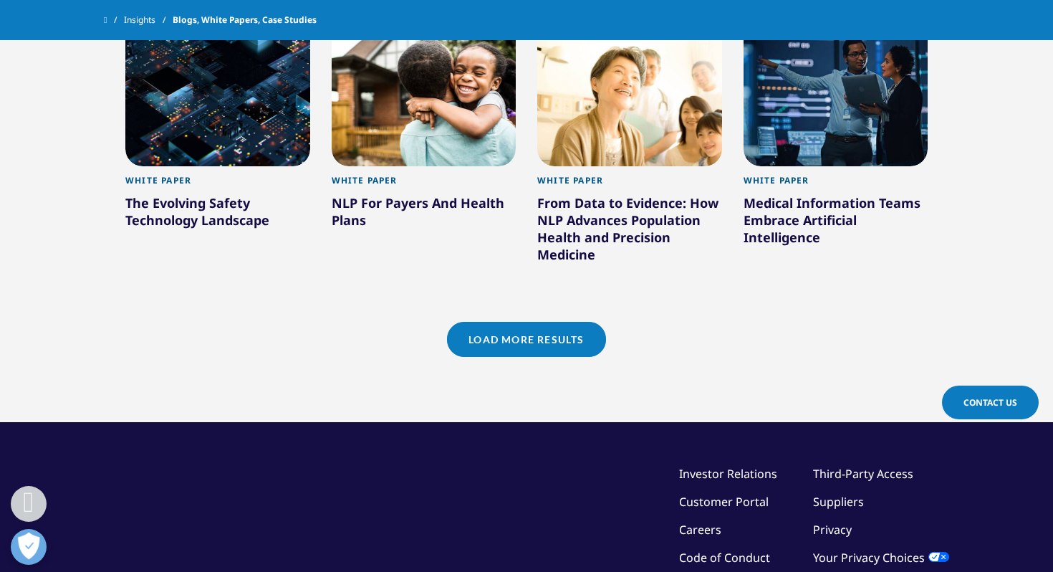
click at [552, 341] on link "Load More Results" at bounding box center [526, 339] width 158 height 35
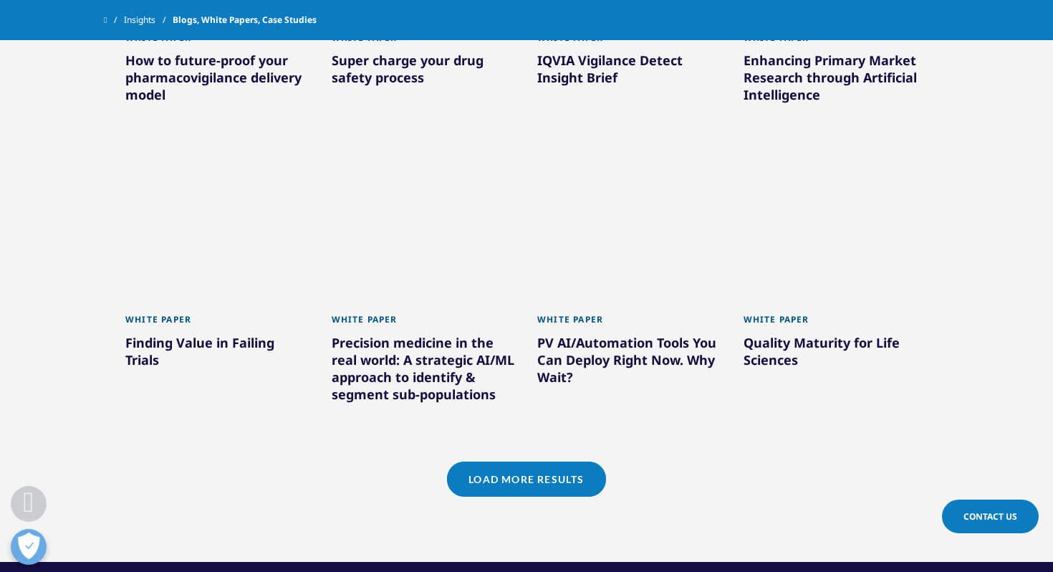
scroll to position [3921, 0]
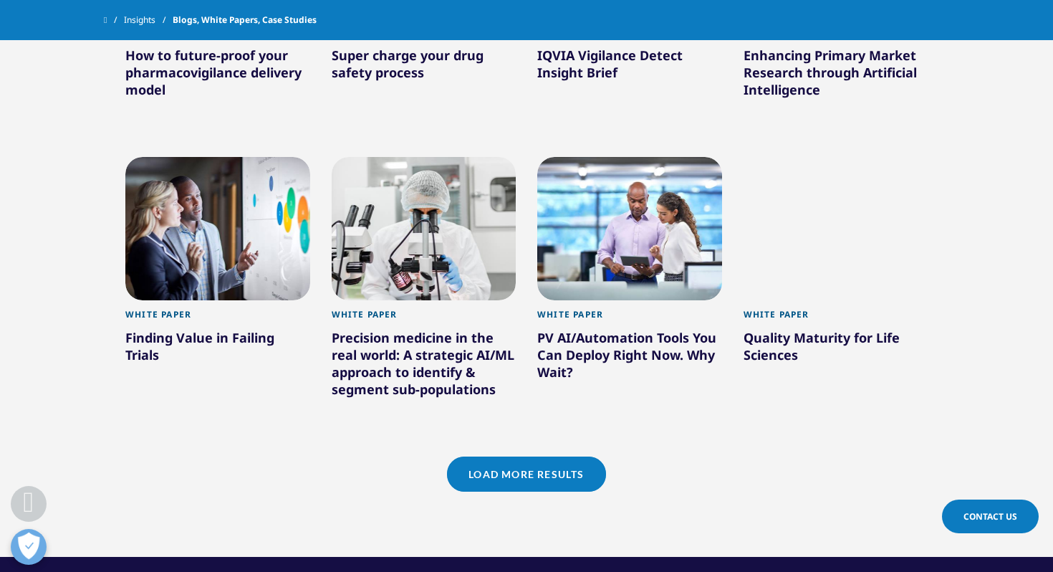
click at [251, 342] on div "Finding Value in Failing Trials" at bounding box center [217, 349] width 185 height 40
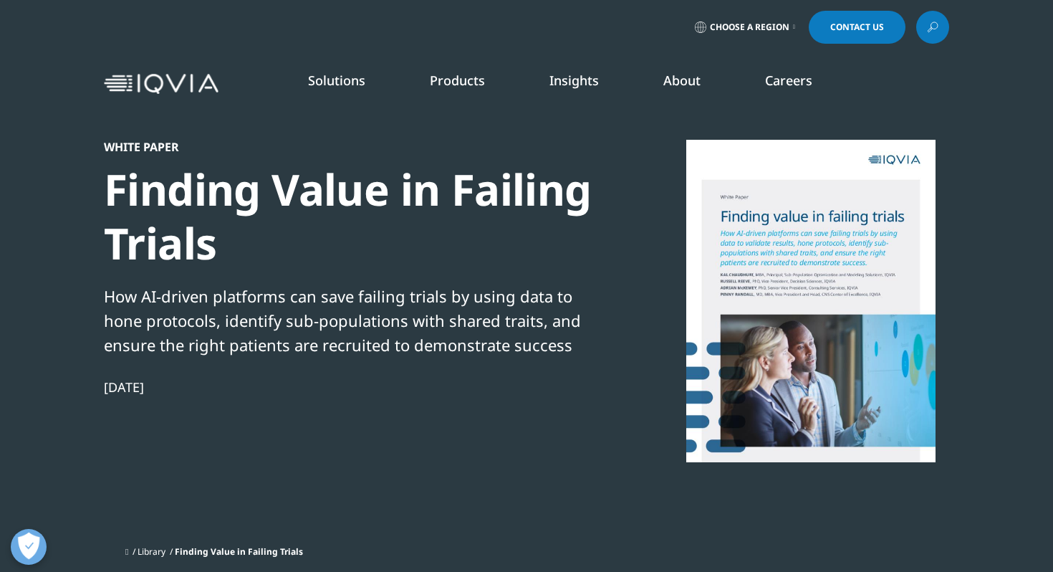
scroll to position [1577, 845]
click at [334, 198] on div "Finding Value in Failing Trials" at bounding box center [349, 216] width 491 height 107
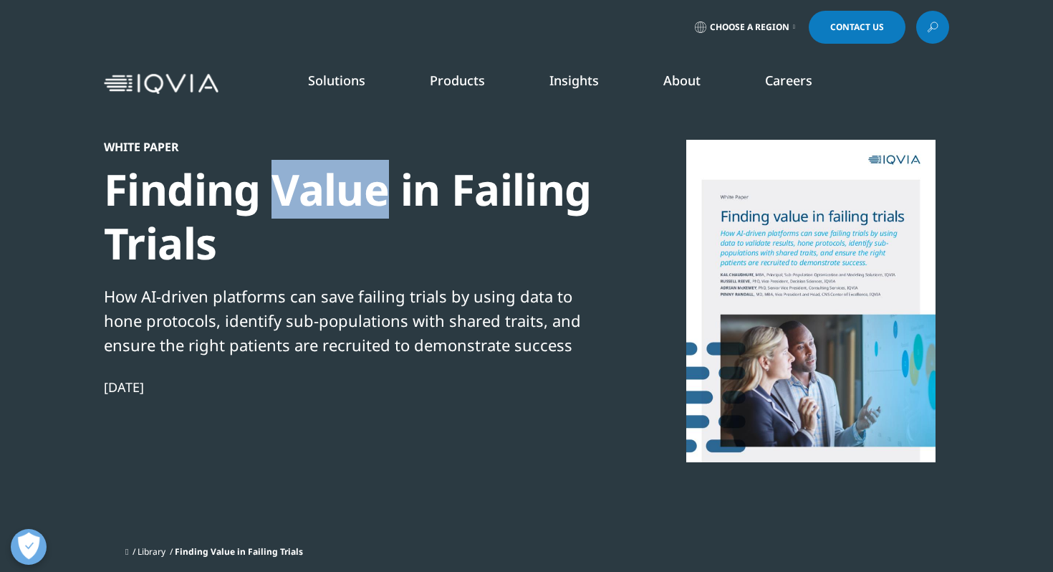
click at [334, 198] on div "Finding Value in Failing Trials" at bounding box center [349, 216] width 491 height 107
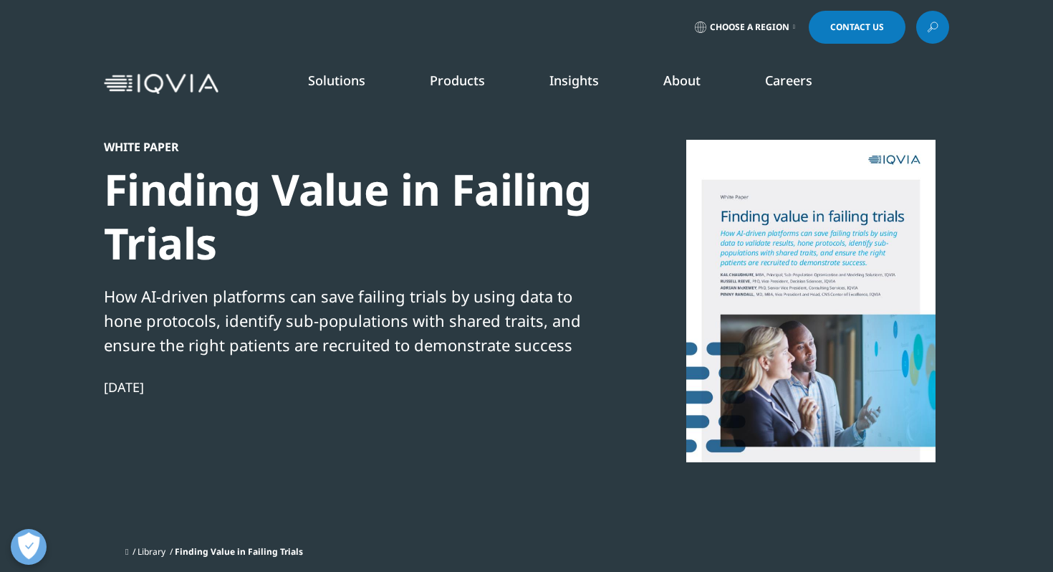
click at [334, 198] on div "Finding Value in Failing Trials" at bounding box center [349, 216] width 491 height 107
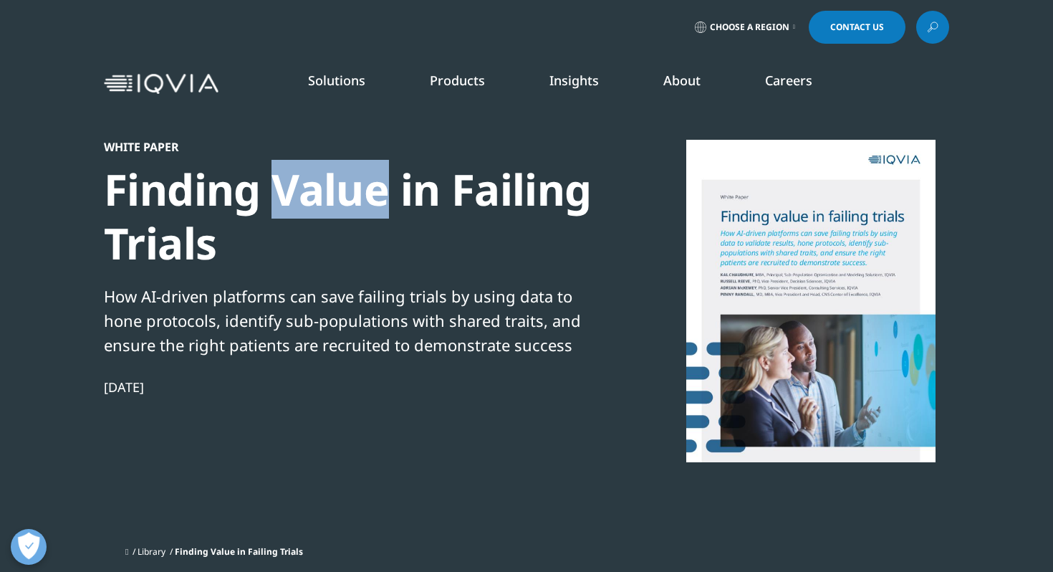
click at [334, 198] on div "Finding Value in Failing Trials" at bounding box center [349, 216] width 491 height 107
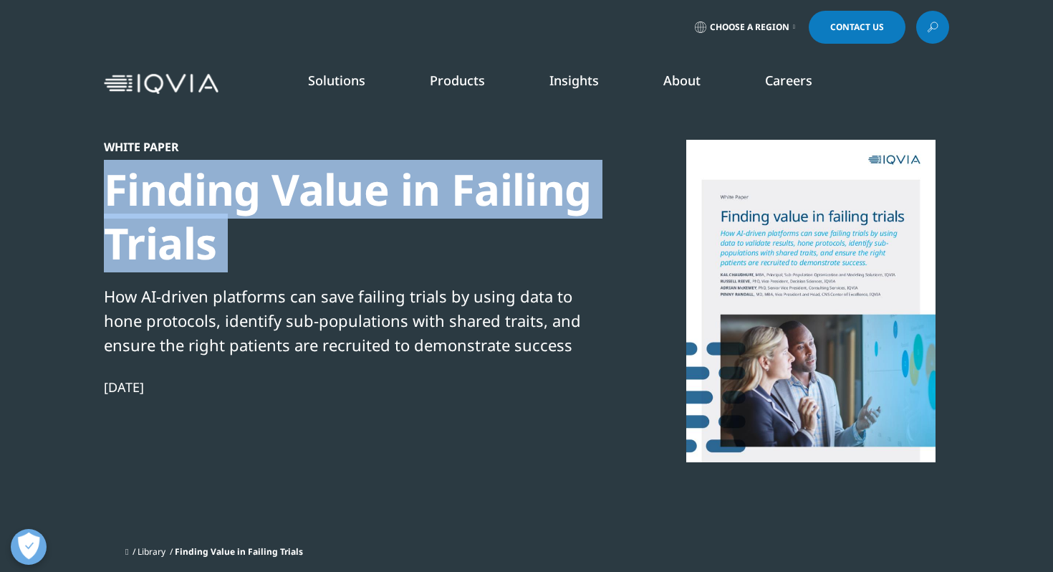
click at [334, 198] on div "Finding Value in Failing Trials" at bounding box center [349, 216] width 491 height 107
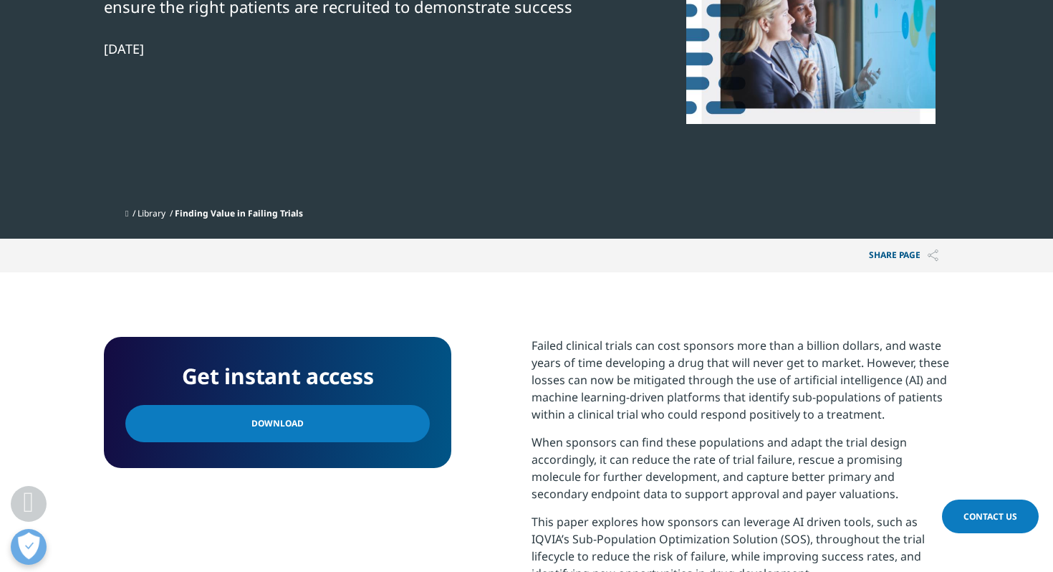
scroll to position [408, 0]
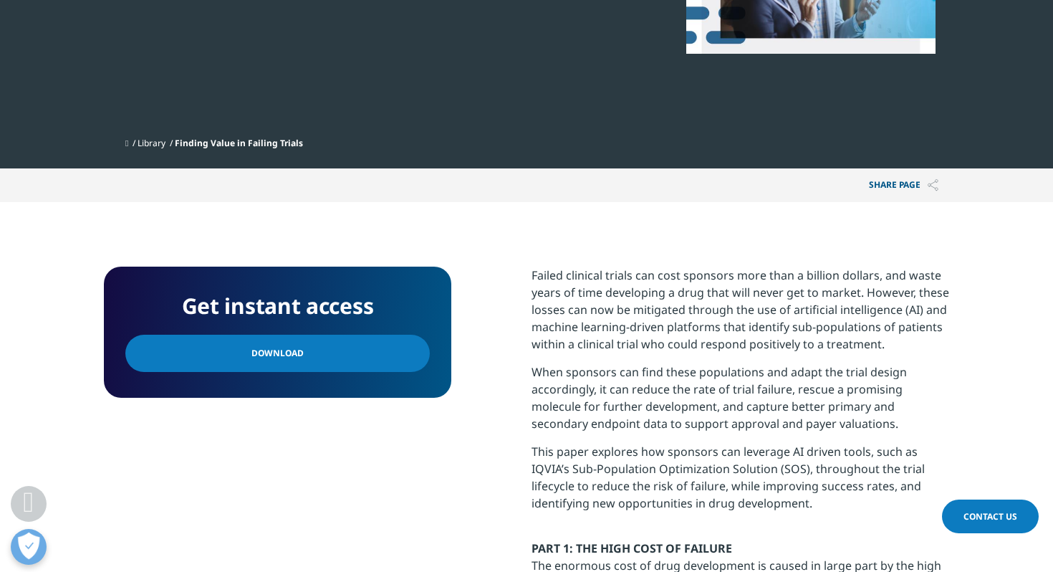
click at [334, 354] on link "Download" at bounding box center [277, 353] width 304 height 37
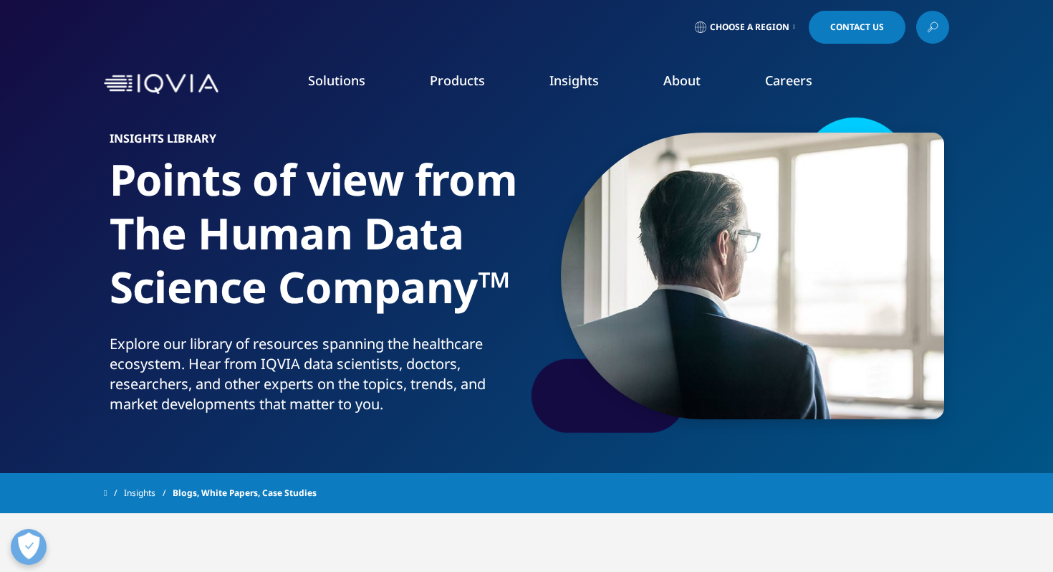
scroll to position [1549, 0]
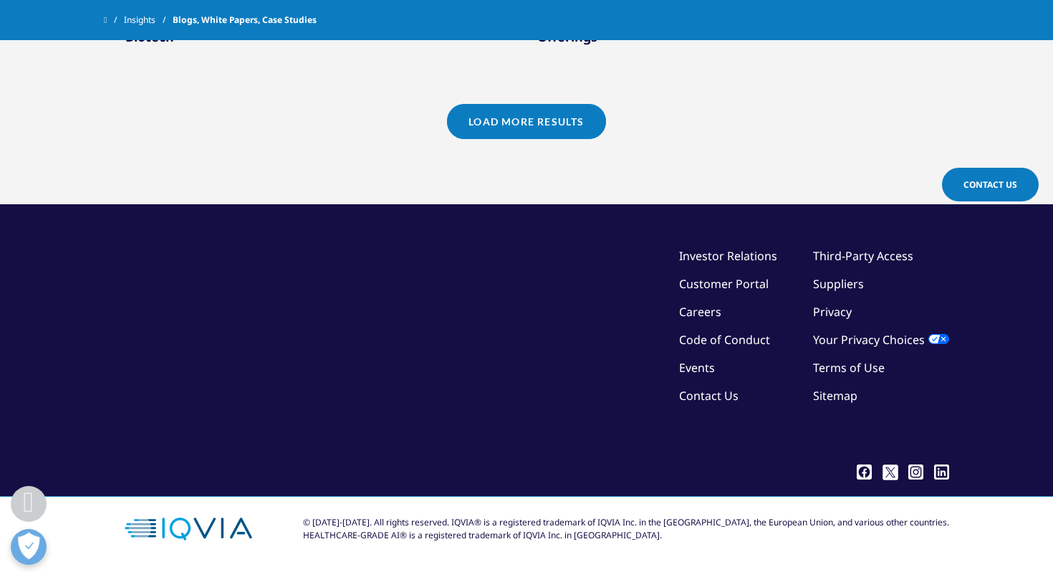
click at [516, 129] on link "Load More Results" at bounding box center [526, 121] width 158 height 35
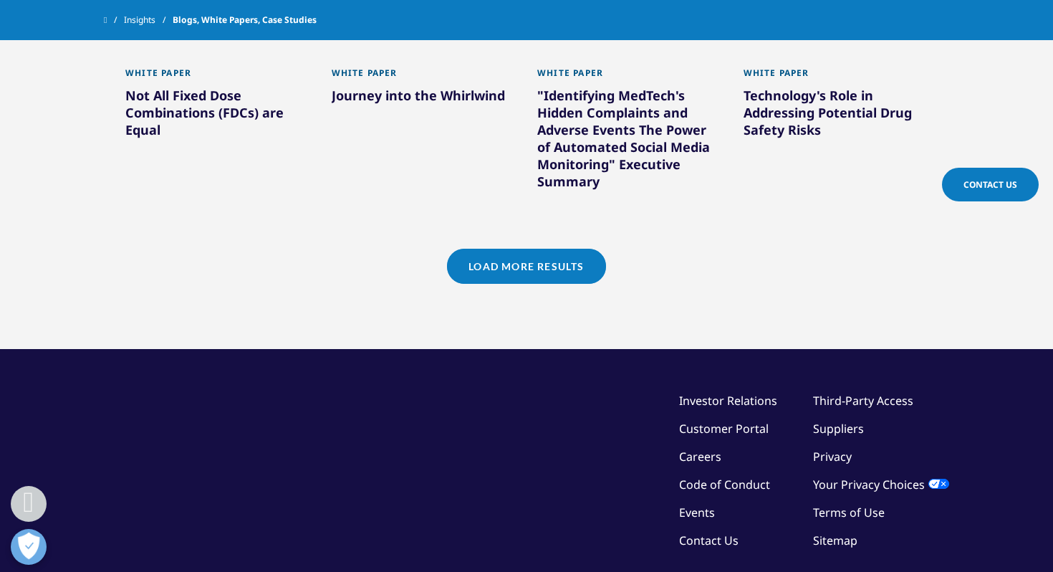
scroll to position [2497, 0]
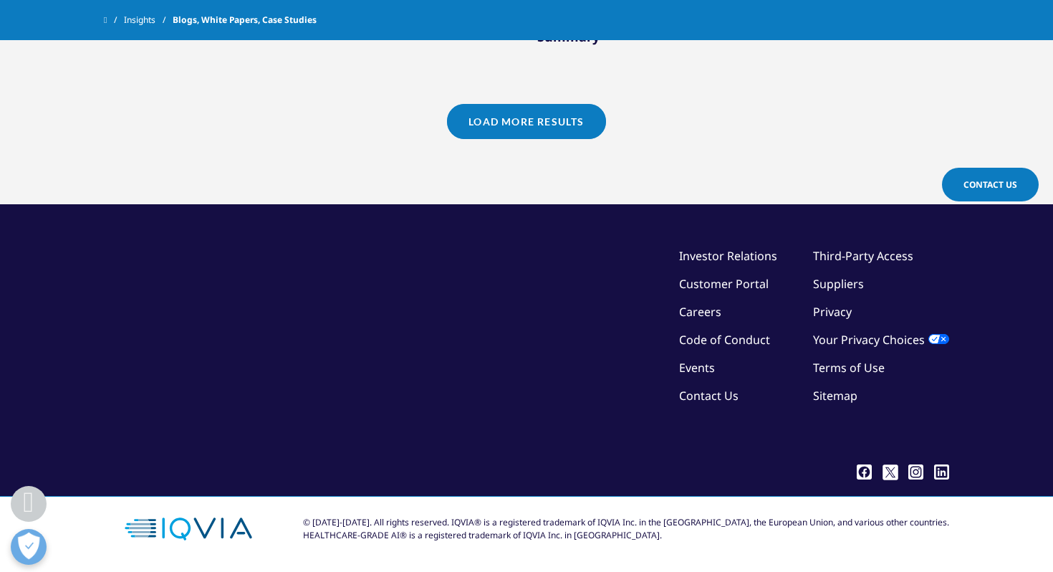
click at [547, 126] on link "Load More Results" at bounding box center [526, 121] width 158 height 35
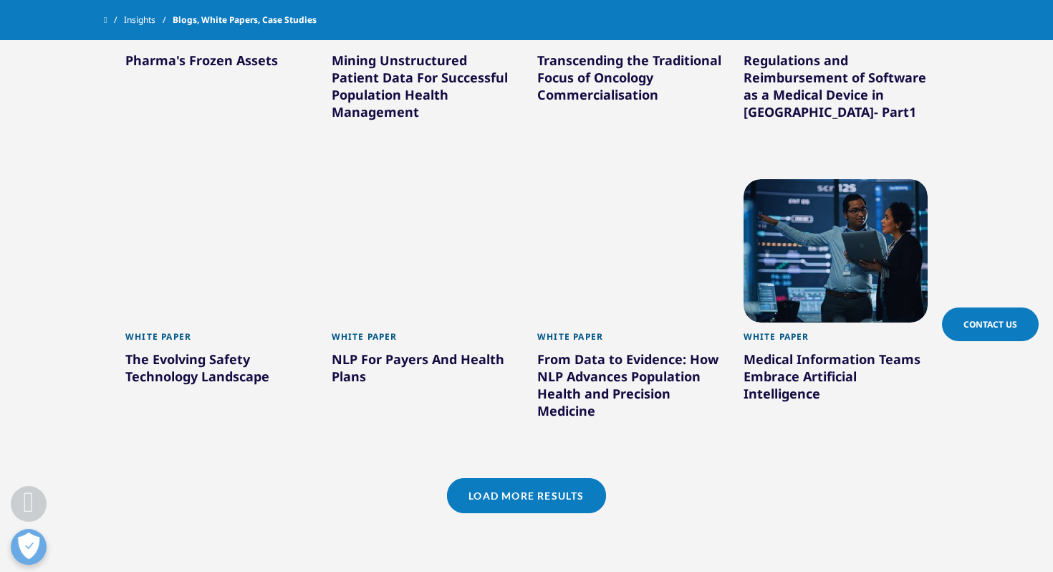
scroll to position [3377, 0]
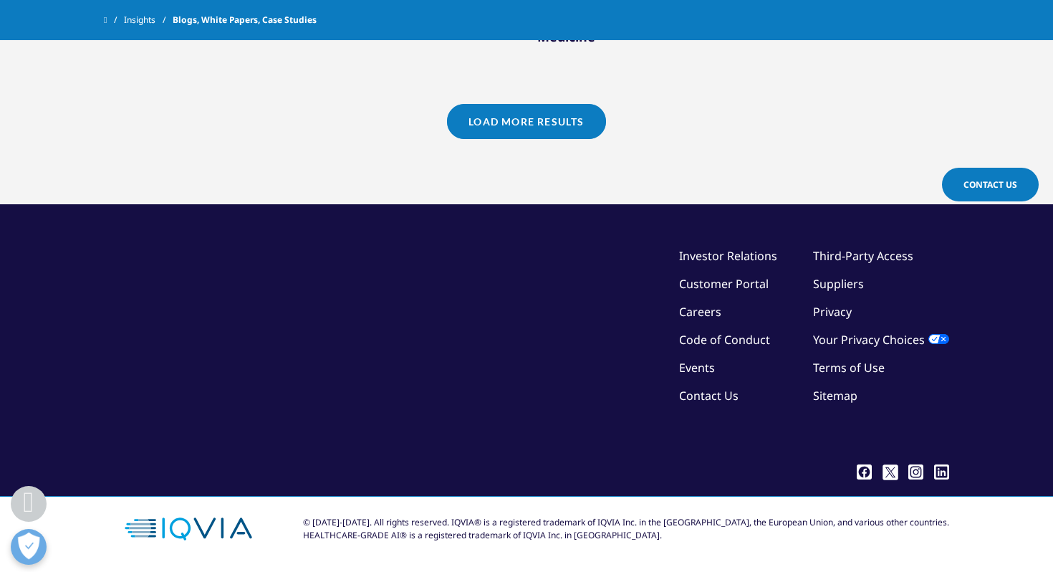
click at [554, 143] on div "Load More Results" at bounding box center [527, 139] width 824 height 71
click at [562, 125] on link "Load More Results" at bounding box center [526, 121] width 158 height 35
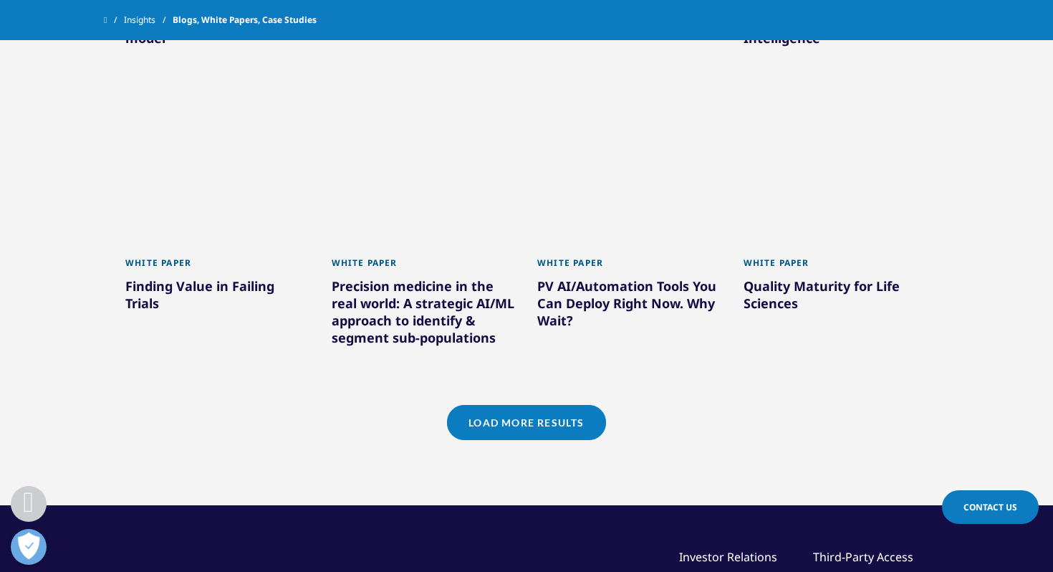
scroll to position [3979, 0]
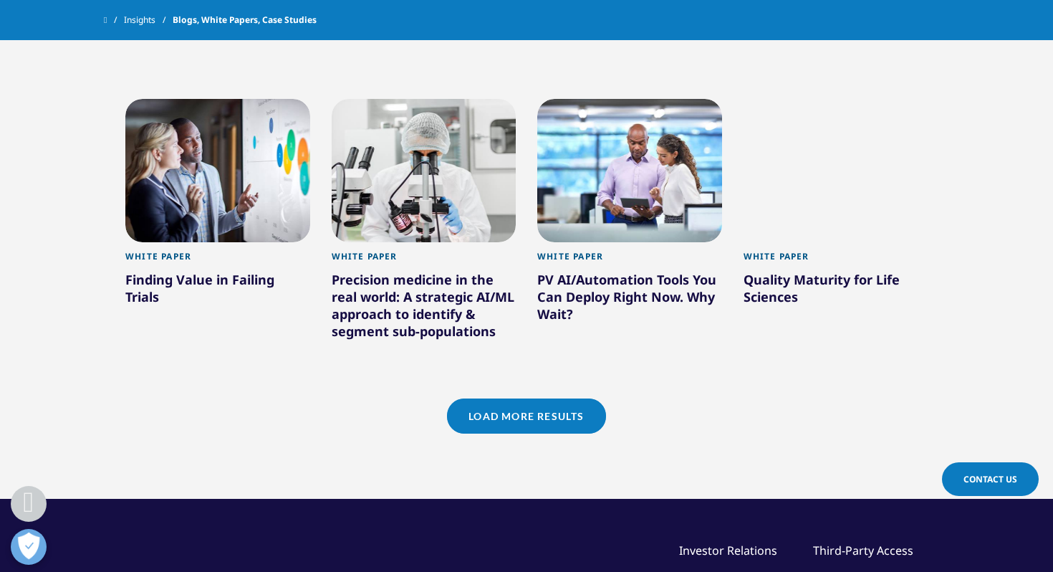
click at [470, 317] on div "Precision medicine in the real world: A strategic AI/ML approach to identify & …" at bounding box center [424, 308] width 185 height 74
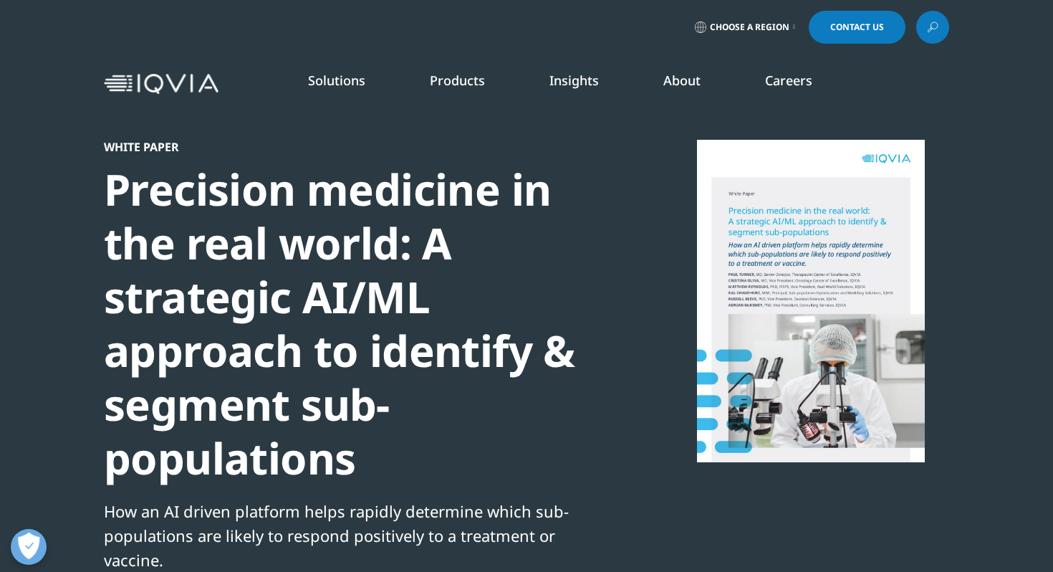
scroll to position [61, 0]
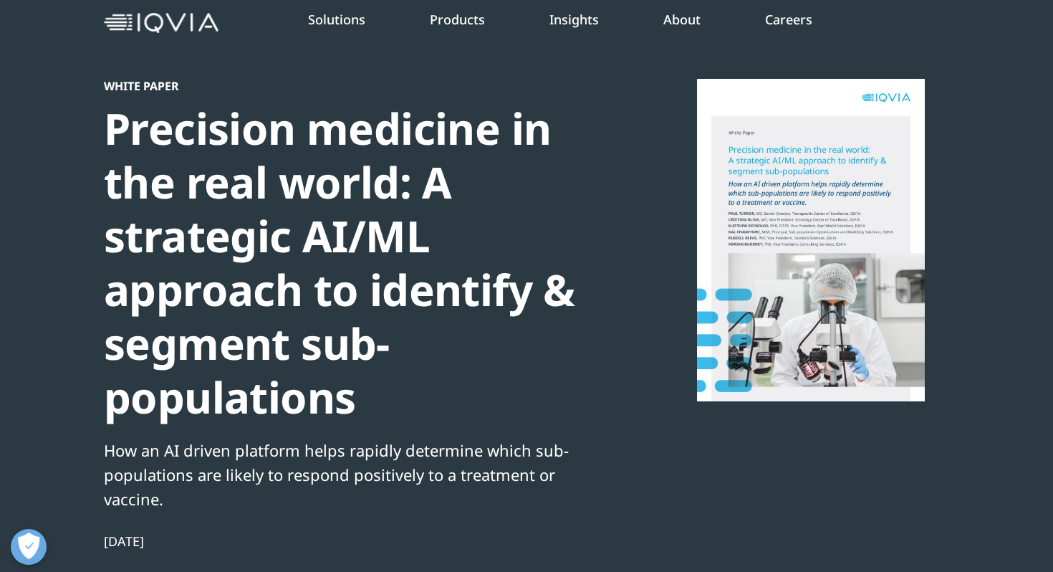
click at [401, 296] on div "Precision medicine in the real world: A strategic AI/ML approach to identify & …" at bounding box center [349, 263] width 491 height 322
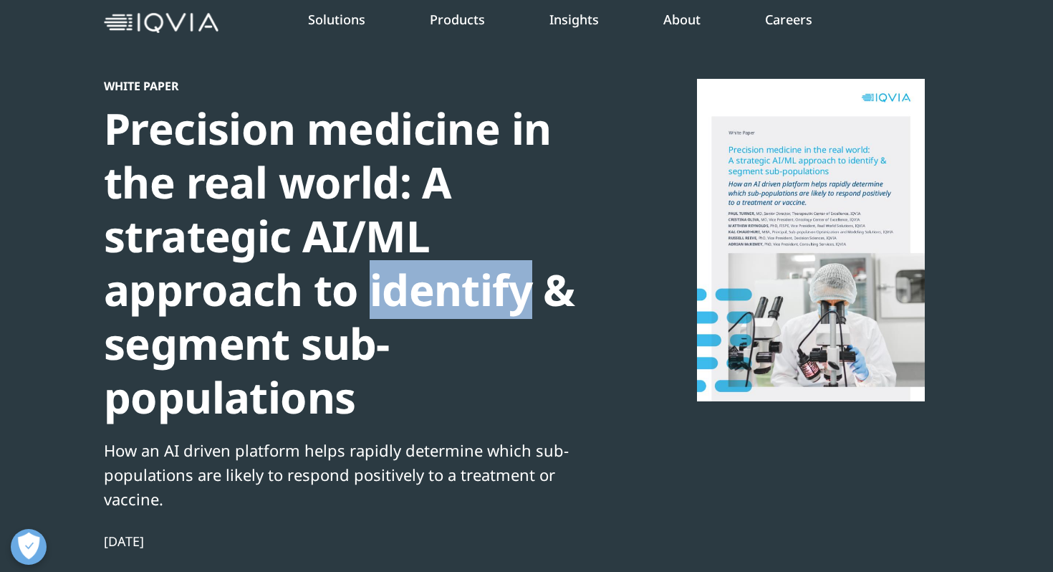
click at [401, 296] on div "Precision medicine in the real world: A strategic AI/ML approach to identify & …" at bounding box center [349, 263] width 491 height 322
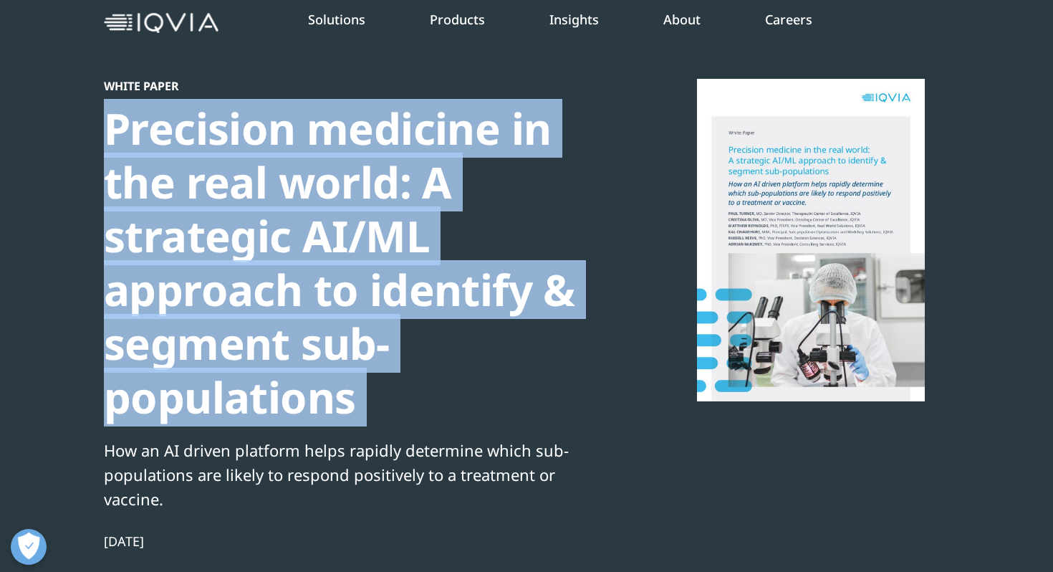
click at [401, 296] on div "Precision medicine in the real world: A strategic AI/ML approach to identify & …" at bounding box center [349, 263] width 491 height 322
copy div "Precision medicine in the real world: A strategic AI/ML approach to identify & …"
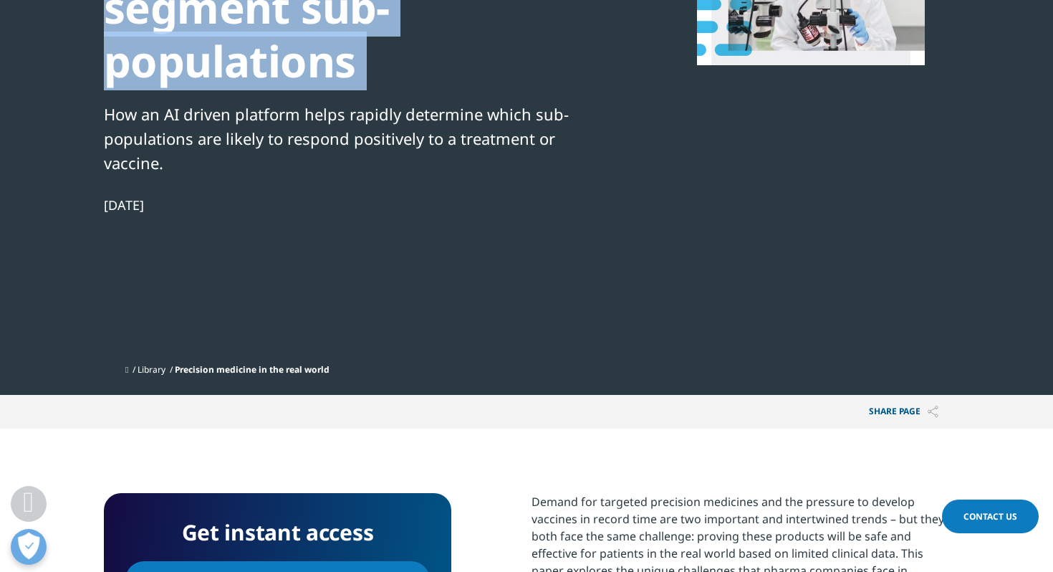
scroll to position [436, 0]
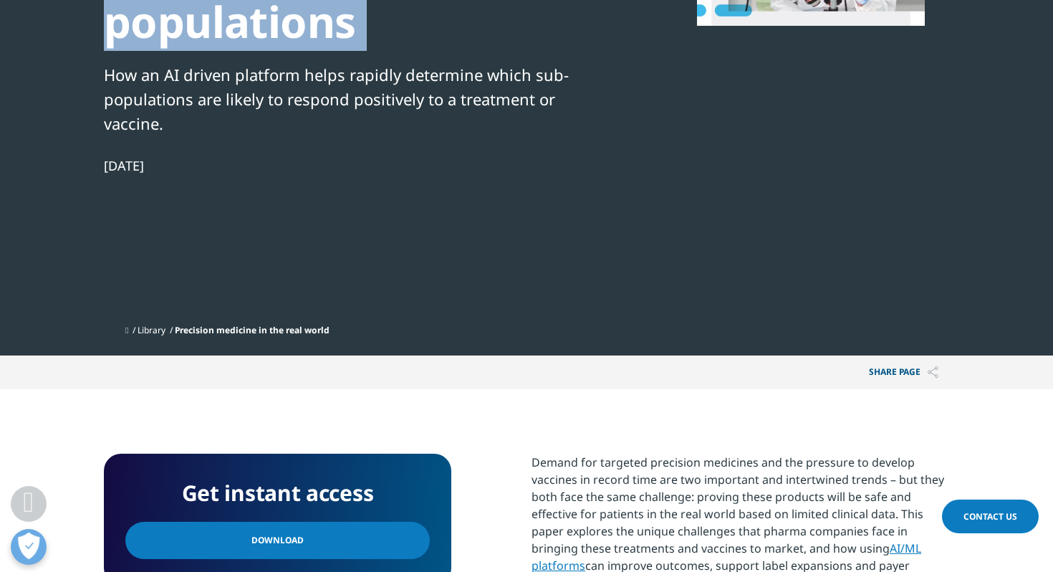
click at [300, 536] on link "Download" at bounding box center [277, 539] width 304 height 37
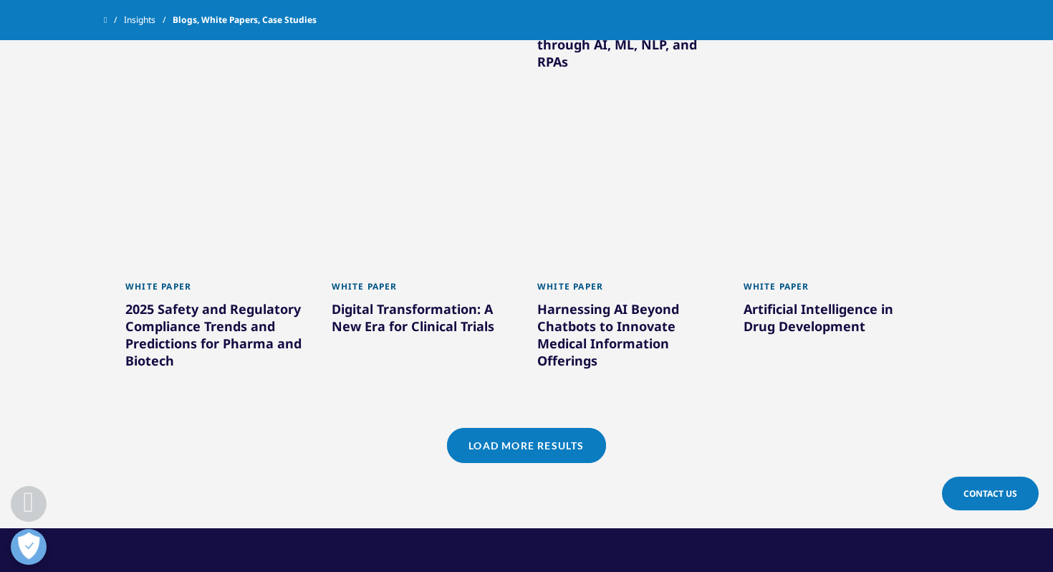
scroll to position [1266, 0]
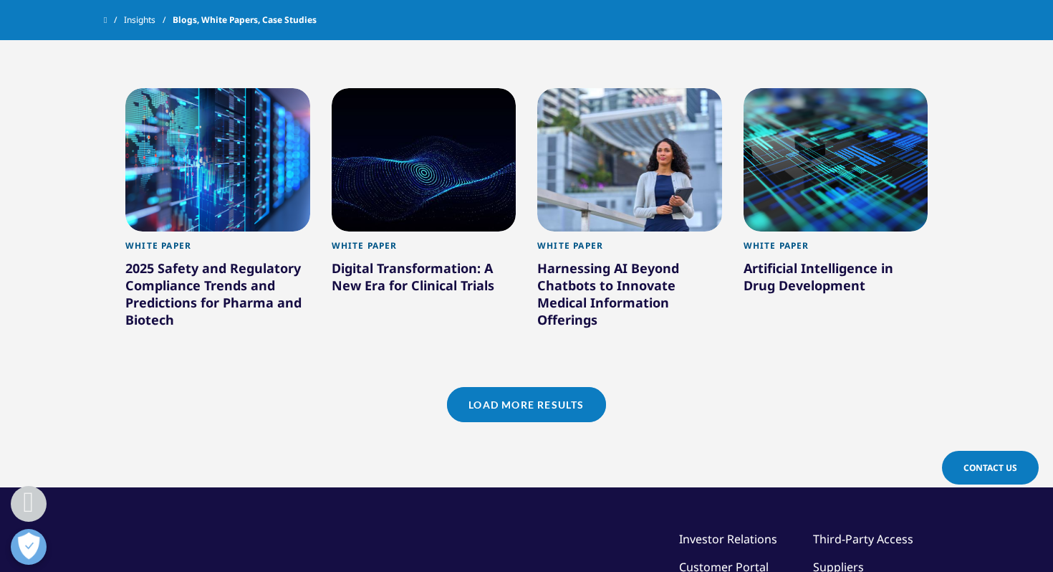
click at [515, 393] on link "Load More Results" at bounding box center [526, 404] width 158 height 35
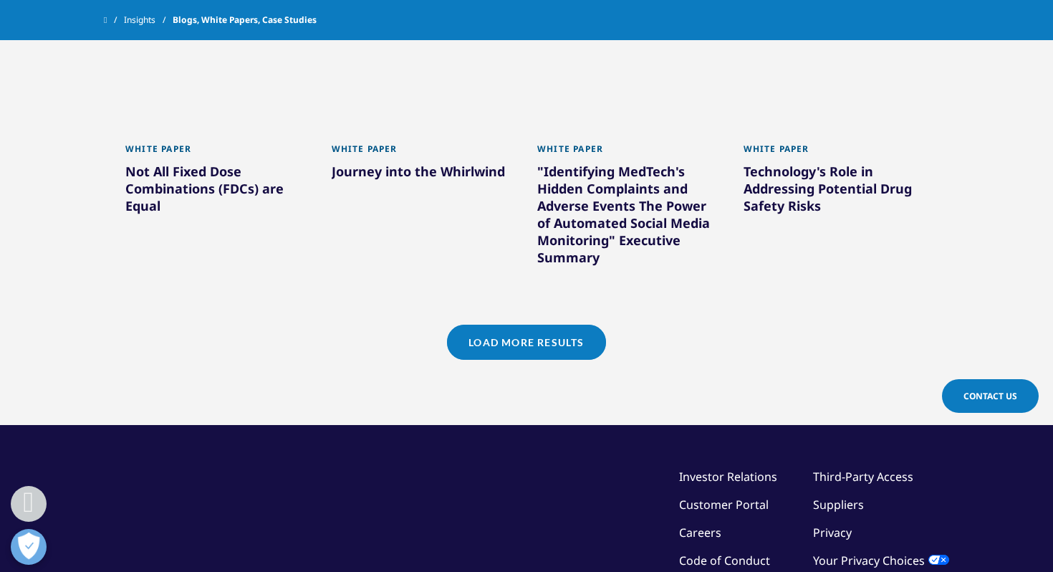
scroll to position [2286, 0]
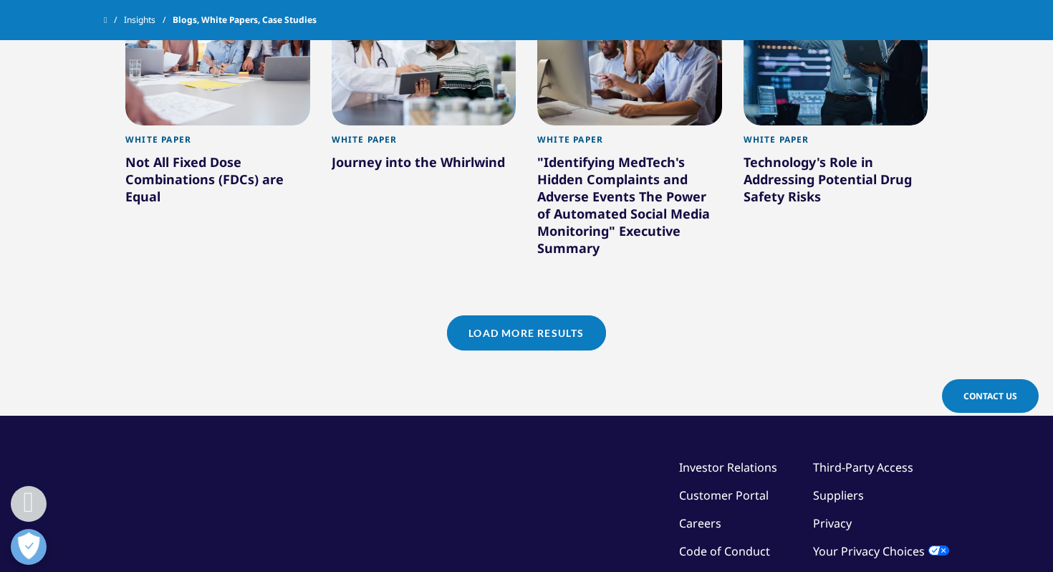
click at [545, 332] on link "Load More Results" at bounding box center [526, 332] width 158 height 35
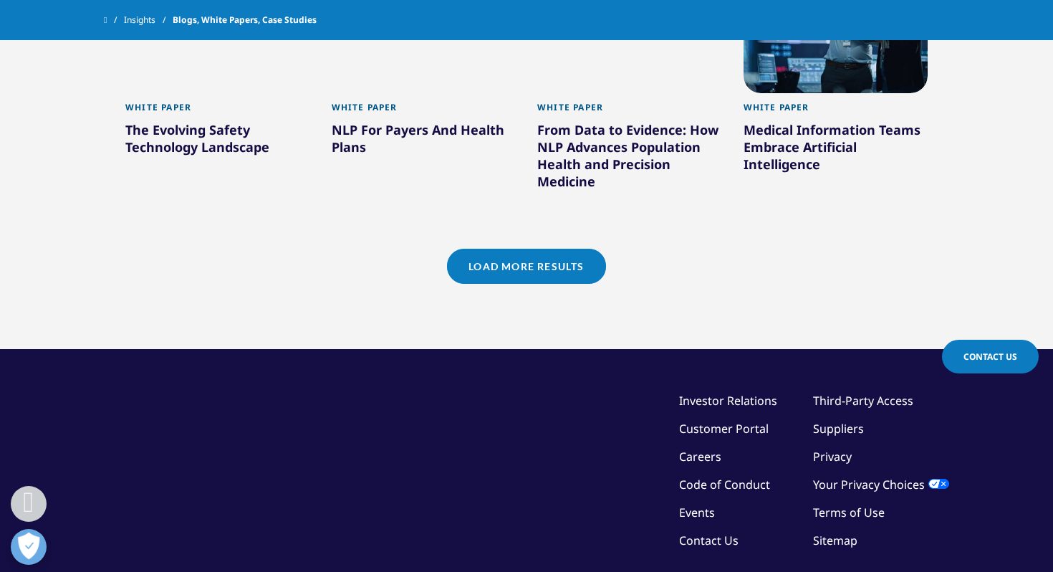
scroll to position [3238, 0]
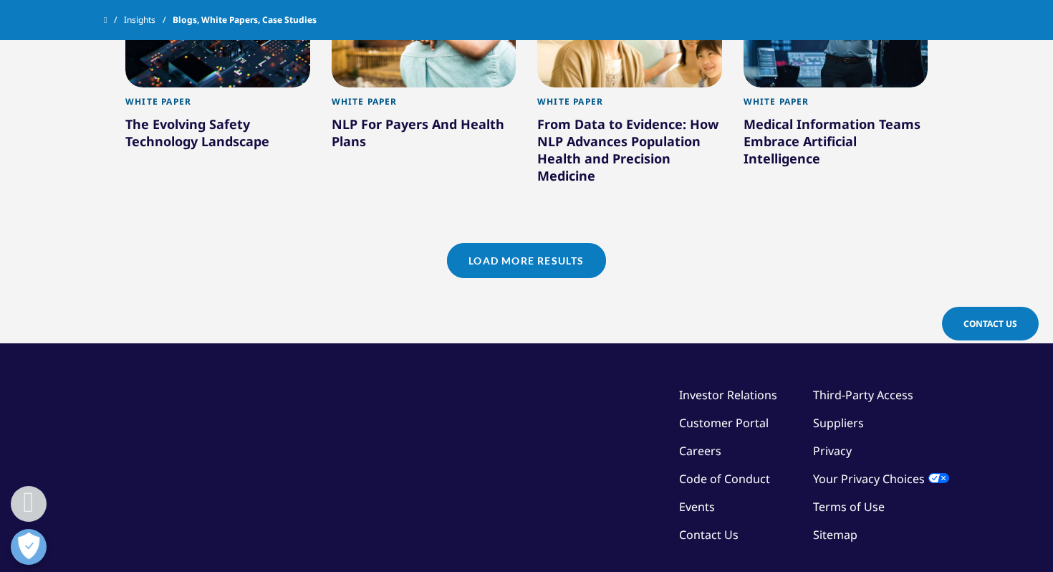
click at [538, 256] on link "Load More Results" at bounding box center [526, 260] width 158 height 35
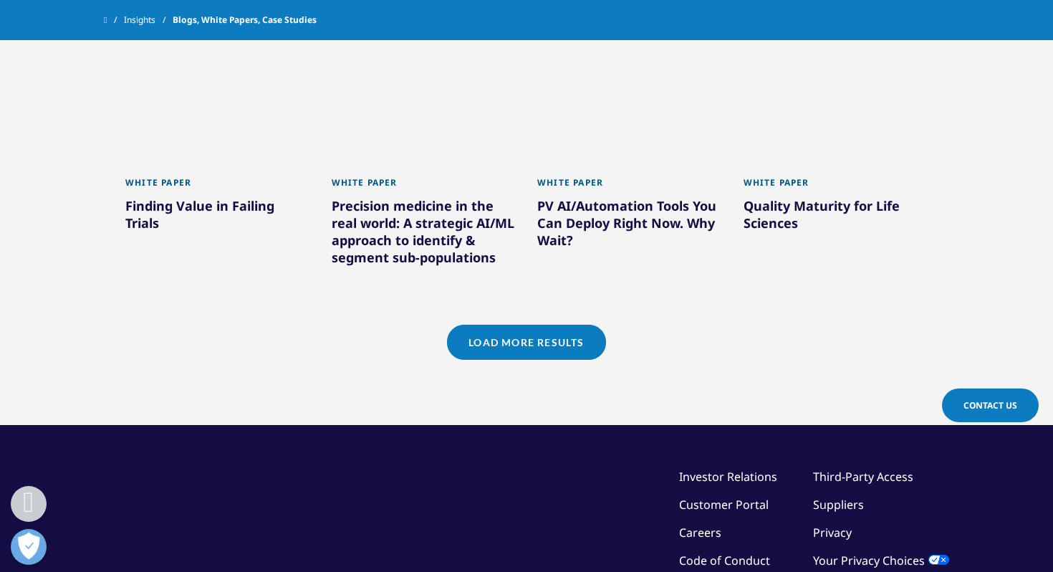
scroll to position [4055, 0]
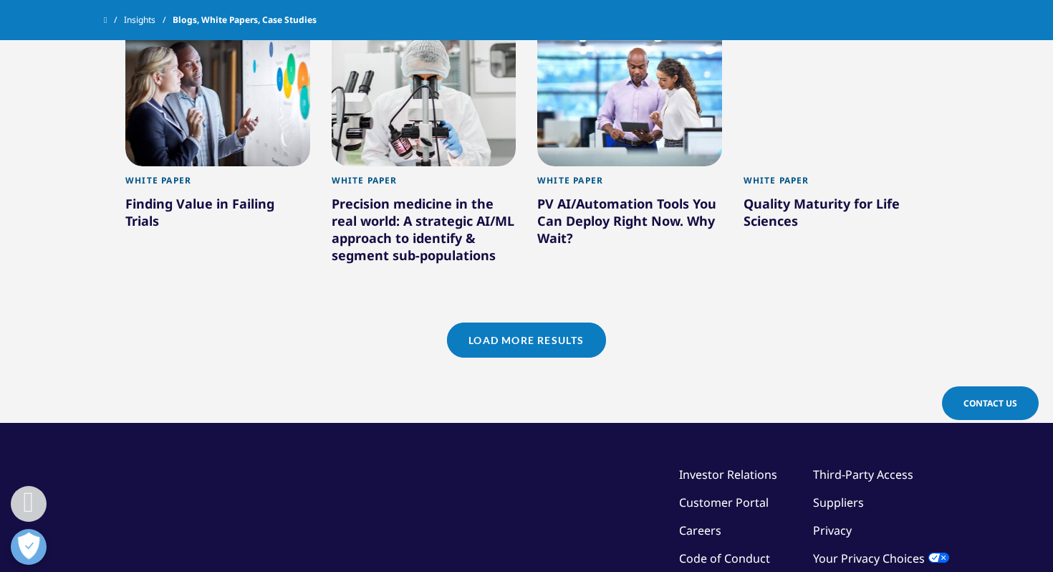
click at [608, 213] on div "PV AI/Automation Tools You Can Deploy Right Now. Why Wait?" at bounding box center [629, 223] width 185 height 57
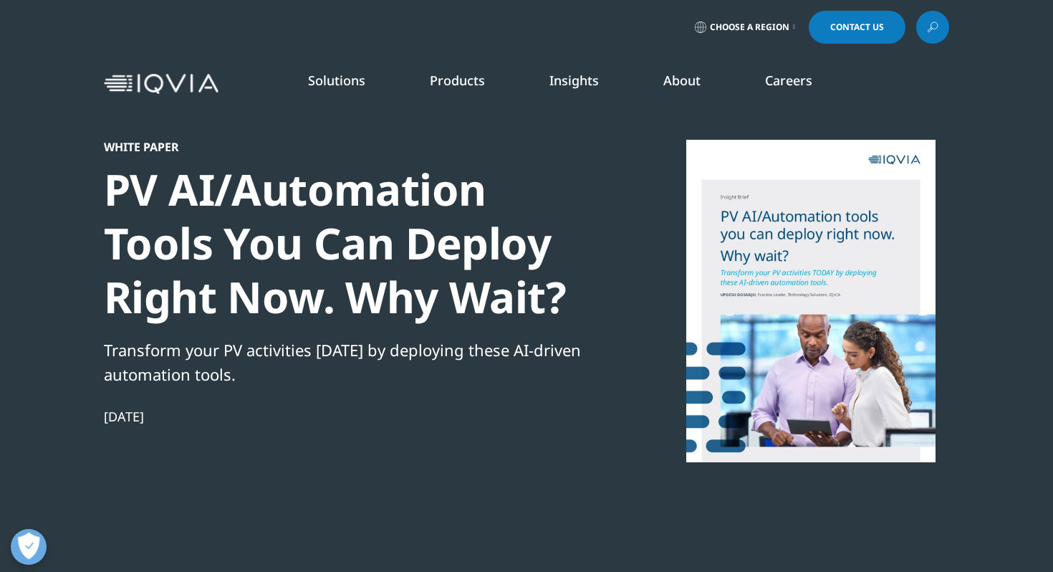
scroll to position [178, 845]
click at [492, 295] on div "PV AI/Automation Tools You Can Deploy Right Now. Why Wait?" at bounding box center [349, 243] width 491 height 161
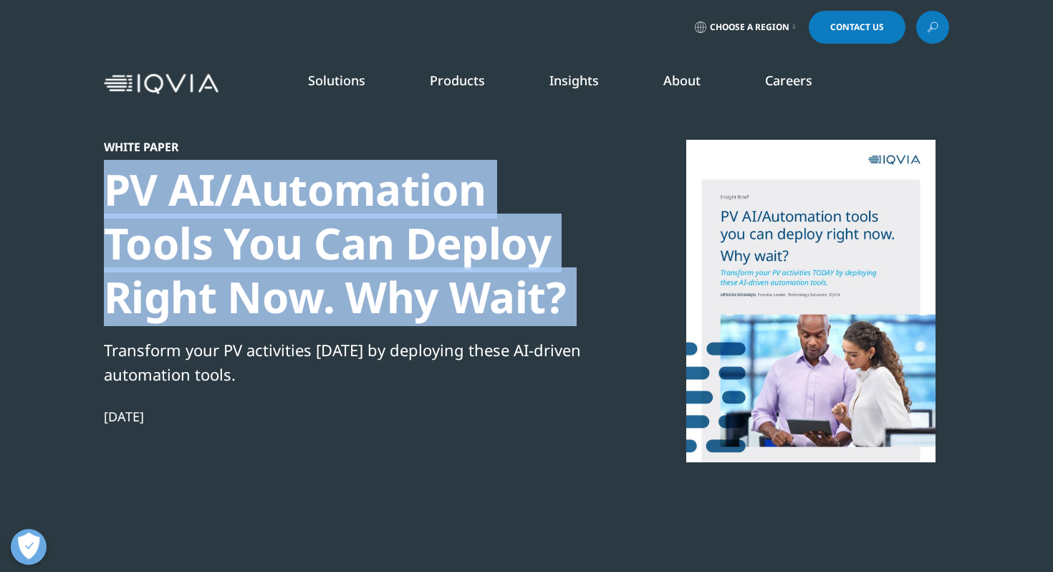
click at [492, 295] on div "PV AI/Automation Tools You Can Deploy Right Now. Why Wait?" at bounding box center [349, 243] width 491 height 161
copy div "PV AI/Automation Tools You Can Deploy Right Now. Why Wait?"
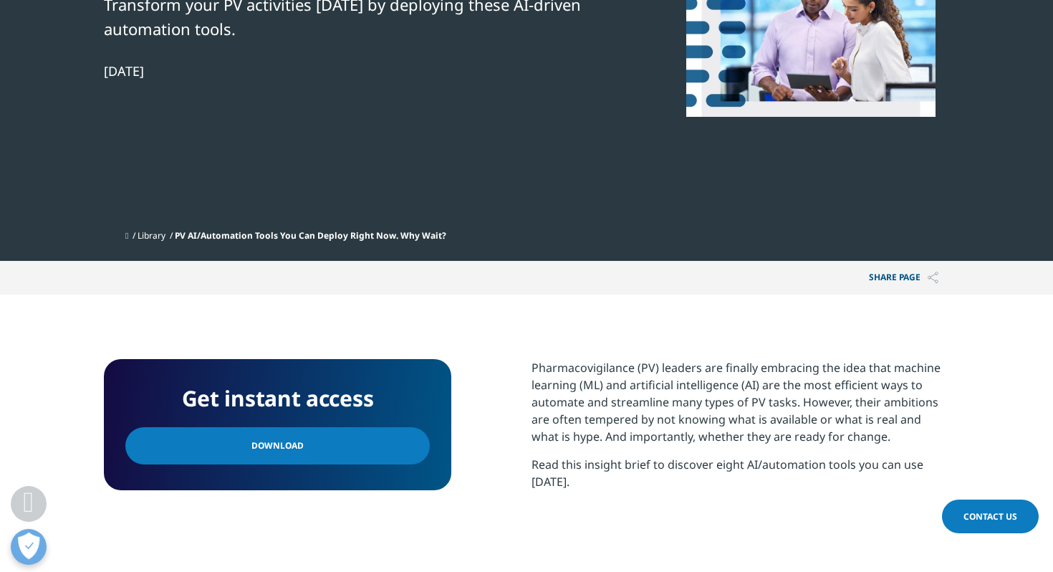
scroll to position [346, 0]
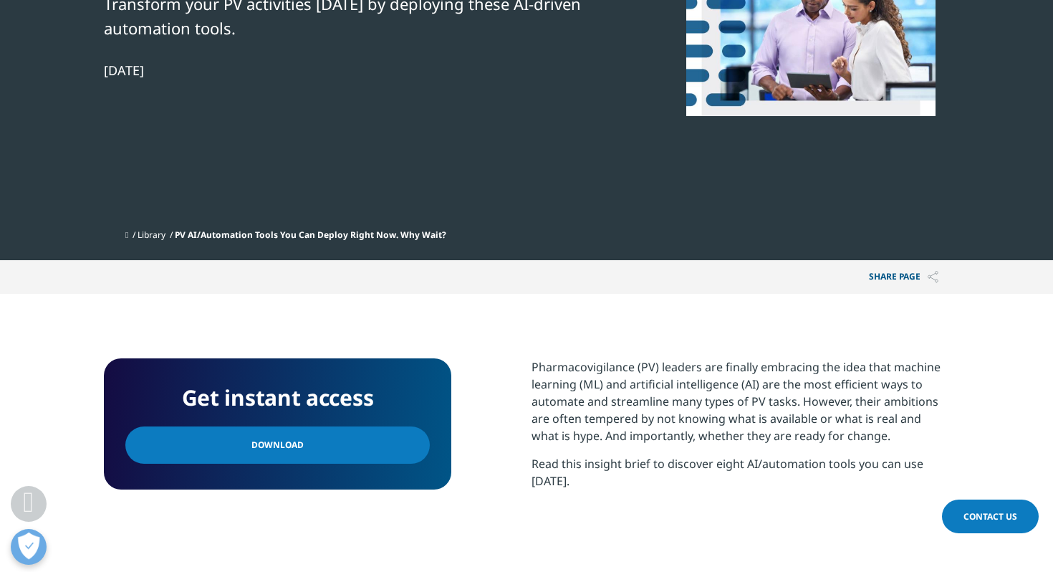
click at [395, 447] on link "Download" at bounding box center [277, 444] width 304 height 37
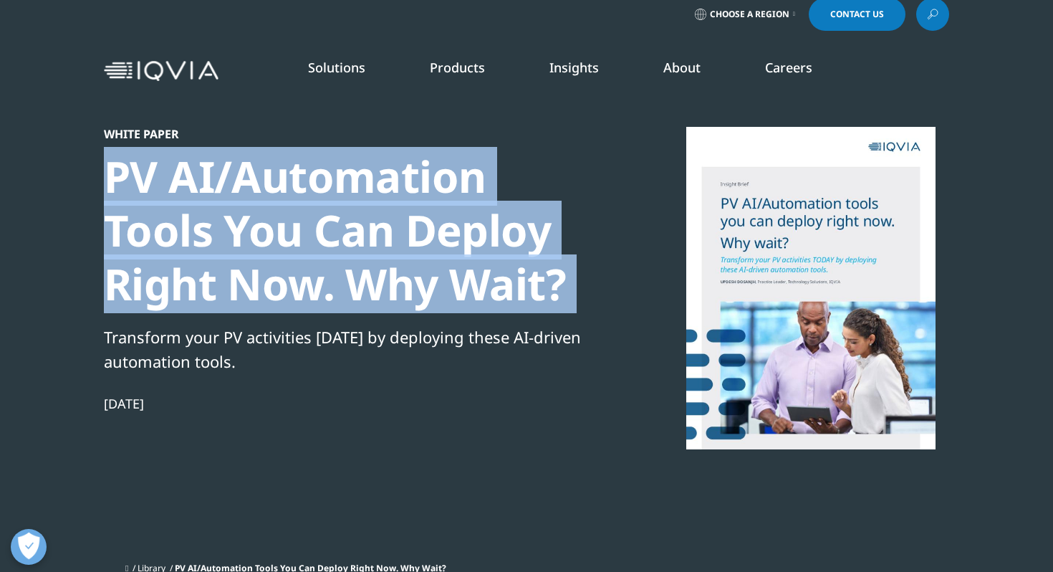
scroll to position [0, 0]
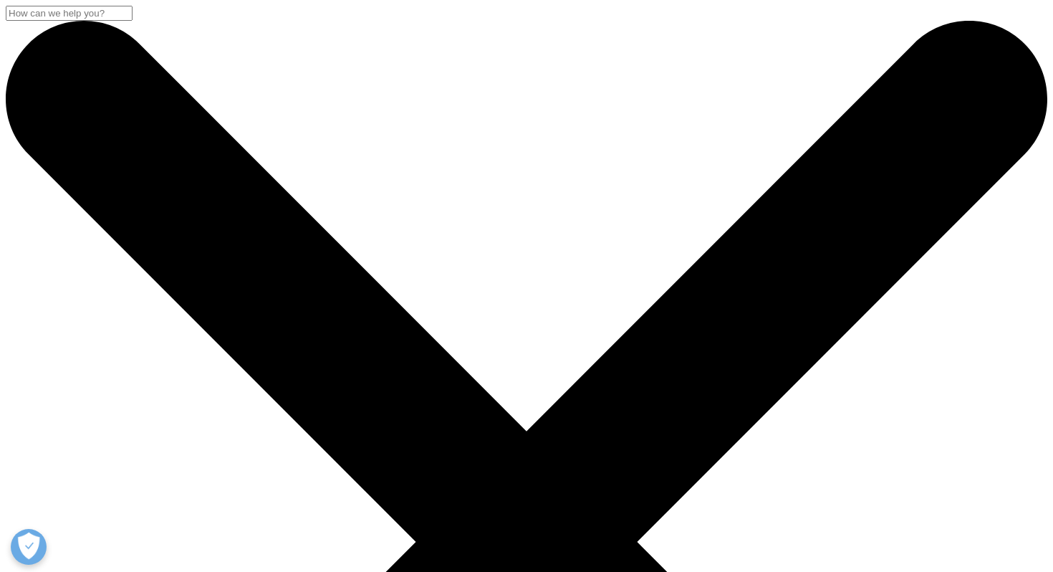
scroll to position [1549, 0]
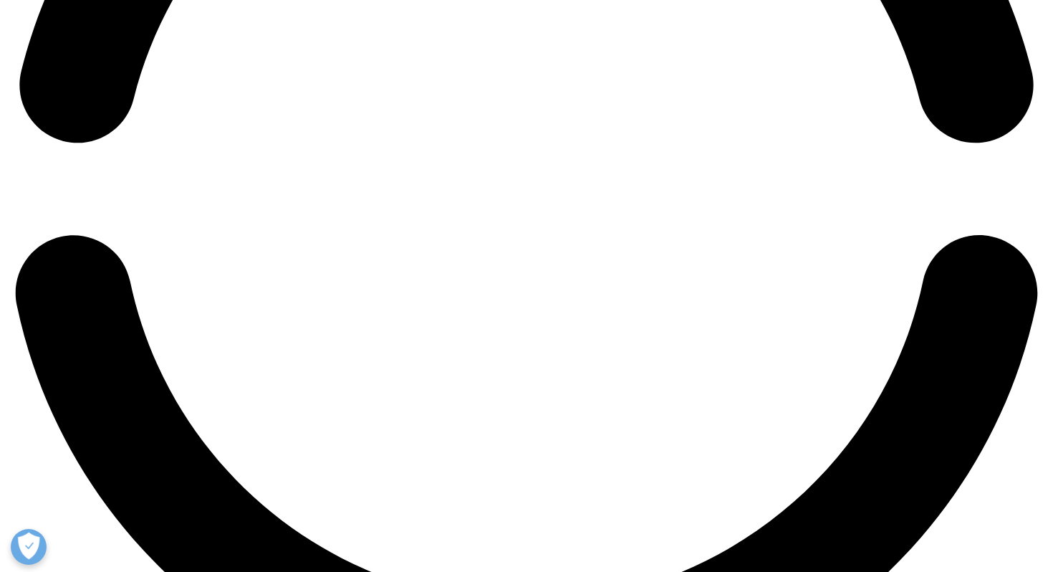
scroll to position [2452, 0]
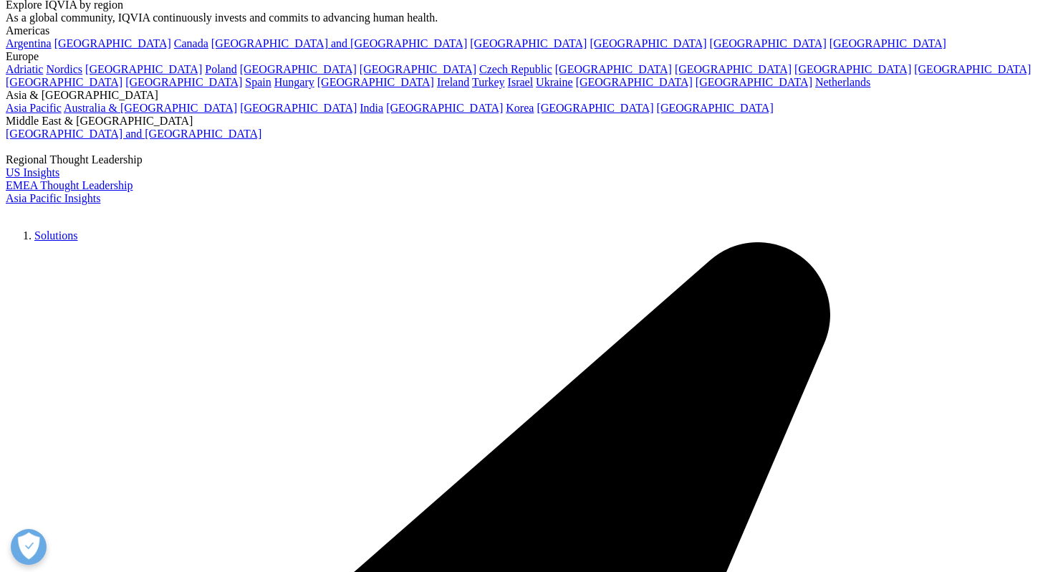
scroll to position [3203, 0]
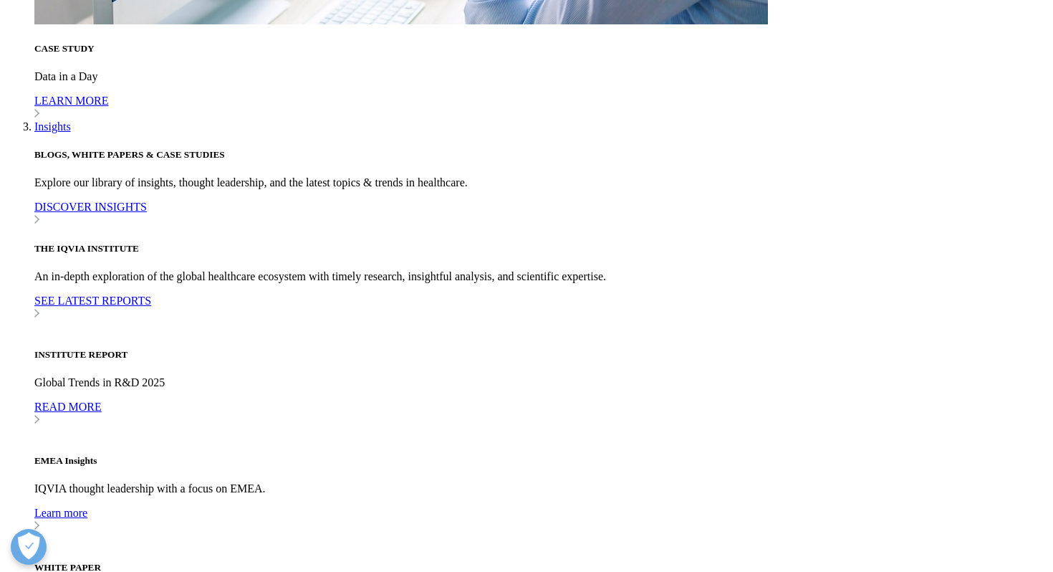
scroll to position [4016, 0]
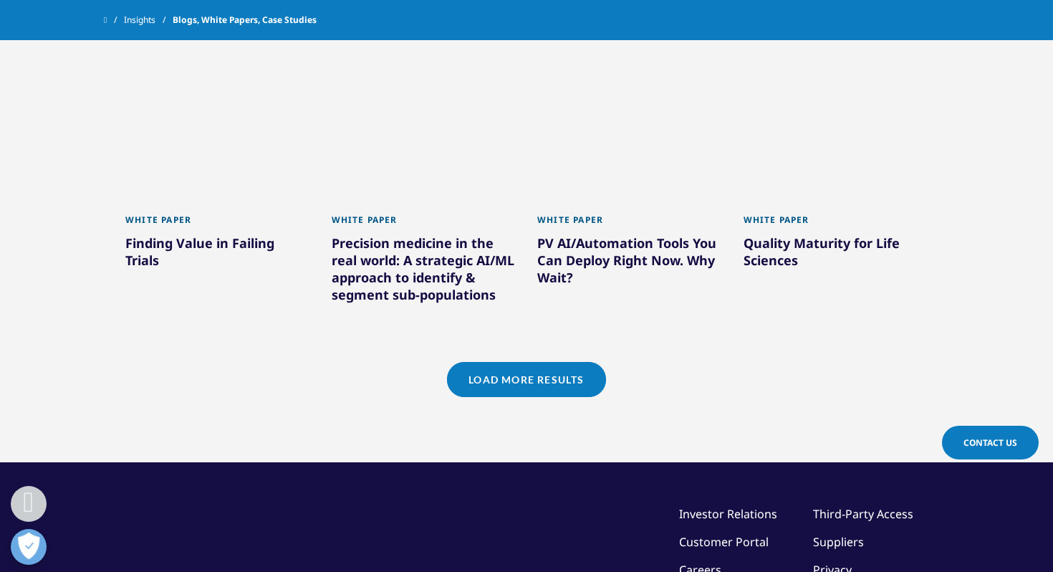
click at [523, 371] on link "Load More Results" at bounding box center [526, 379] width 158 height 35
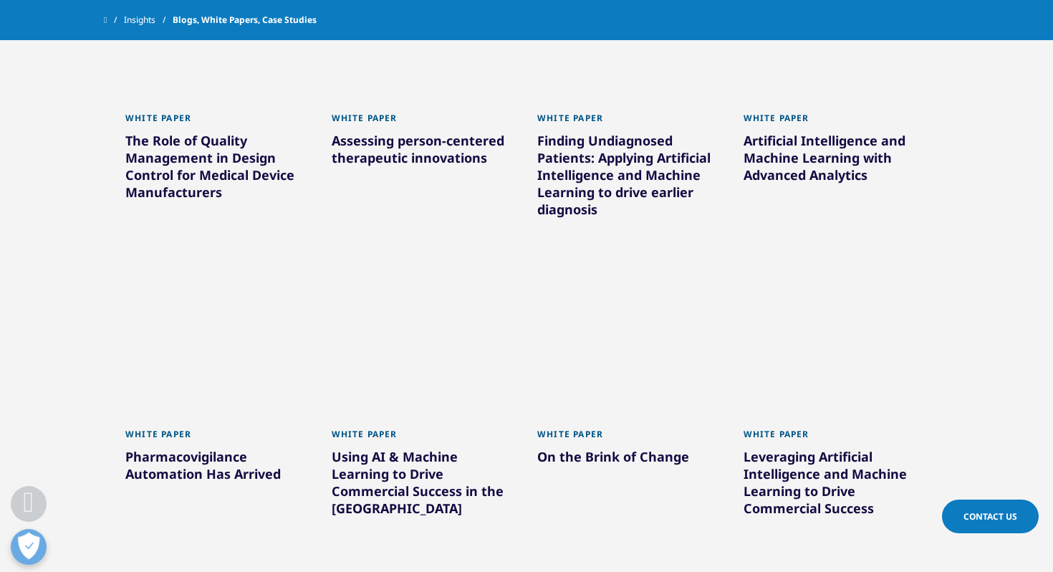
scroll to position [4418, 0]
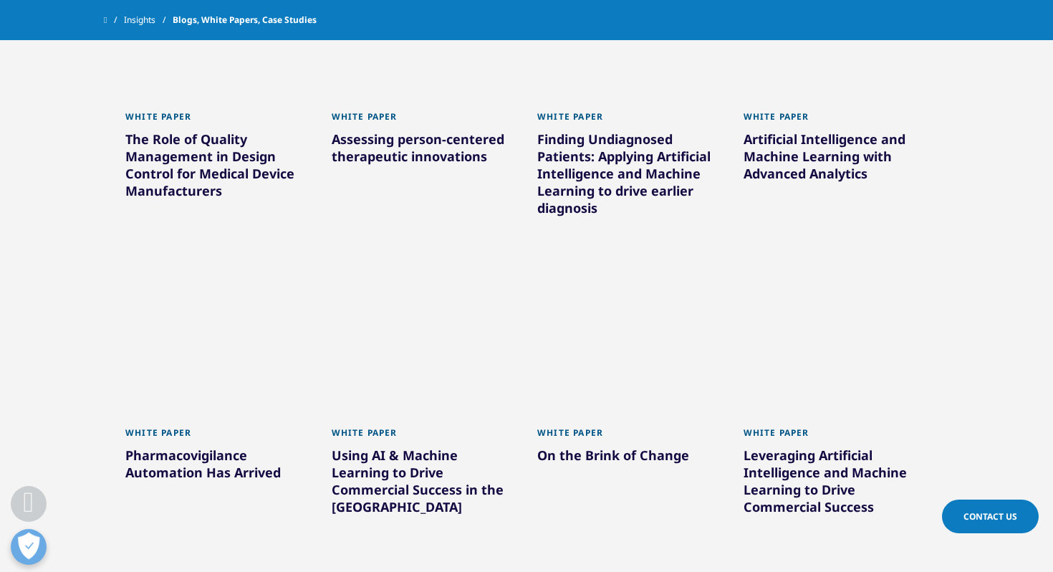
click at [262, 170] on div "The Role of Quality Management in Design Control for Medical Device Manufacture…" at bounding box center [217, 167] width 185 height 74
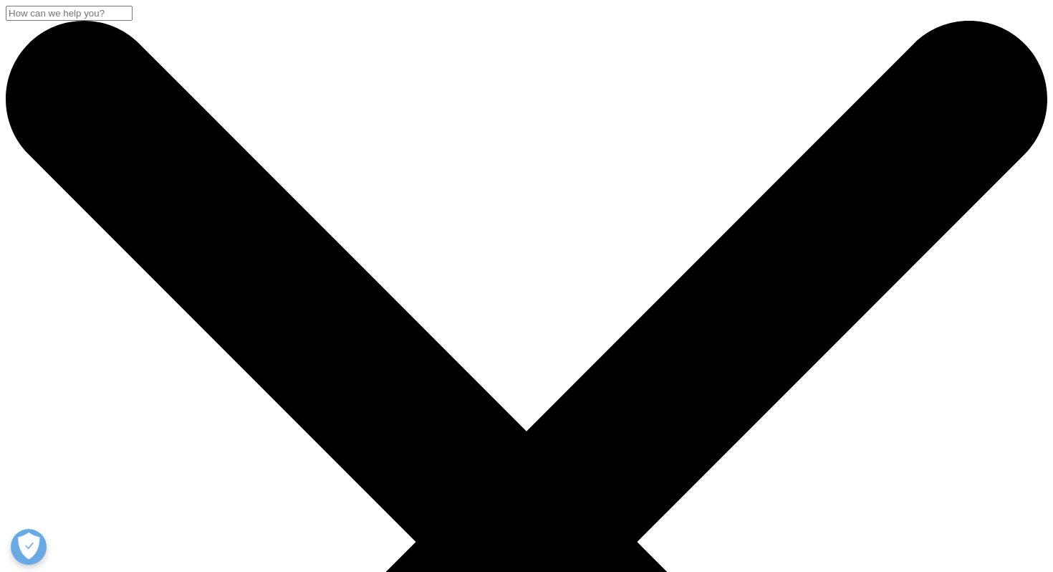
scroll to position [688, 845]
copy div "The Role of Quality Management in Design Control for Medical Device Manufacture…"
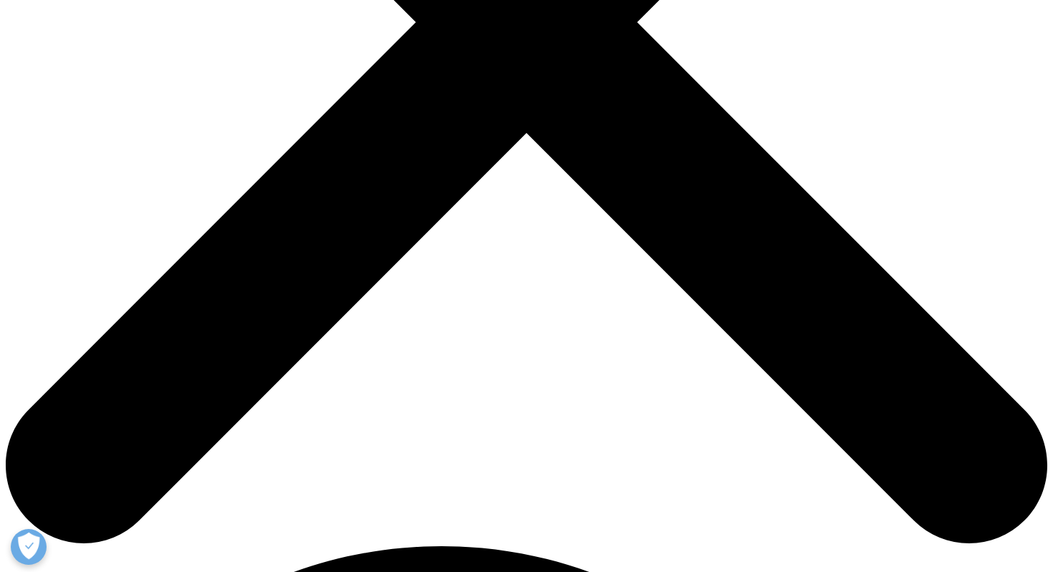
scroll to position [521, 0]
